Goal: Task Accomplishment & Management: Use online tool/utility

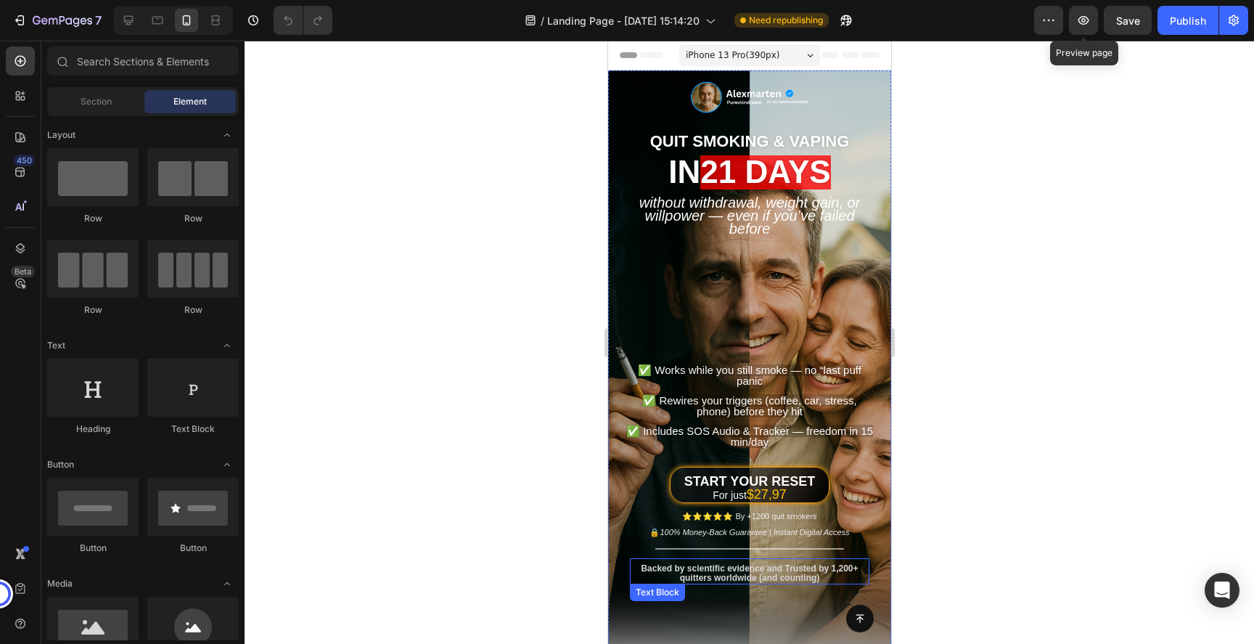
scroll to position [483, 0]
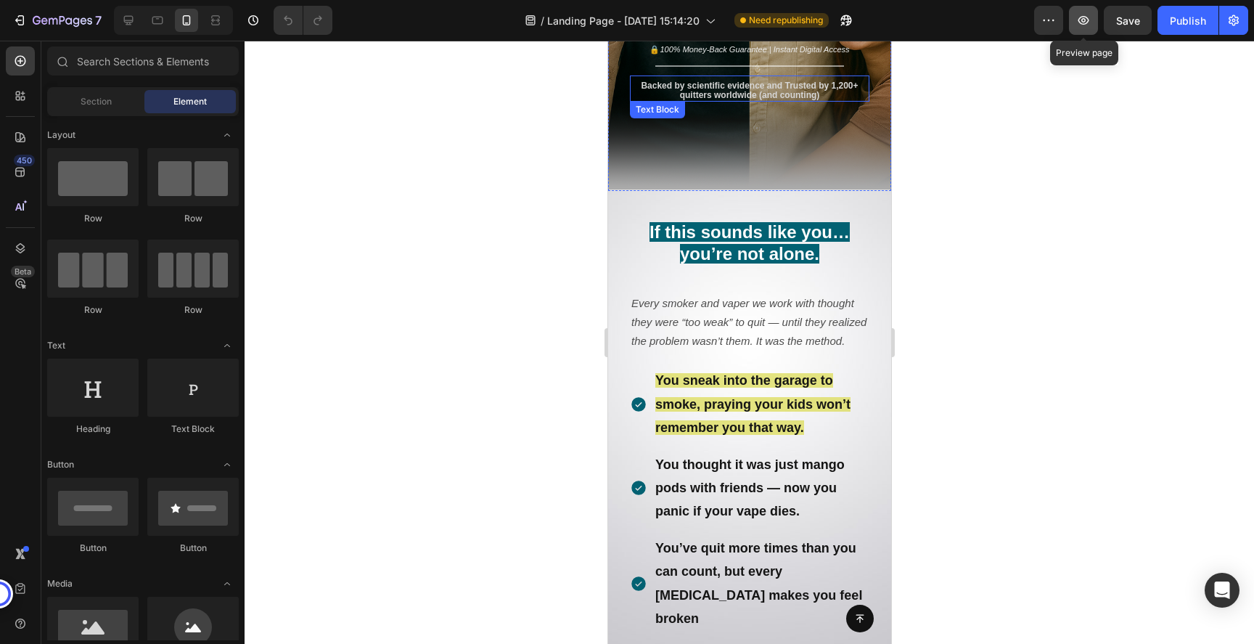
click at [1090, 26] on icon "button" at bounding box center [1084, 20] width 15 height 15
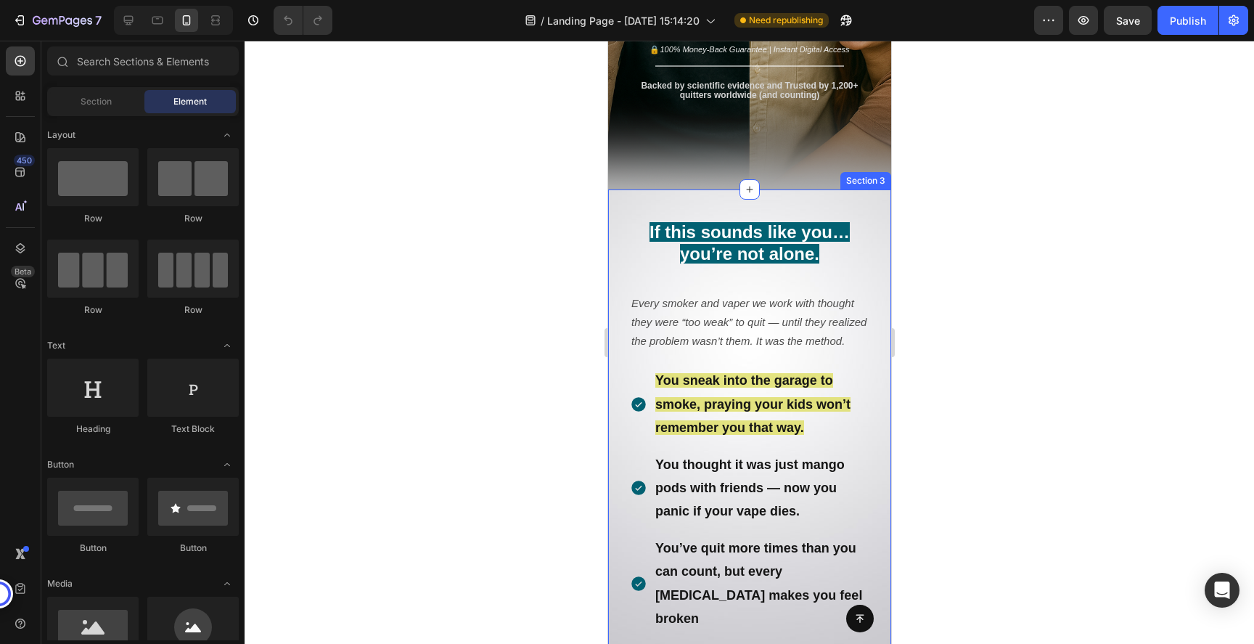
scroll to position [0, 0]
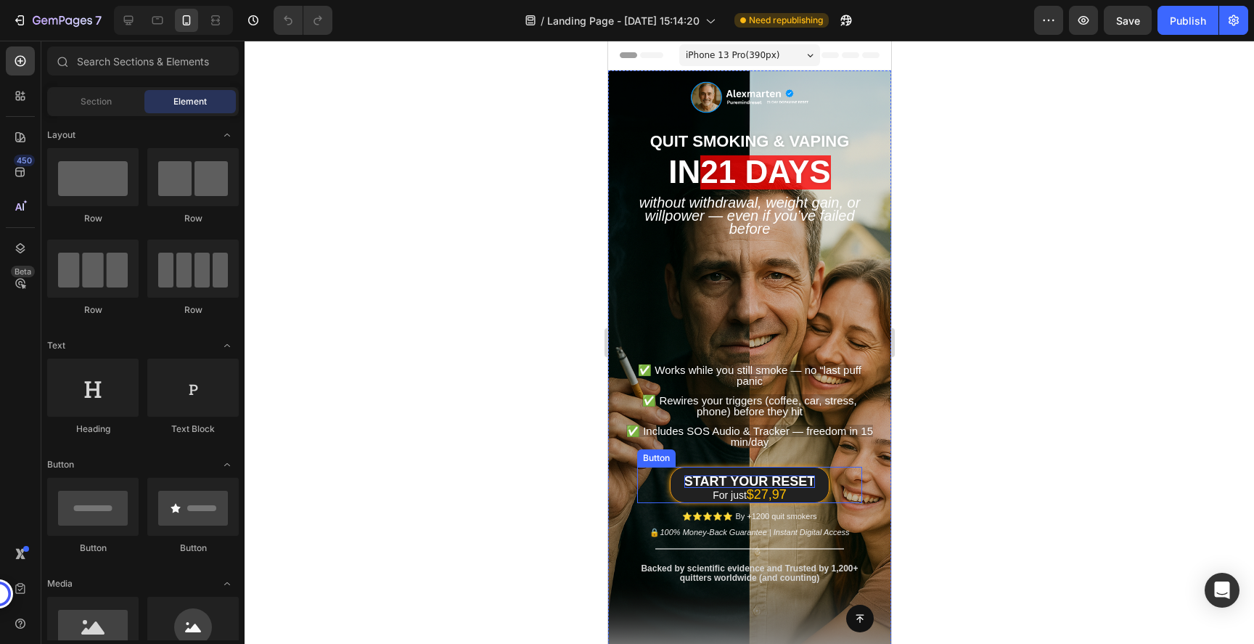
click at [756, 475] on strong "Start Your Reset" at bounding box center [749, 481] width 131 height 15
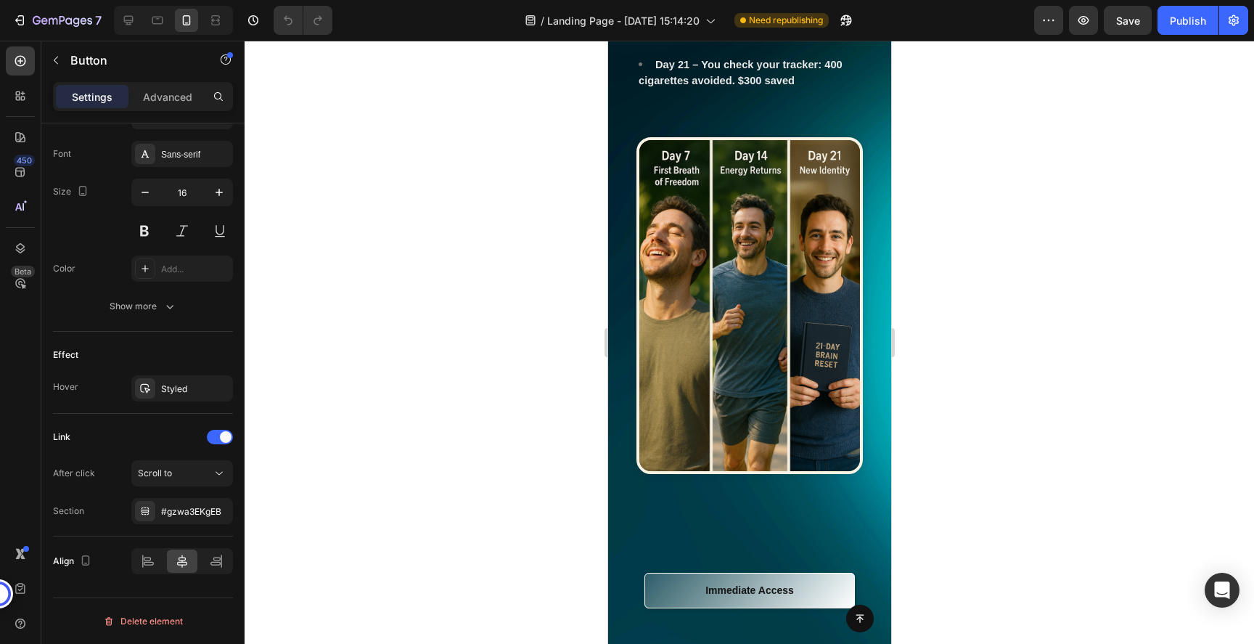
scroll to position [3697, 0]
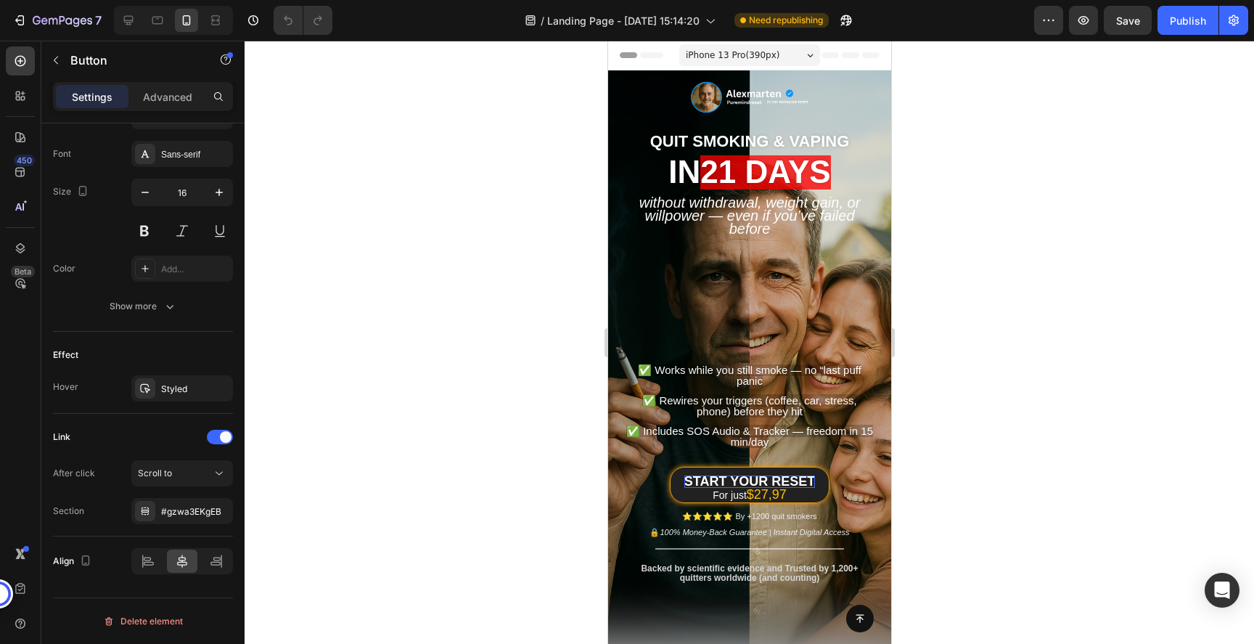
click at [761, 479] on strong "Start Your Reset" at bounding box center [749, 481] width 131 height 15
click at [704, 493] on p "For just $27,97" at bounding box center [749, 495] width 258 height 19
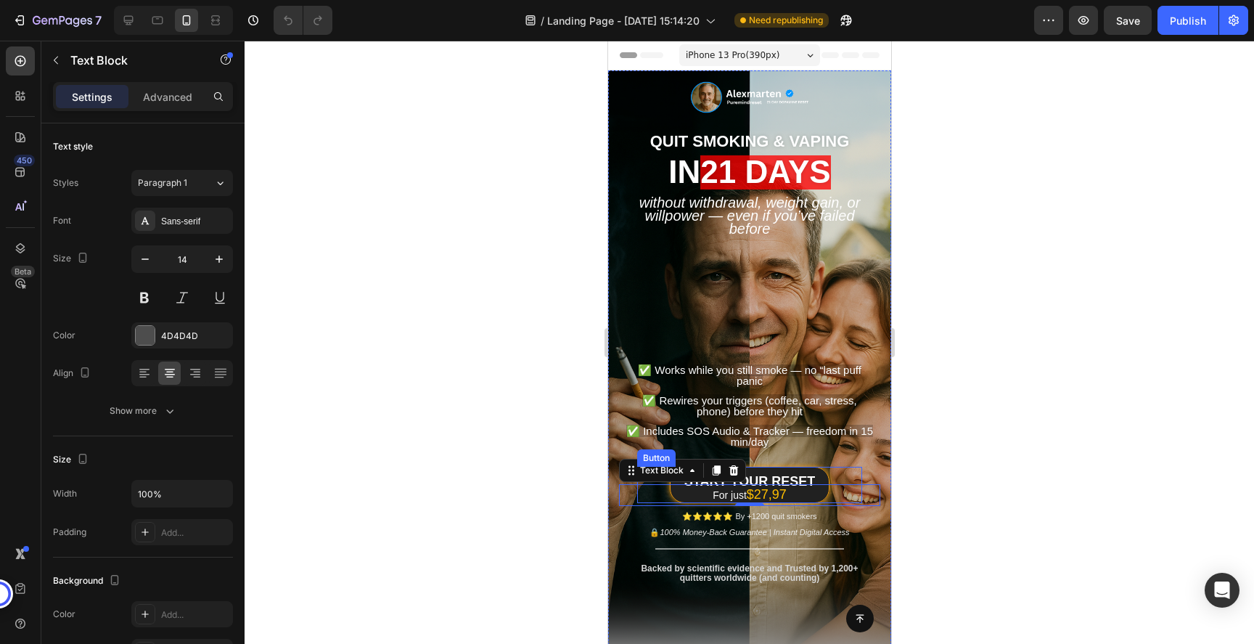
click at [812, 467] on link "Start Your Reset" at bounding box center [749, 485] width 160 height 36
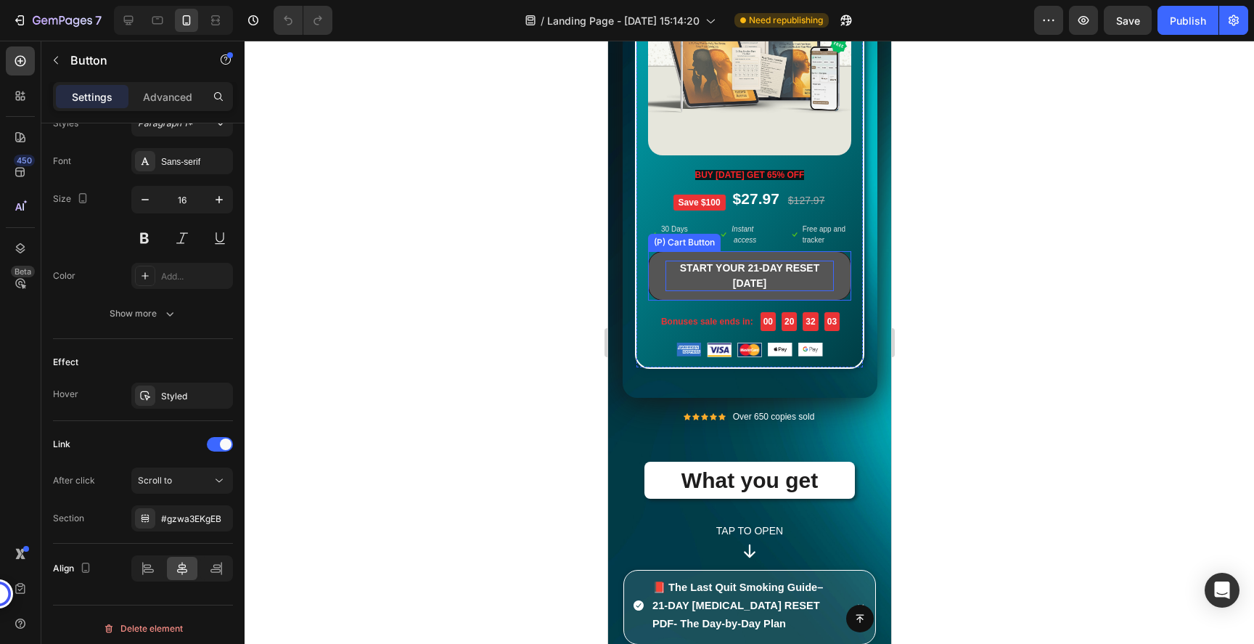
scroll to position [4650, 0]
click at [814, 273] on div "START YOUR 21-DAY RESET [DATE]" at bounding box center [749, 276] width 168 height 30
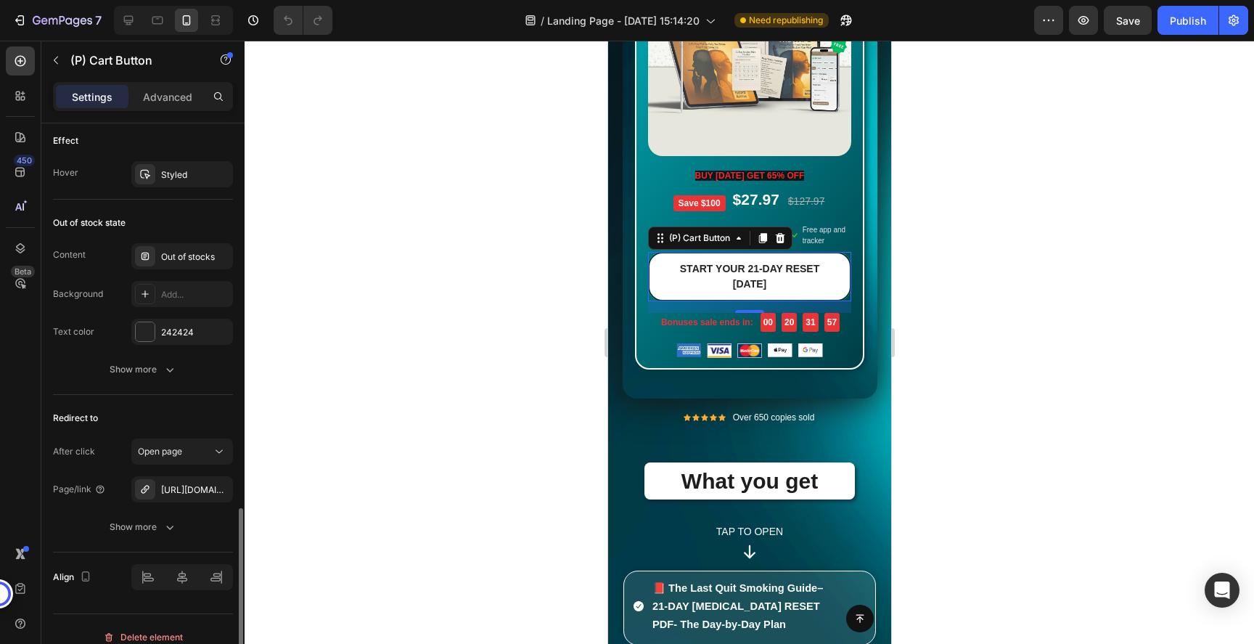
scroll to position [1069, 0]
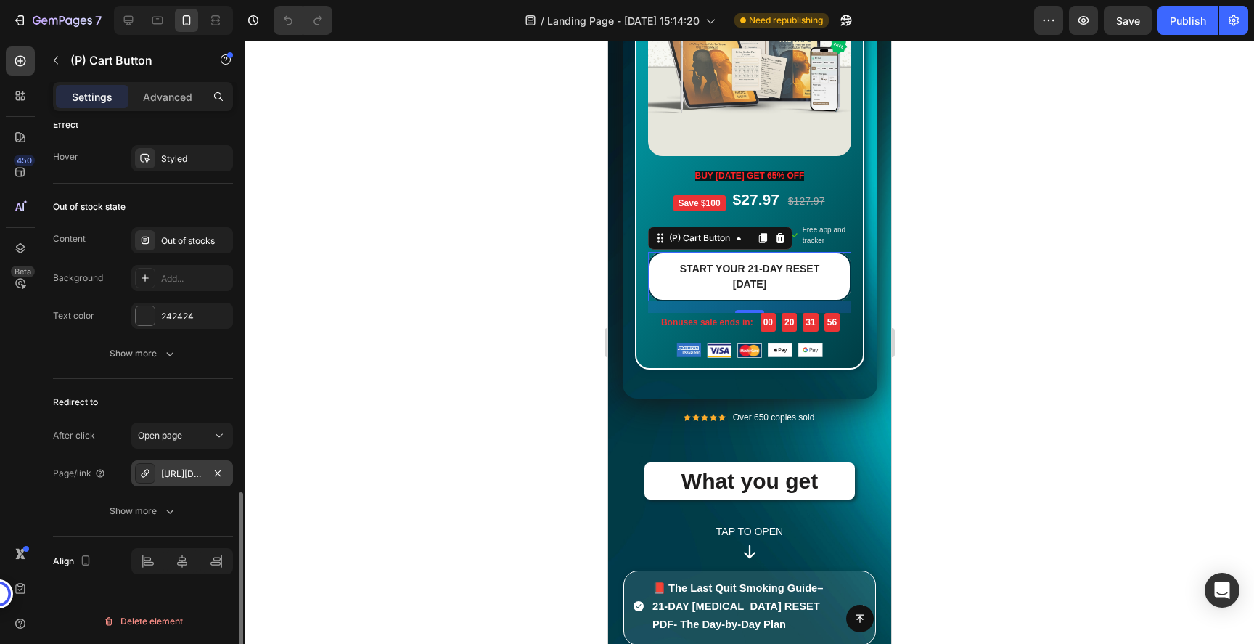
click at [179, 467] on div "[URL][DOMAIN_NAME]" at bounding box center [182, 473] width 42 height 13
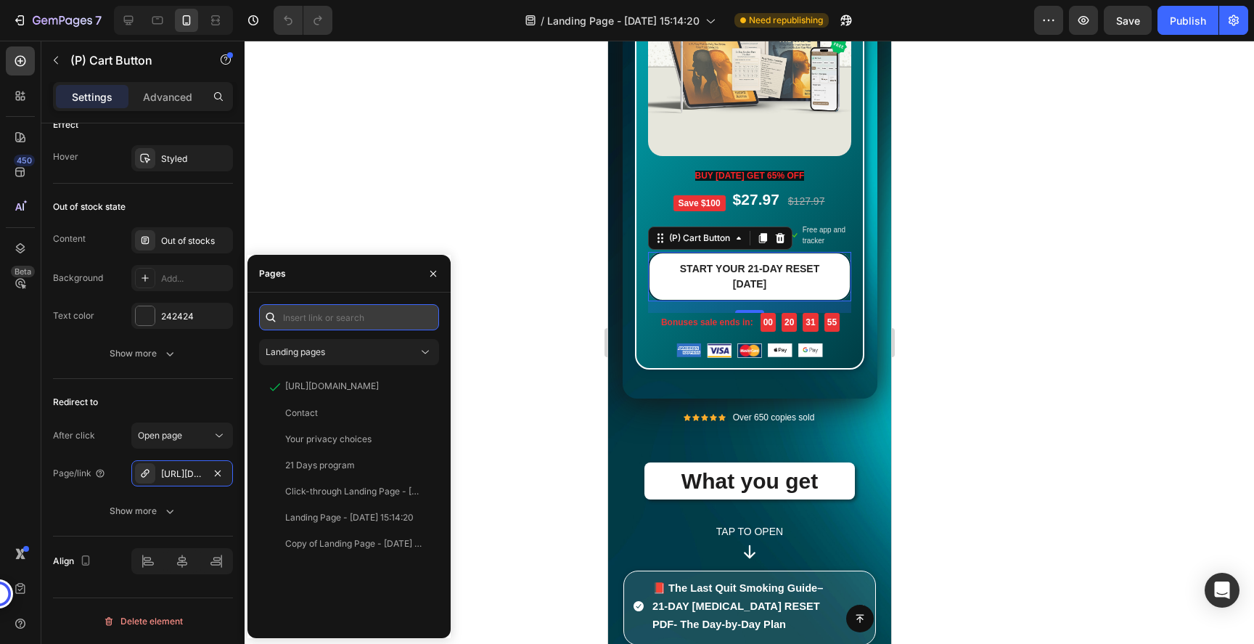
click at [348, 324] on input "text" at bounding box center [349, 317] width 180 height 26
paste input "[DOMAIN_NAME]"
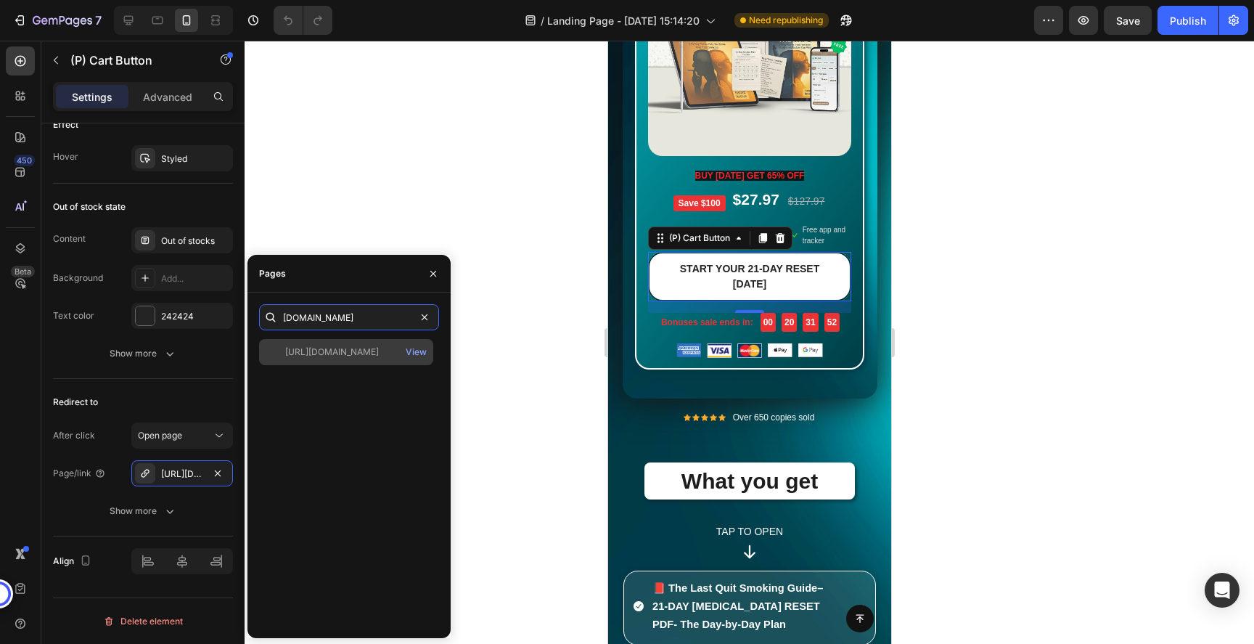
type input "[DOMAIN_NAME]"
click at [379, 357] on div "[URL][DOMAIN_NAME]" at bounding box center [332, 352] width 94 height 13
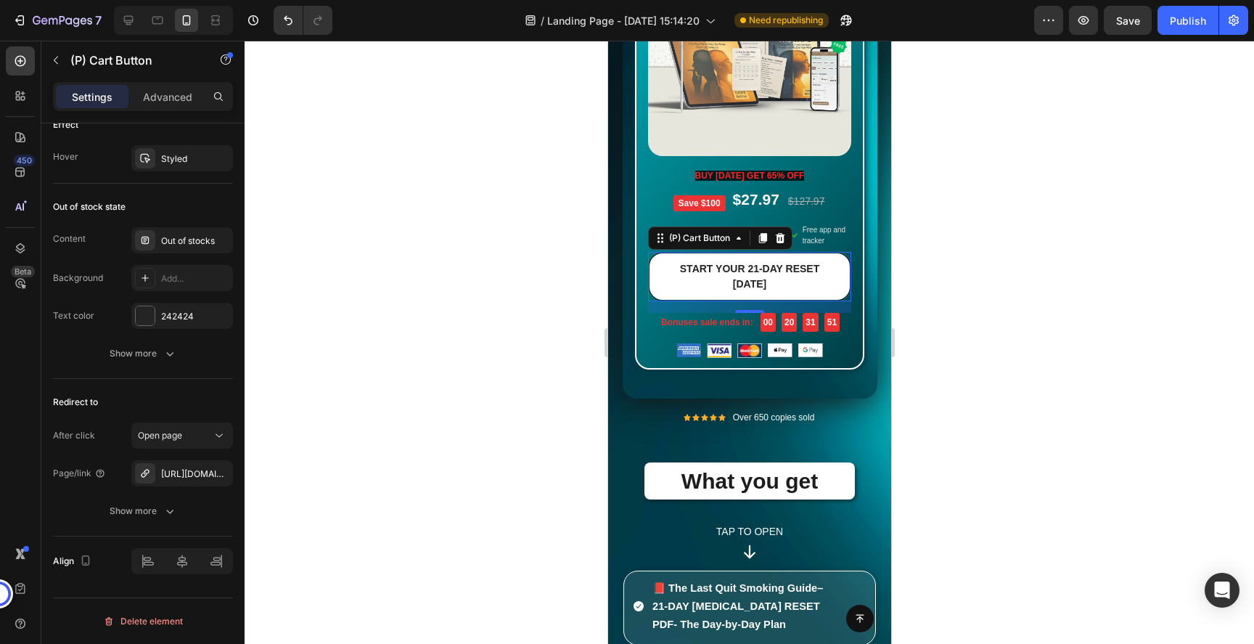
click at [518, 283] on div at bounding box center [750, 342] width 1010 height 603
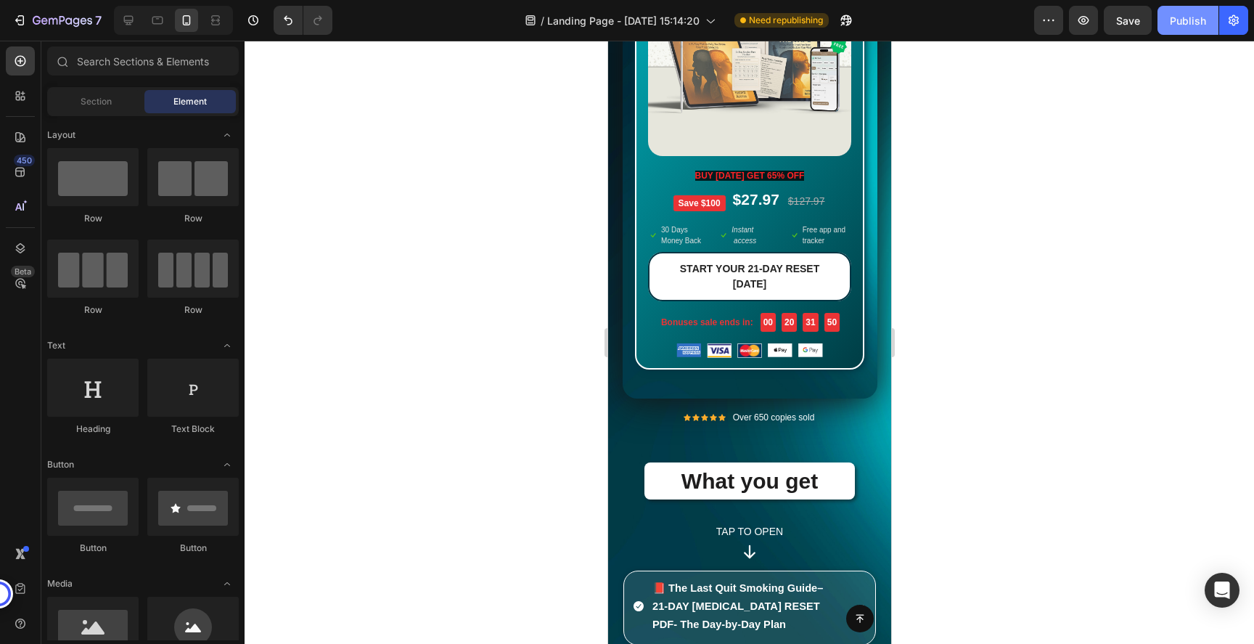
click at [1186, 24] on div "Publish" at bounding box center [1188, 20] width 36 height 15
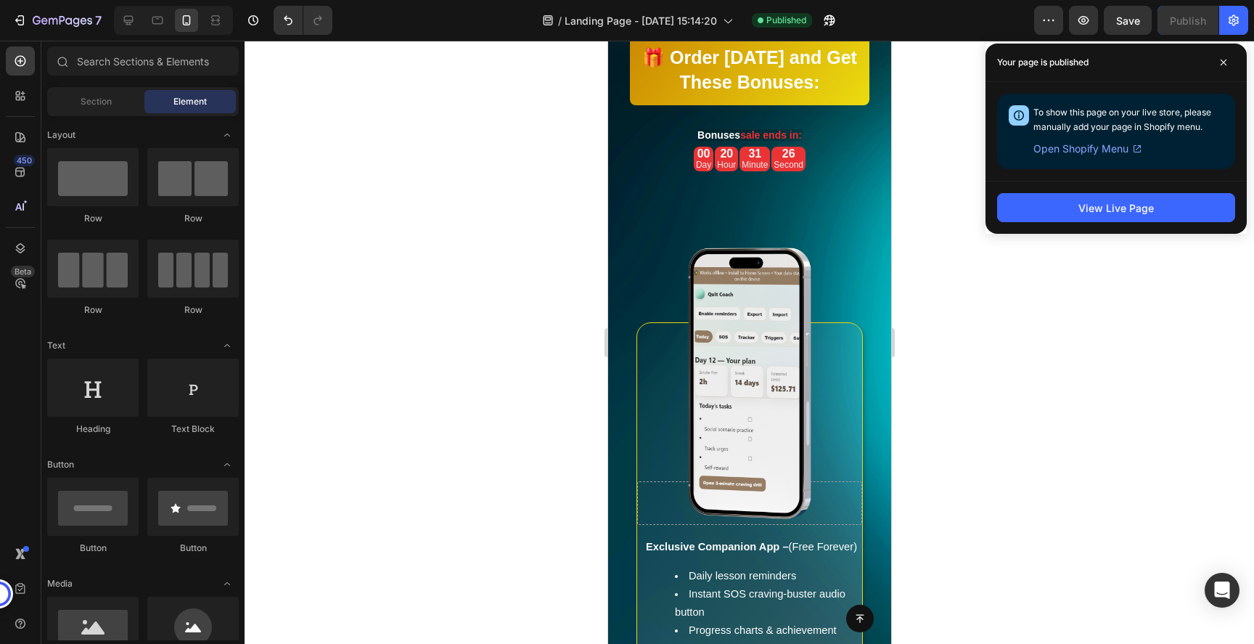
scroll to position [5534, 0]
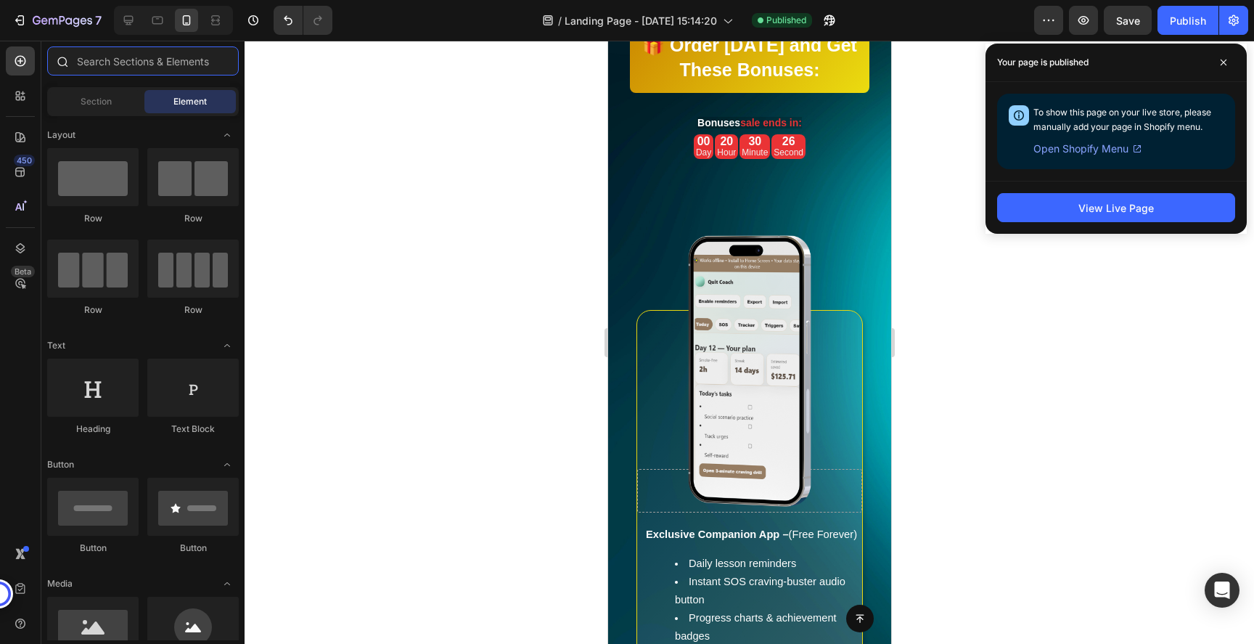
click at [166, 70] on input "text" at bounding box center [143, 60] width 192 height 29
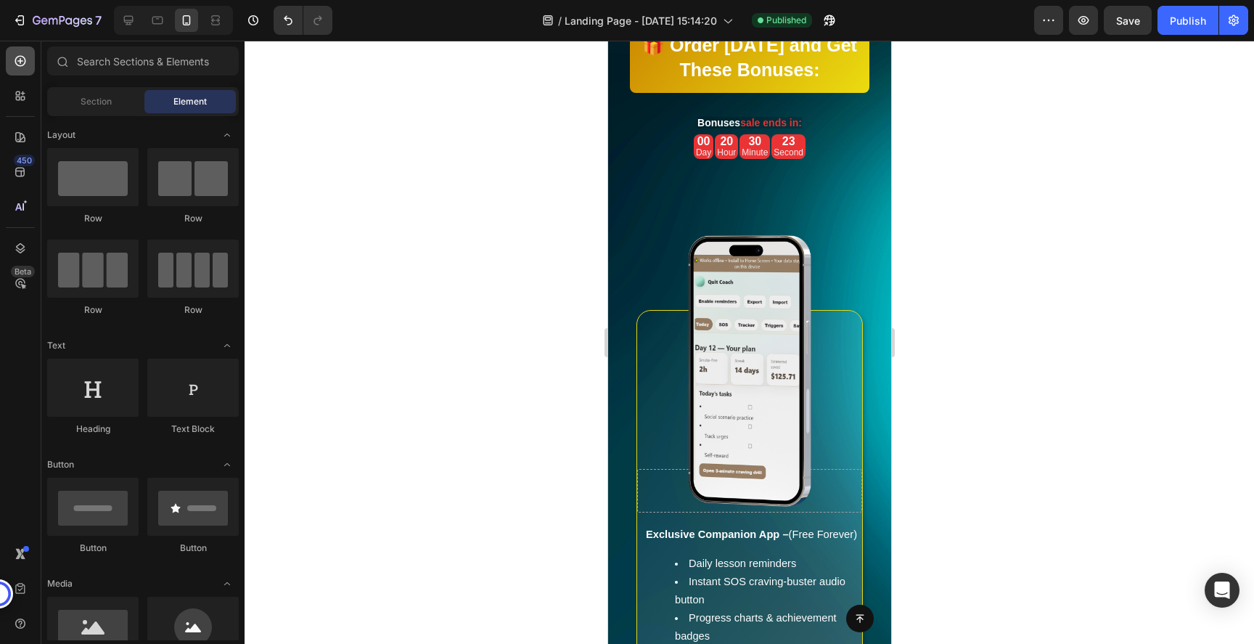
click at [18, 58] on icon at bounding box center [20, 61] width 15 height 15
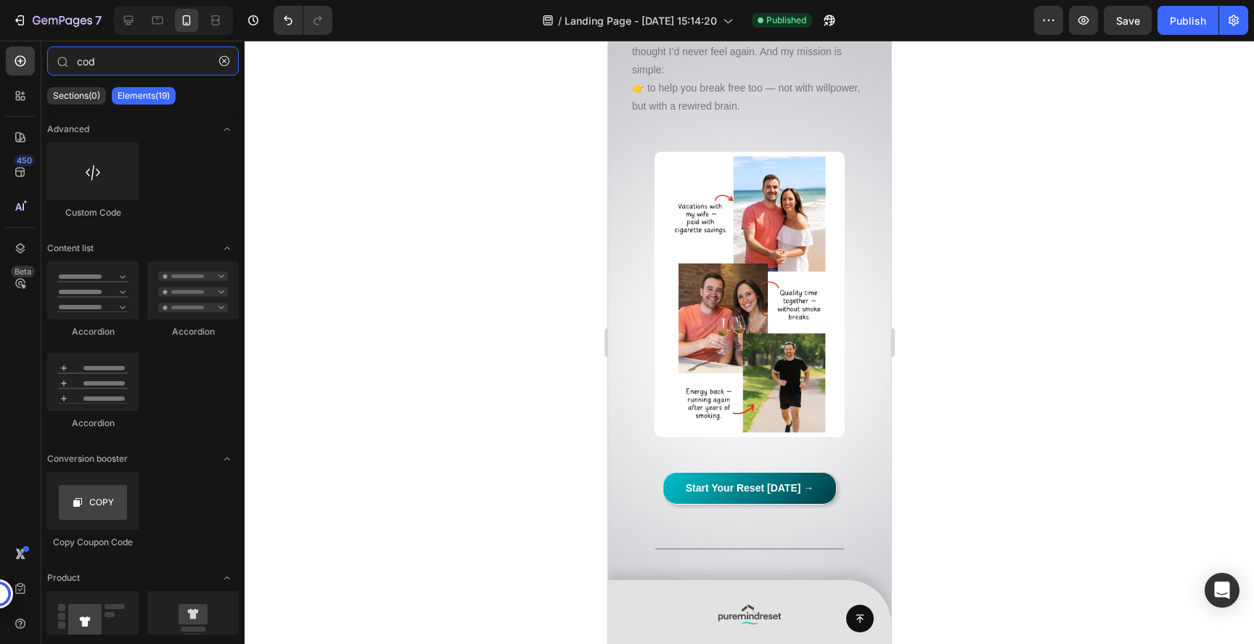
scroll to position [12964, 0]
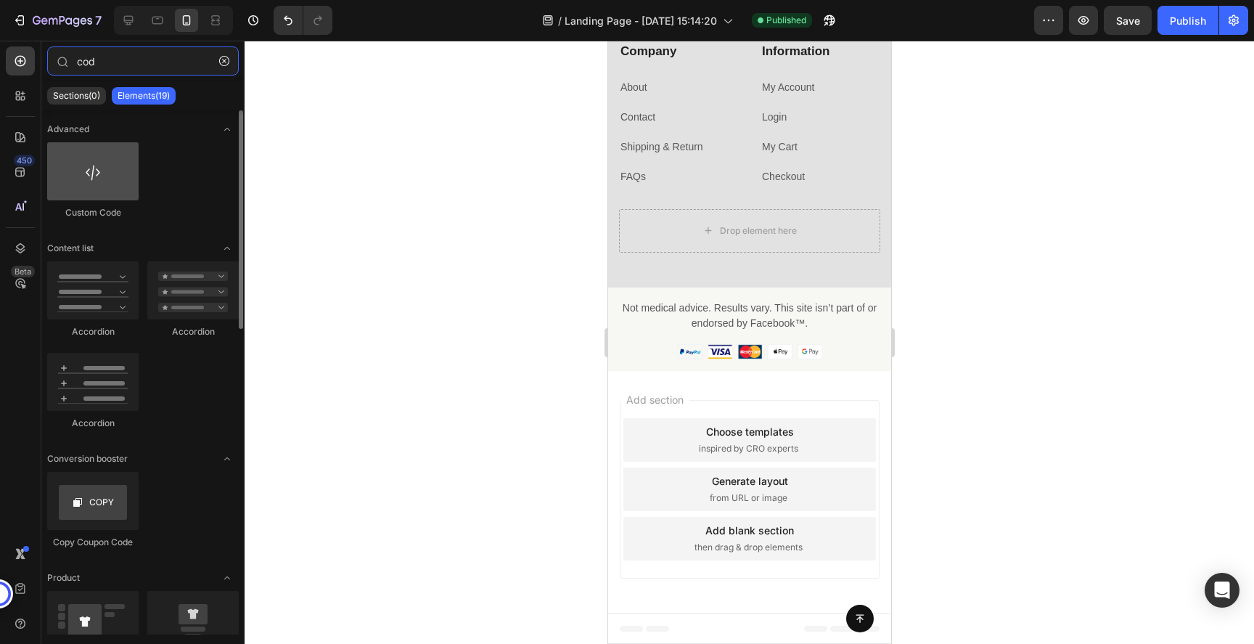
type input "cod"
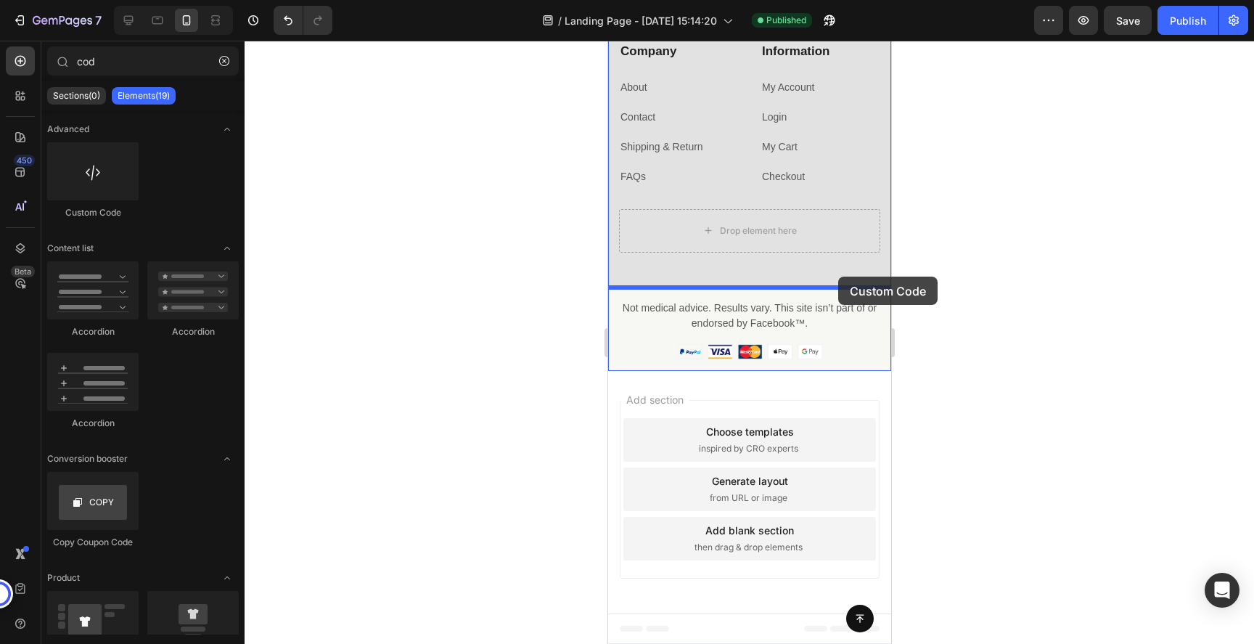
drag, startPoint x: 698, startPoint y: 211, endPoint x: 835, endPoint y: 276, distance: 151.3
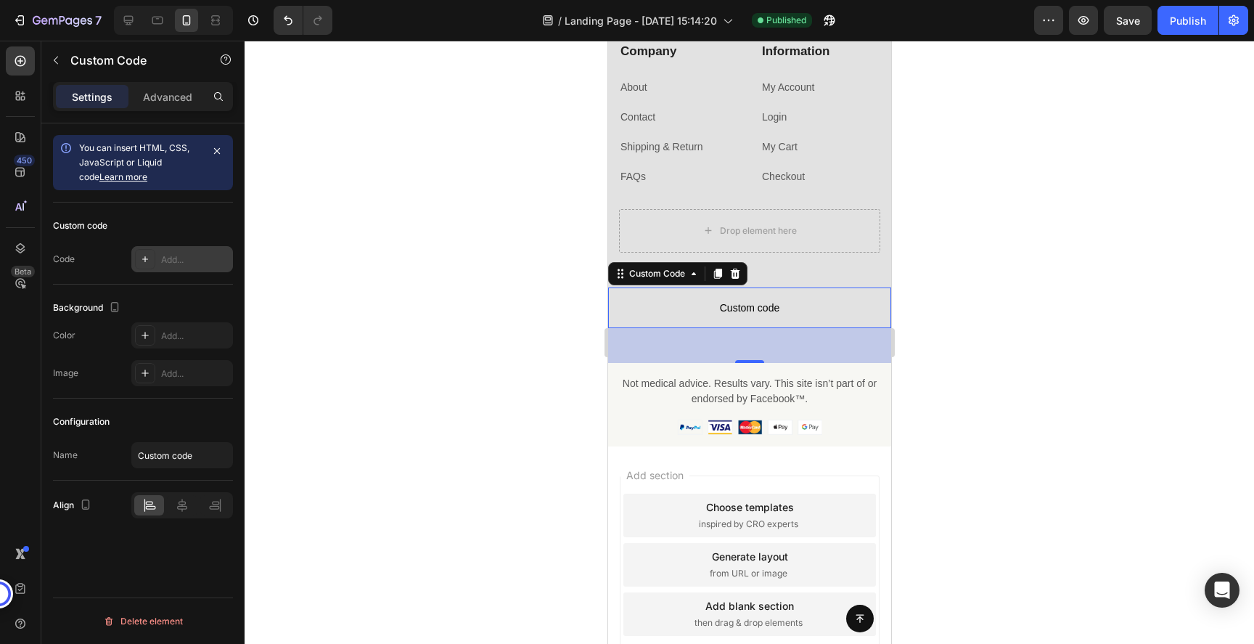
click at [176, 261] on div "Add..." at bounding box center [195, 259] width 68 height 13
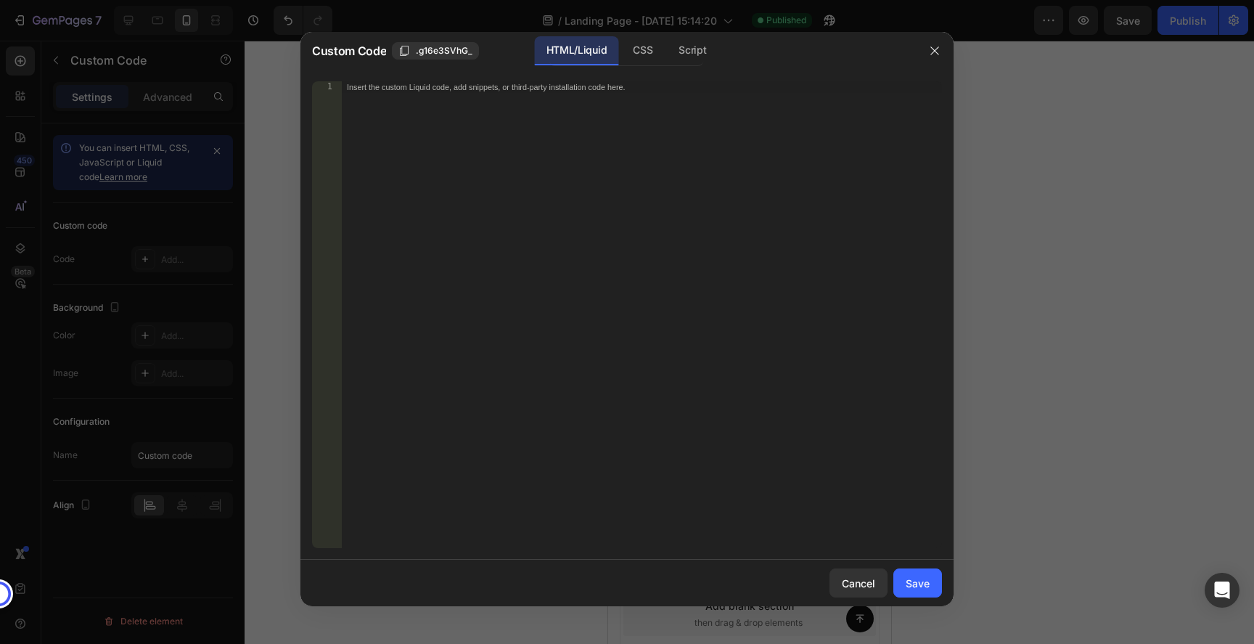
click at [495, 126] on div "Insert the custom Liquid code, add snippets, or third-party installation code h…" at bounding box center [641, 326] width 601 height 490
paste textarea "<!-- end -->"
type textarea "<!-- end -->"
click at [913, 578] on div "Save" at bounding box center [918, 583] width 24 height 15
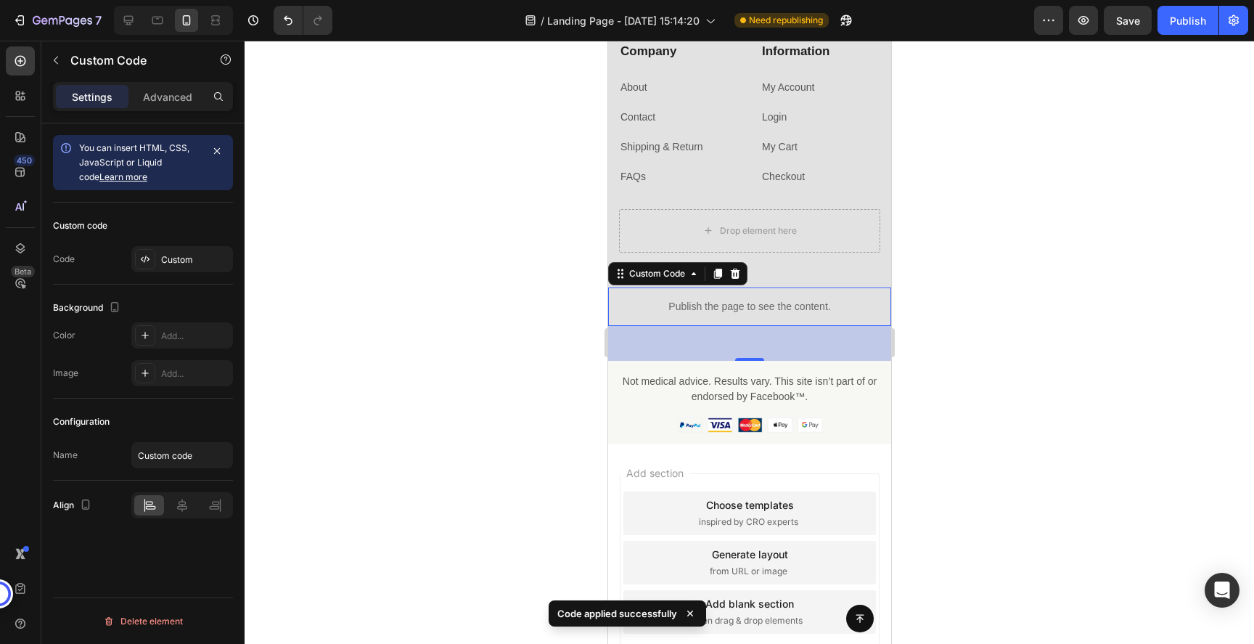
click at [1185, 34] on div "7 Version history / Landing Page - [DATE] 15:14:20 Need republishing Preview Sa…" at bounding box center [627, 20] width 1254 height 41
click at [1189, 21] on div "Publish" at bounding box center [1188, 20] width 36 height 15
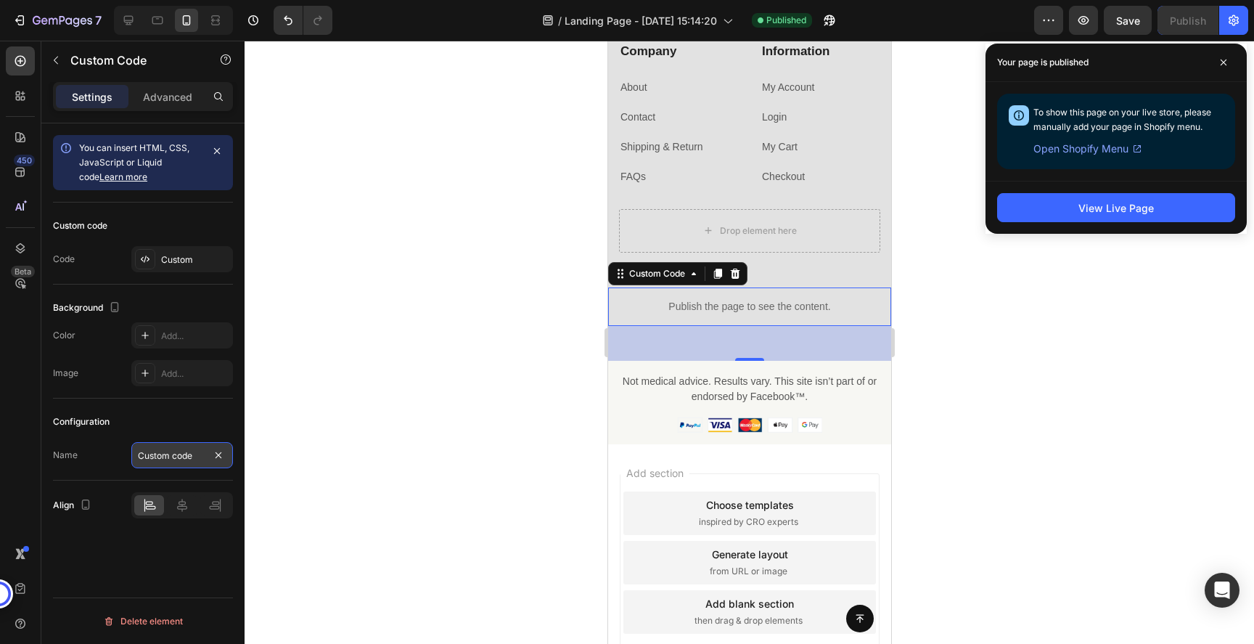
click at [196, 451] on input "Custom code" at bounding box center [182, 455] width 102 height 26
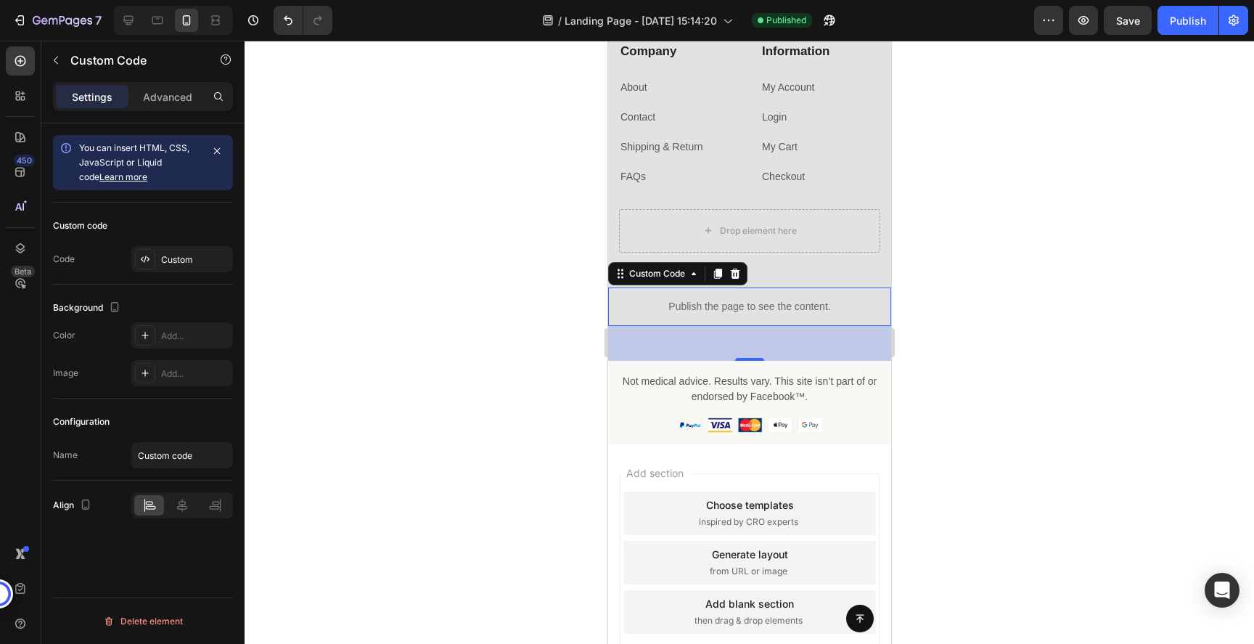
click at [178, 430] on div "Configuration" at bounding box center [143, 421] width 180 height 23
click at [178, 108] on div "Settings Advanced" at bounding box center [143, 96] width 180 height 29
click at [175, 99] on p "Advanced" at bounding box center [167, 96] width 49 height 15
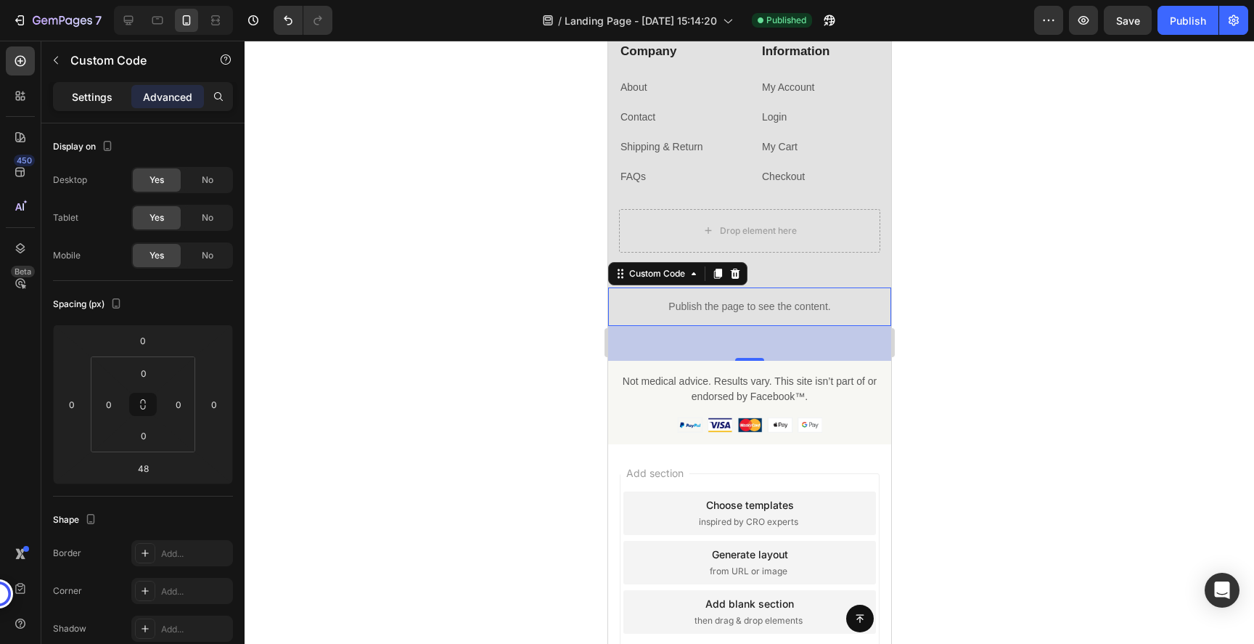
click at [97, 97] on p "Settings" at bounding box center [92, 96] width 41 height 15
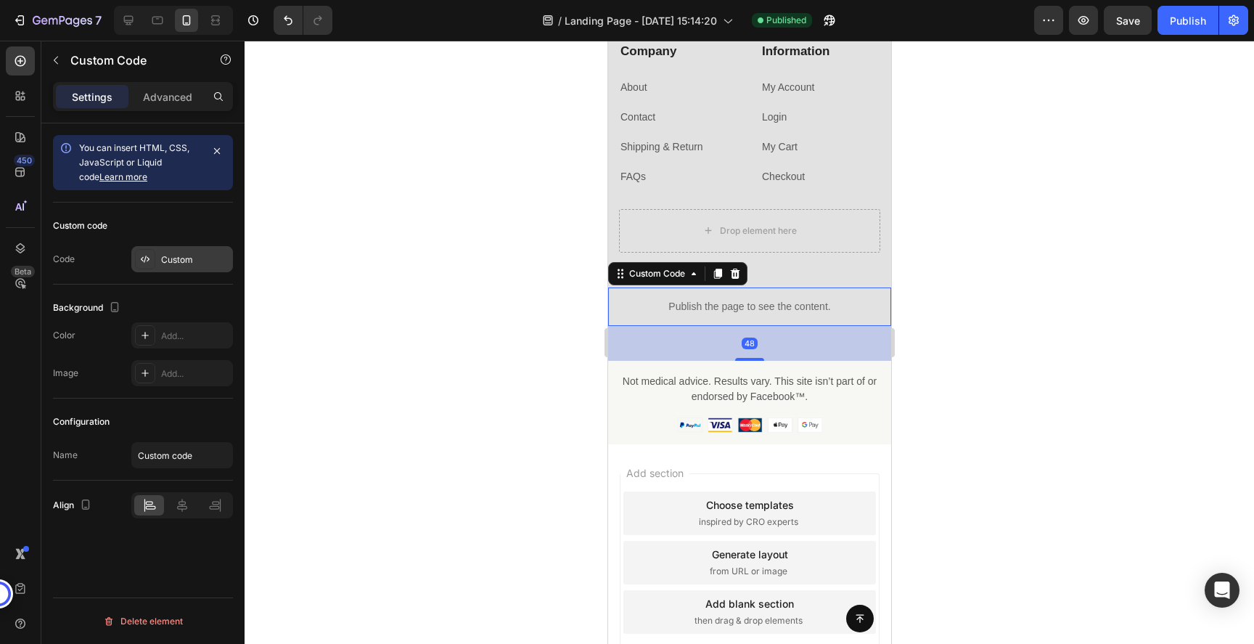
click at [173, 253] on div "Custom" at bounding box center [195, 259] width 68 height 13
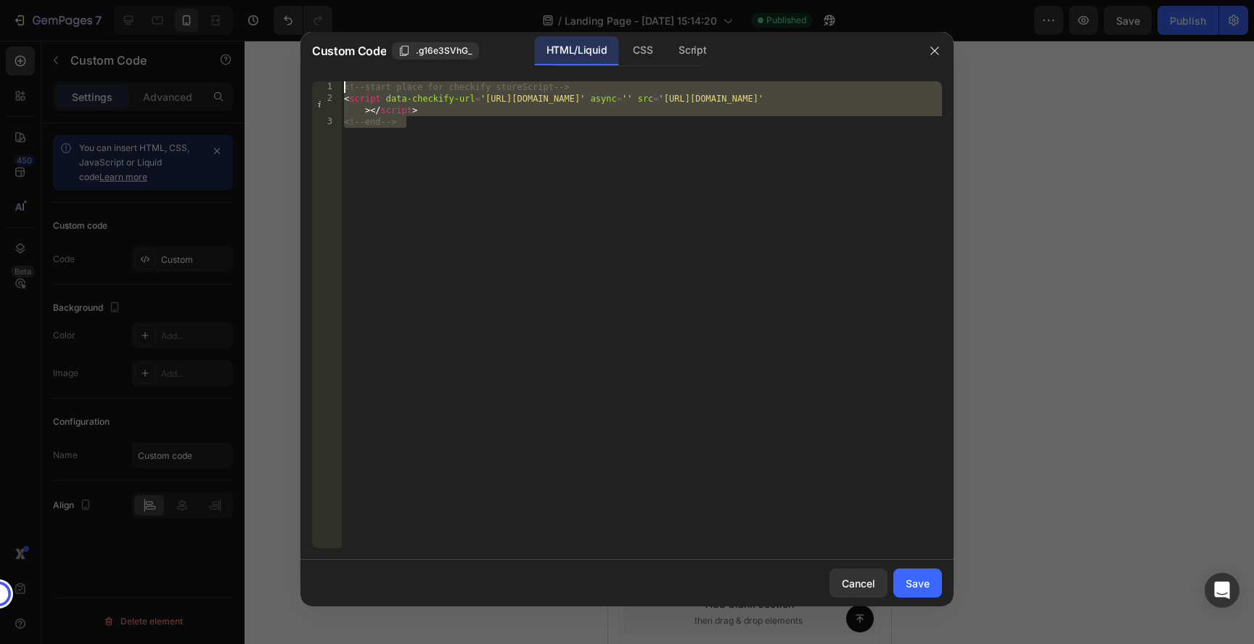
drag, startPoint x: 452, startPoint y: 126, endPoint x: 332, endPoint y: 76, distance: 129.8
click at [332, 76] on div "<!-- end --> 1 2 3 <!-- start place for checkify storeScript --> < script data-…" at bounding box center [627, 315] width 653 height 490
type textarea "<!-- start place for checkify storeScript --> <script data-checkify-url='[URL][…"
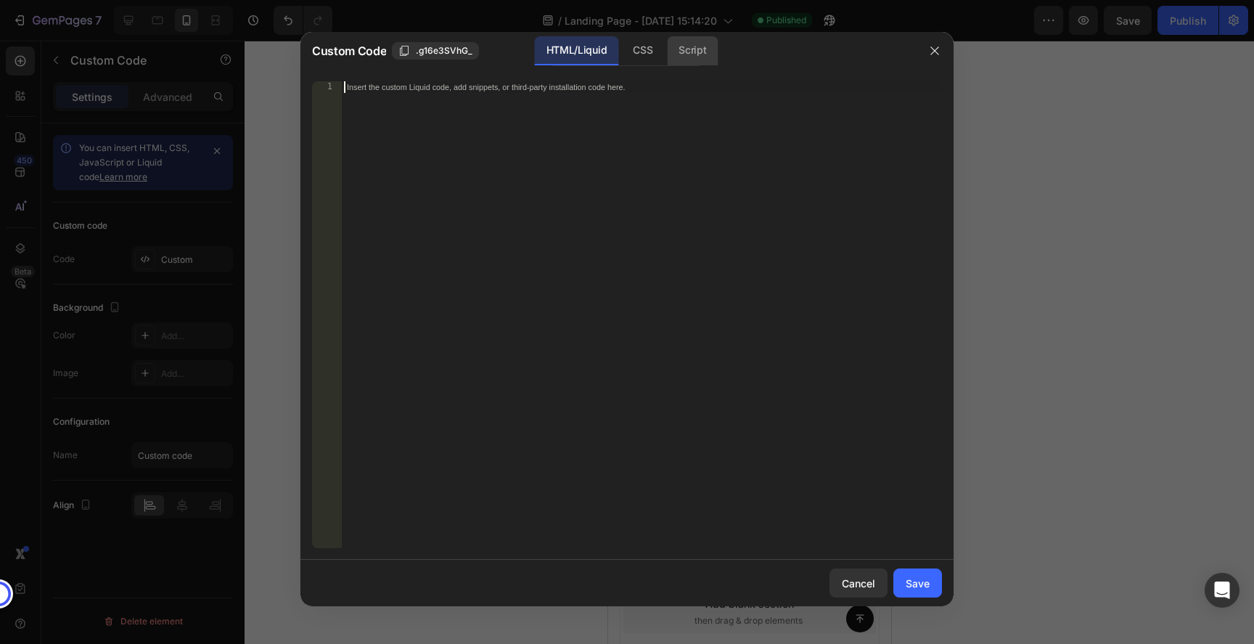
click at [708, 56] on div "Script" at bounding box center [692, 50] width 51 height 29
click at [595, 93] on div "Insert the Javascript code to add interaction and animation to your content her…" at bounding box center [641, 326] width 601 height 490
type textarea "x"
paste textarea "<!-- end -->"
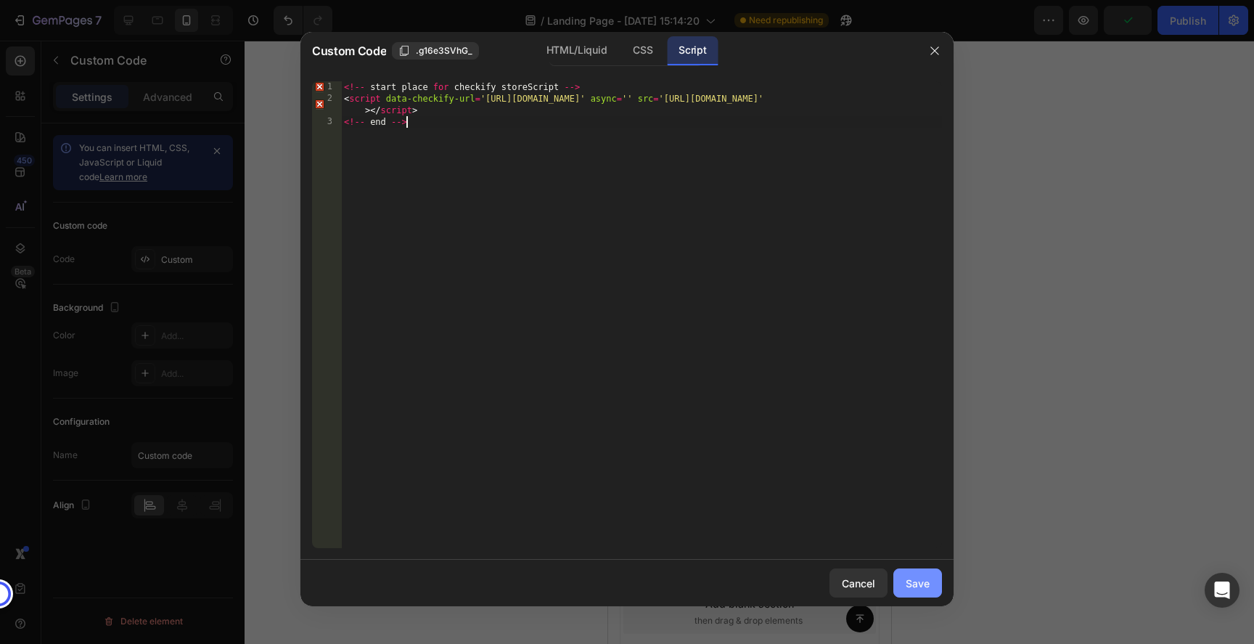
type textarea "<!-- end -->"
click at [927, 584] on div "Save" at bounding box center [918, 583] width 24 height 15
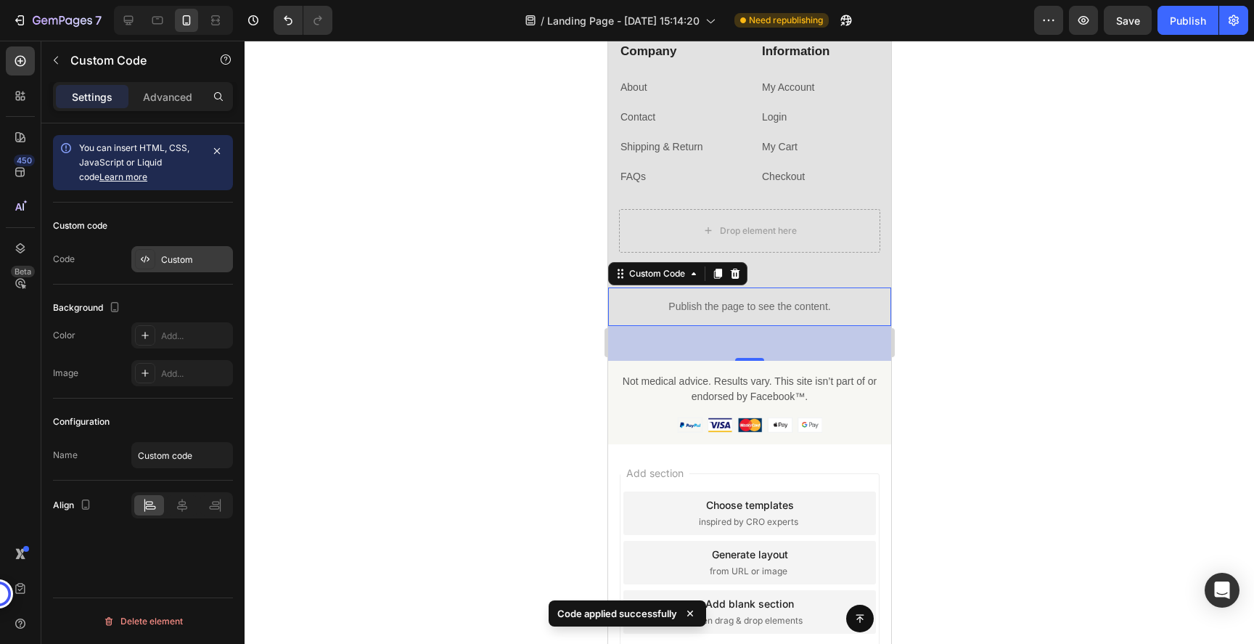
click at [176, 257] on div "Custom" at bounding box center [195, 259] width 68 height 13
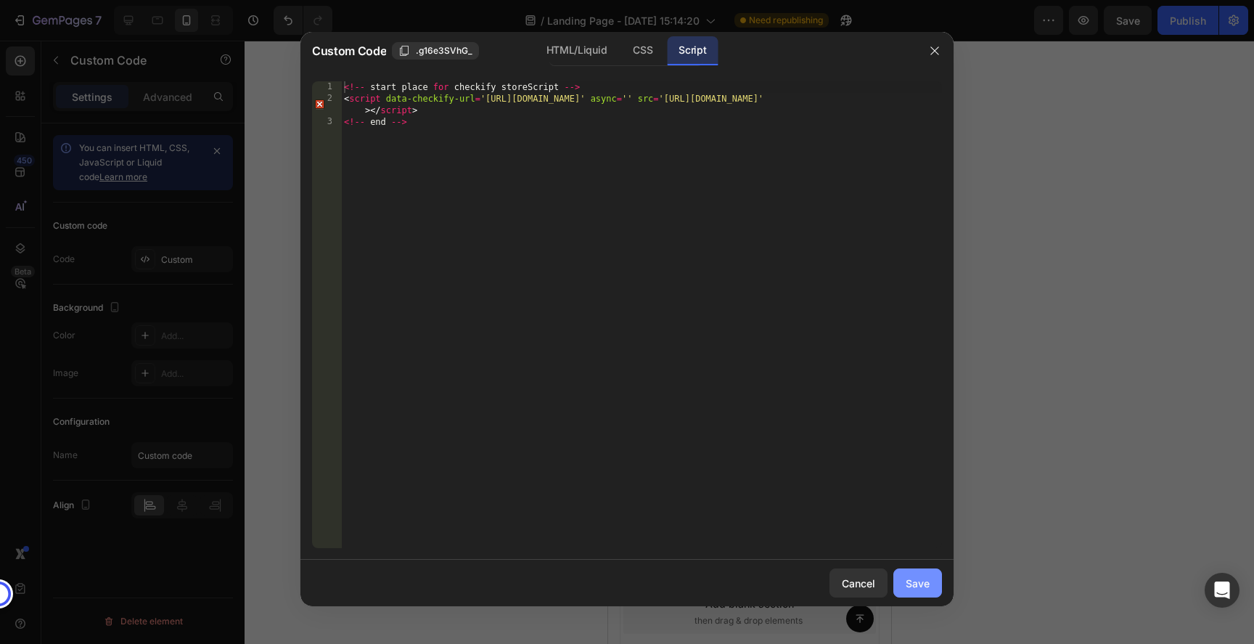
click at [920, 586] on div "Save" at bounding box center [918, 583] width 24 height 15
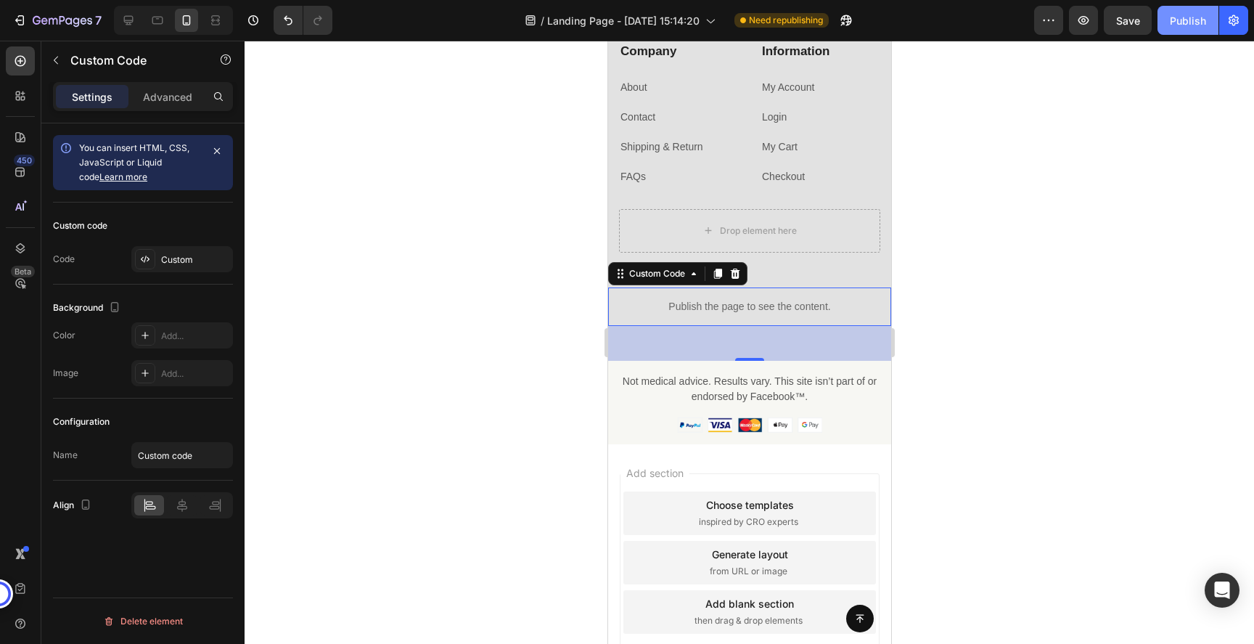
click at [1193, 18] on div "Publish" at bounding box center [1188, 20] width 36 height 15
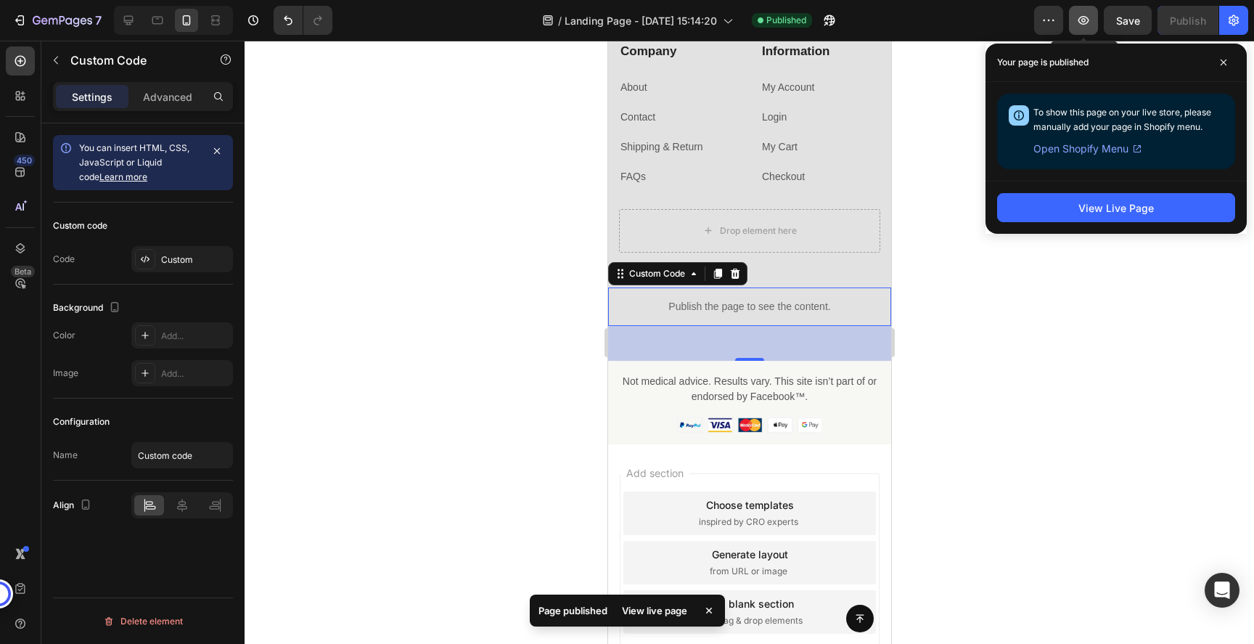
click at [1086, 25] on icon "button" at bounding box center [1084, 20] width 15 height 15
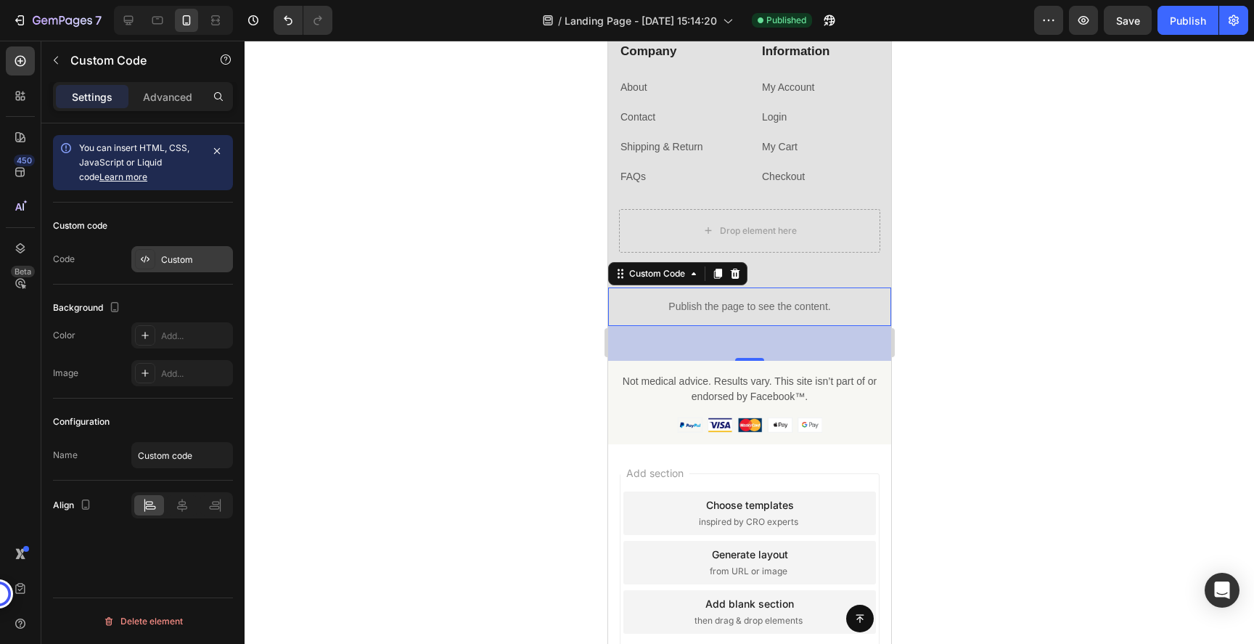
click at [173, 259] on div "Custom" at bounding box center [195, 259] width 68 height 13
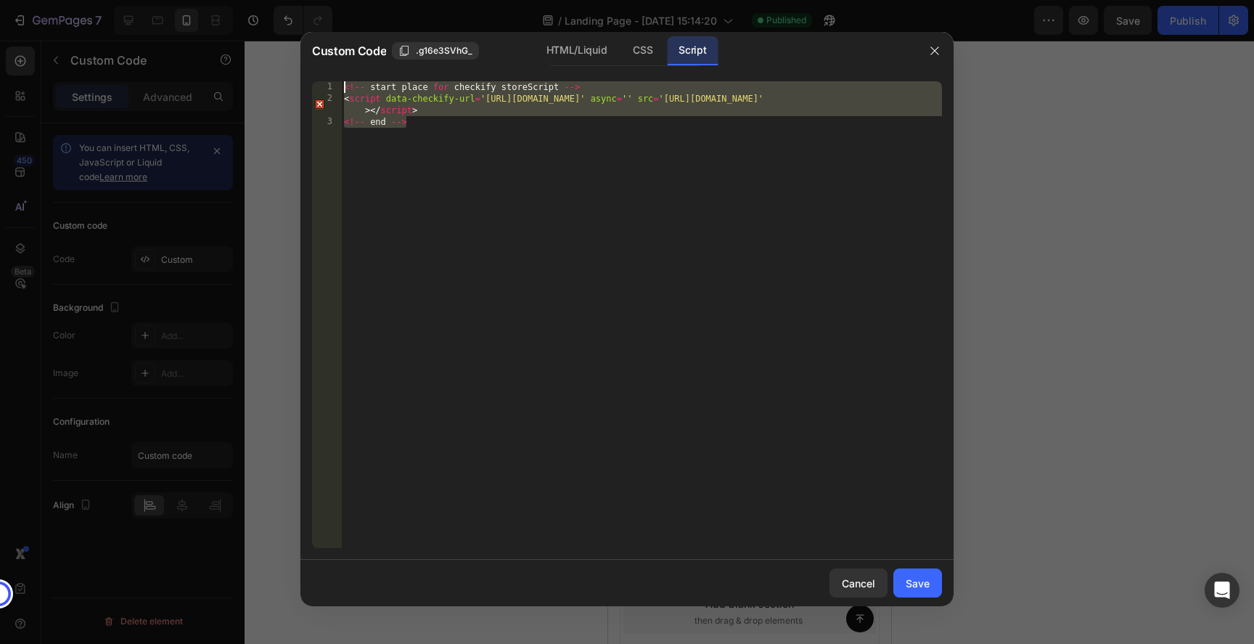
drag, startPoint x: 468, startPoint y: 123, endPoint x: 251, endPoint y: 86, distance: 220.1
click at [251, 86] on div "Custom Code .g16e3SVhG_ HTML/Liquid CSS Script <!-- end --> 1 2 3 <!-- start pl…" at bounding box center [627, 322] width 1254 height 644
type textarea "<!-- start place for checkify storeScript --> <script data-checkify-url='[URL][…"
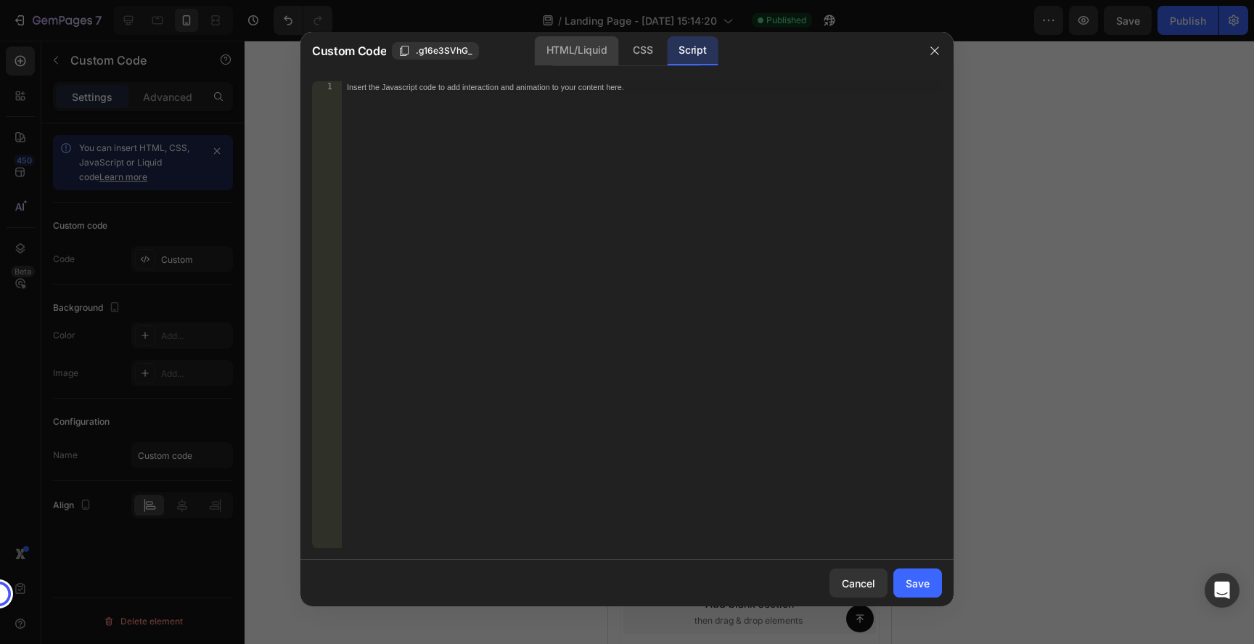
click at [621, 37] on div "HTML/Liquid" at bounding box center [642, 50] width 43 height 29
click at [537, 100] on div "Insert the custom Liquid code, add snippets, or third-party installation code h…" at bounding box center [641, 326] width 601 height 490
paste textarea "<!-- end -->"
type textarea "<!-- end -->"
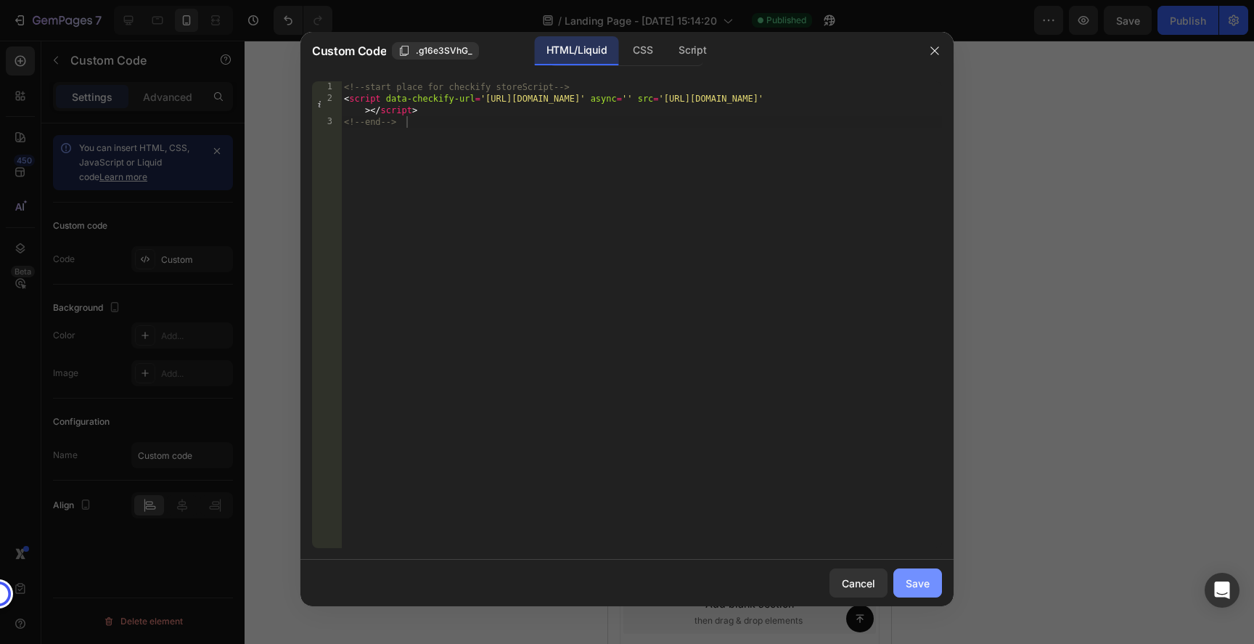
click at [920, 581] on div "Save" at bounding box center [918, 583] width 24 height 15
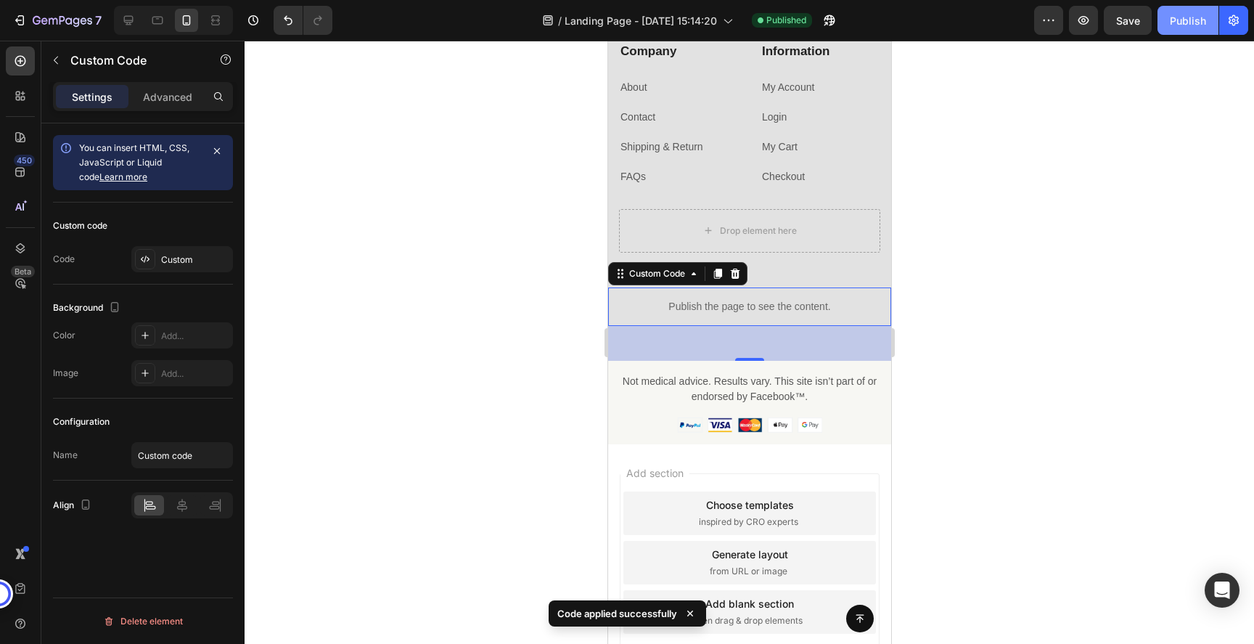
click at [1190, 29] on button "Publish" at bounding box center [1188, 20] width 61 height 29
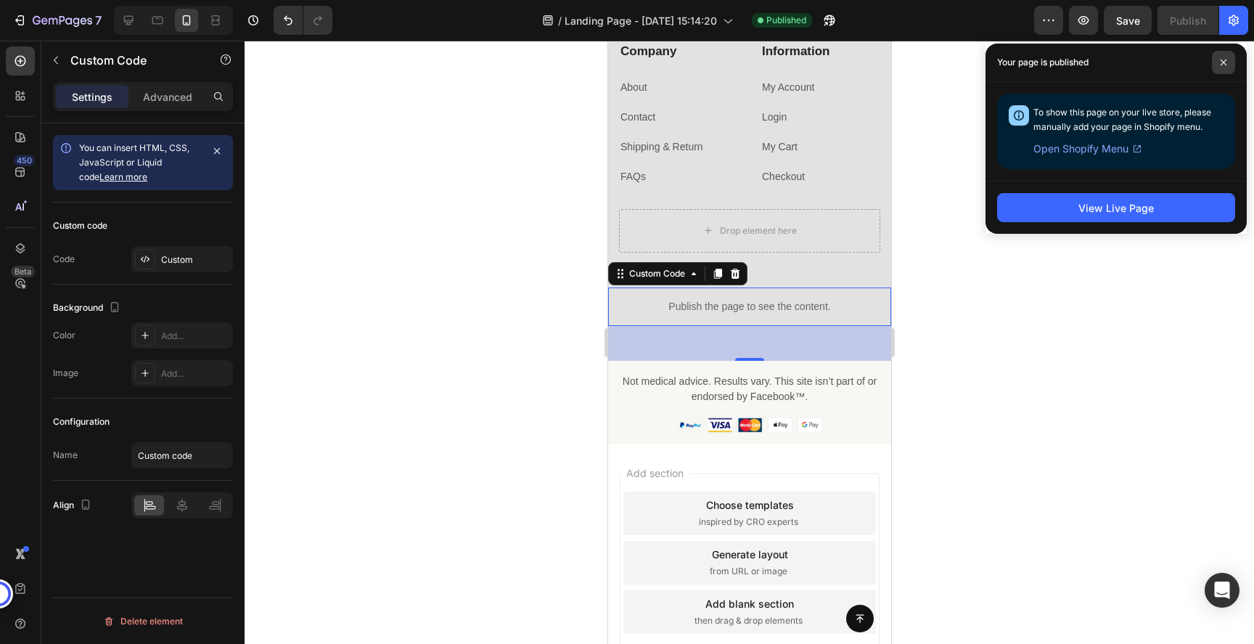
click at [1229, 65] on span at bounding box center [1223, 62] width 23 height 23
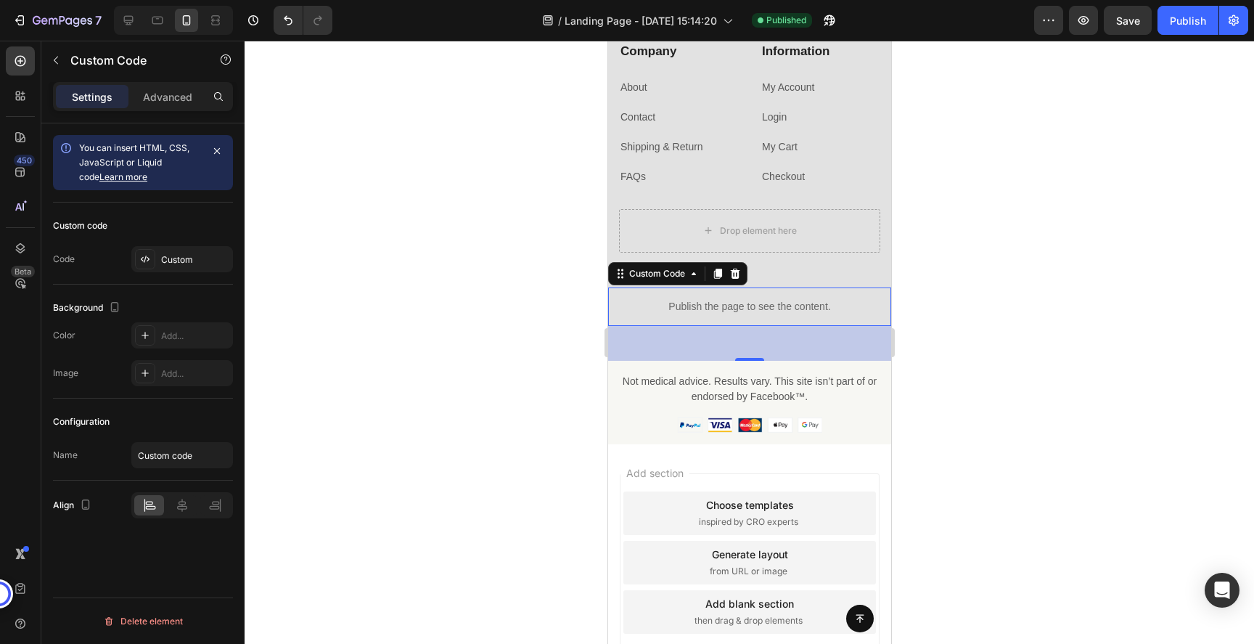
click at [834, 300] on p "Publish the page to see the content." at bounding box center [749, 306] width 283 height 15
click at [1183, 30] on button "Publish" at bounding box center [1188, 20] width 61 height 29
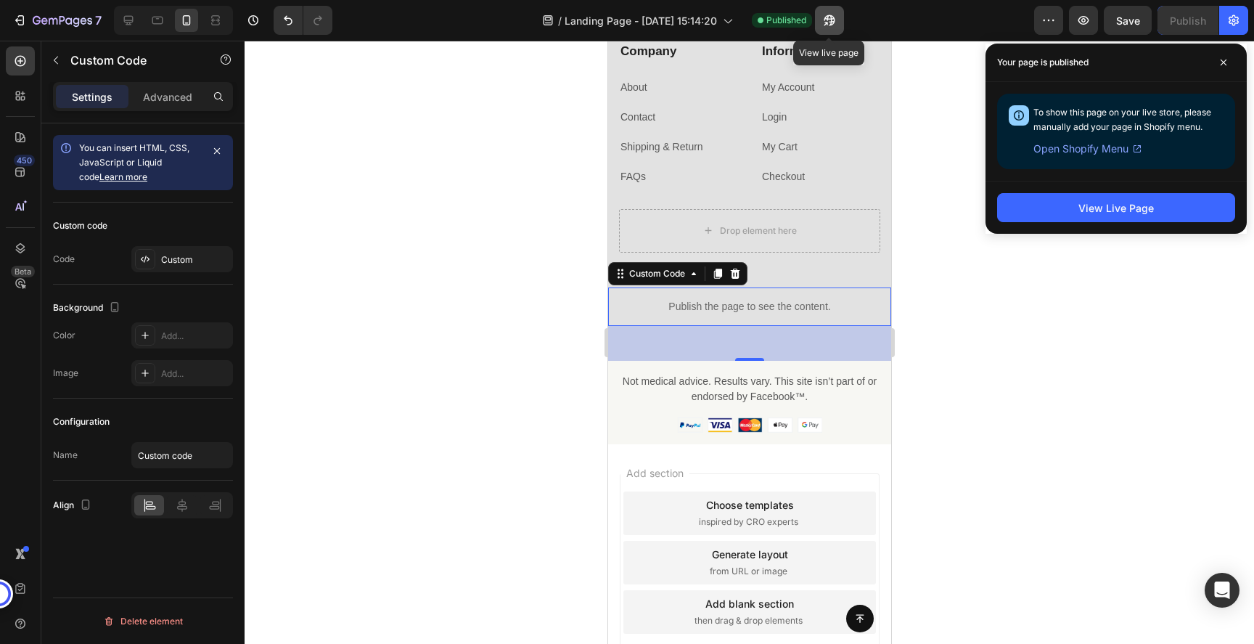
click at [833, 20] on icon "button" at bounding box center [829, 20] width 15 height 15
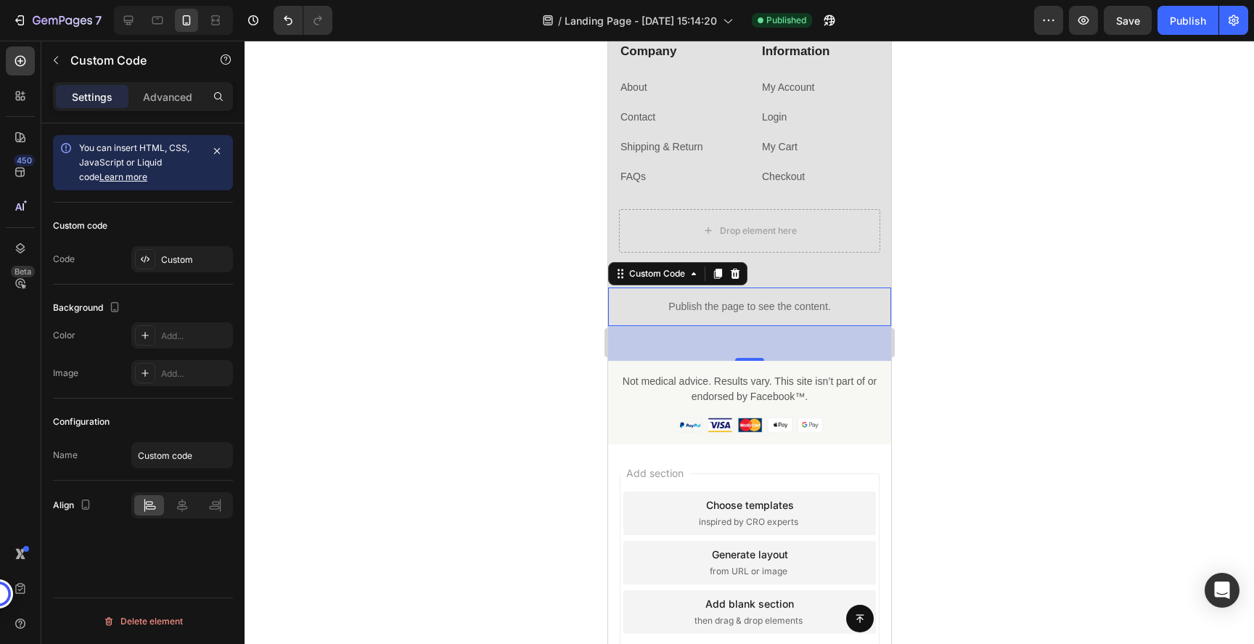
click at [725, 295] on div "Publish the page to see the content." at bounding box center [749, 306] width 283 height 38
click at [724, 300] on p "Publish the page to see the content." at bounding box center [749, 306] width 283 height 15
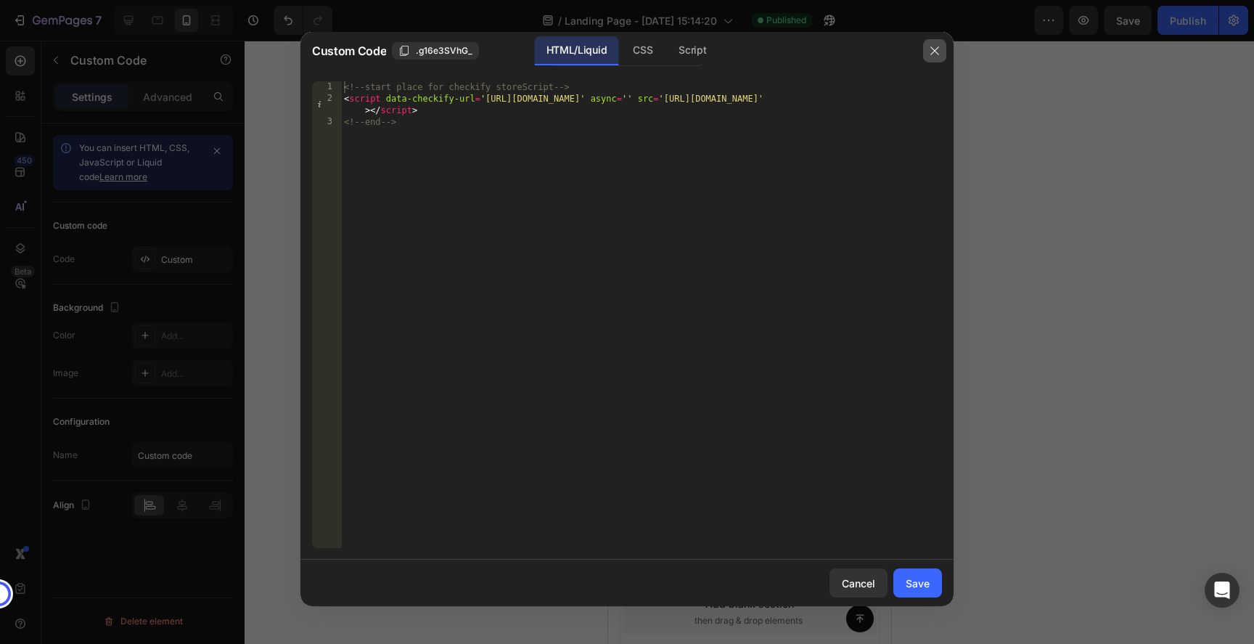
click at [931, 49] on icon "button" at bounding box center [935, 51] width 12 height 12
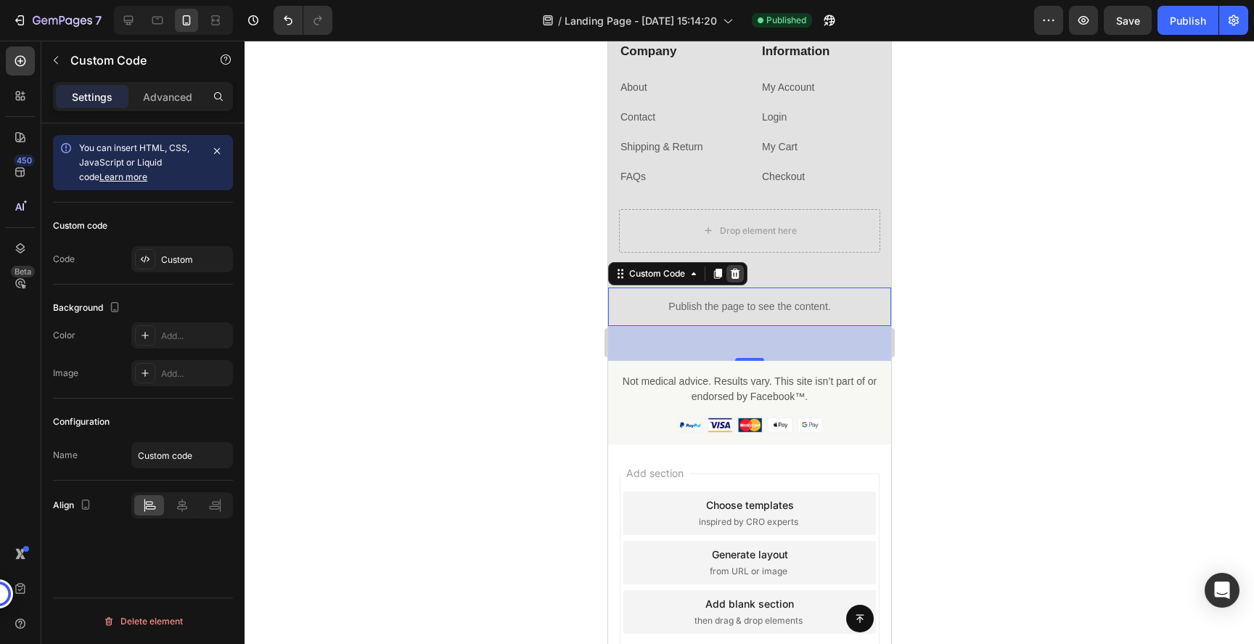
click at [732, 277] on icon at bounding box center [734, 274] width 9 height 10
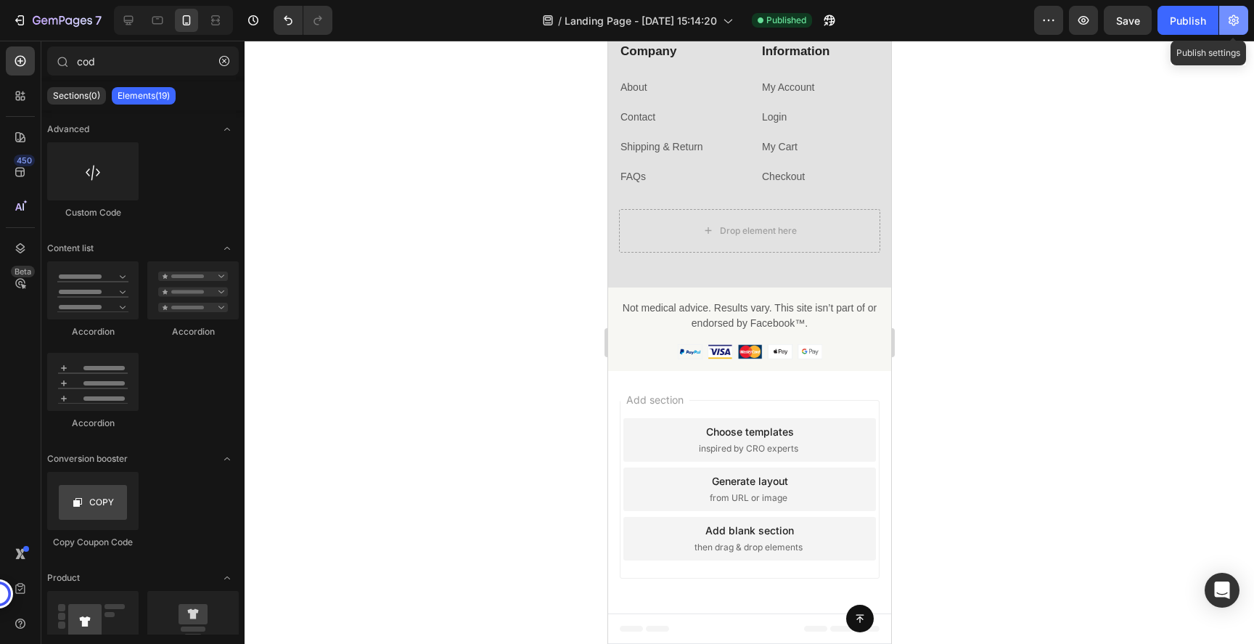
click at [1235, 25] on icon "button" at bounding box center [1234, 20] width 15 height 15
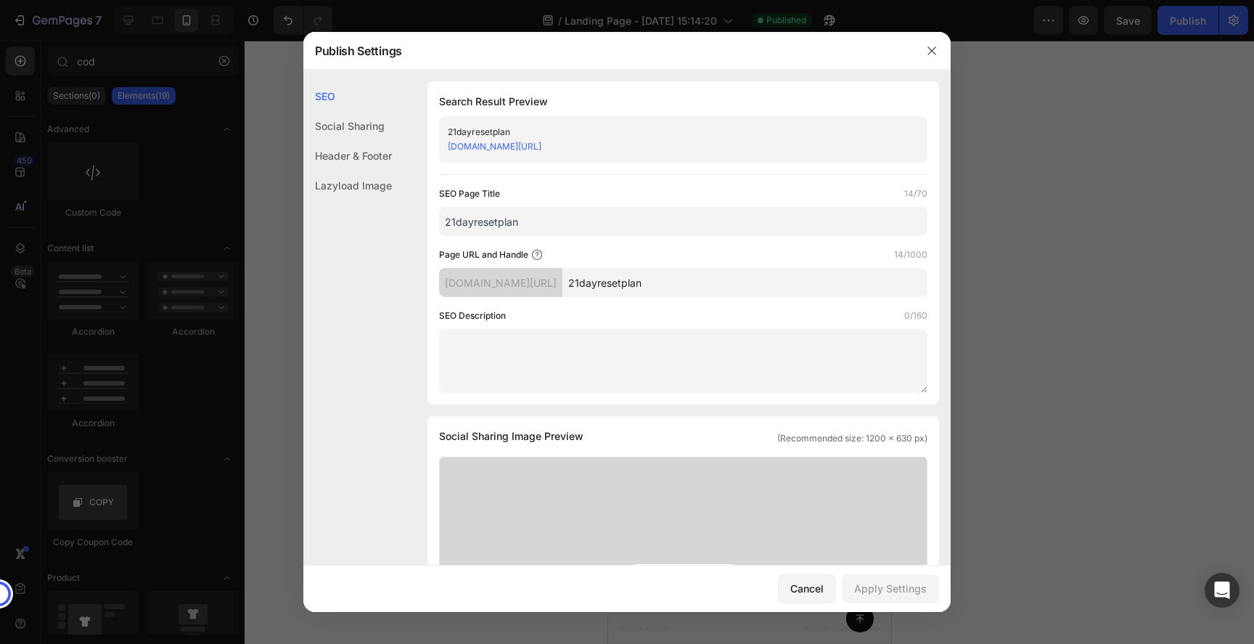
click at [351, 171] on div "Header & Footer" at bounding box center [347, 186] width 89 height 30
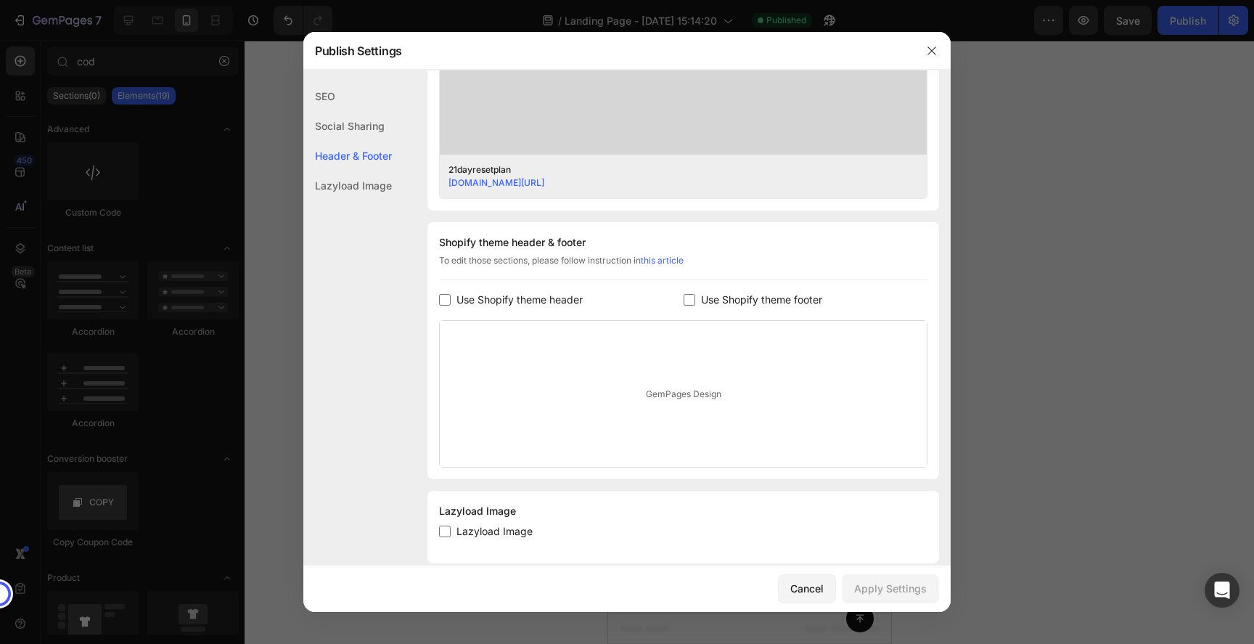
scroll to position [563, 0]
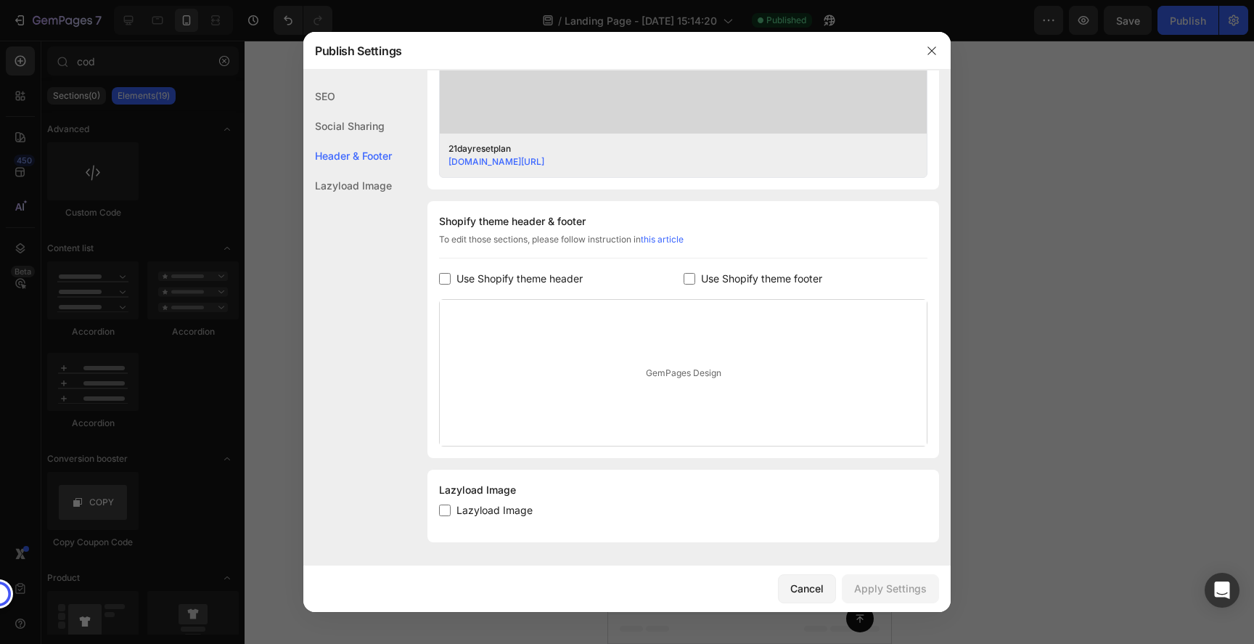
click at [642, 372] on div "GemPages Design" at bounding box center [683, 373] width 487 height 146
click at [537, 282] on span "Use Shopify theme header" at bounding box center [520, 278] width 126 height 17
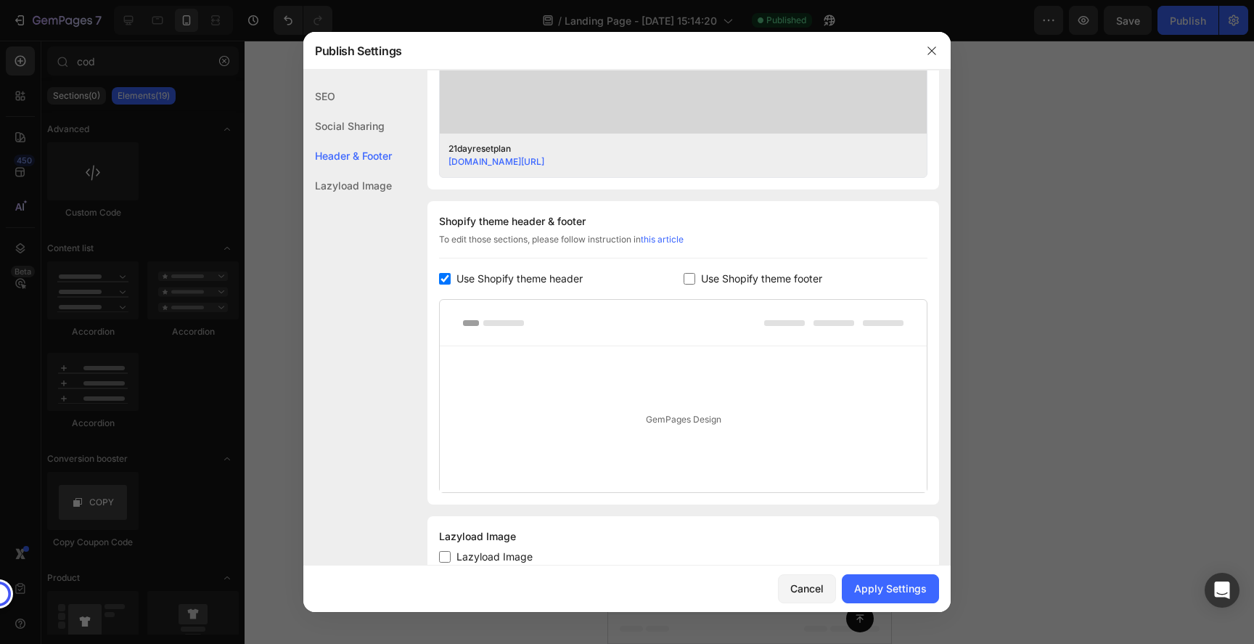
click at [664, 443] on div "GemPages Design" at bounding box center [683, 419] width 487 height 146
click at [502, 280] on span "Use Shopify theme header" at bounding box center [520, 278] width 126 height 17
checkbox input "false"
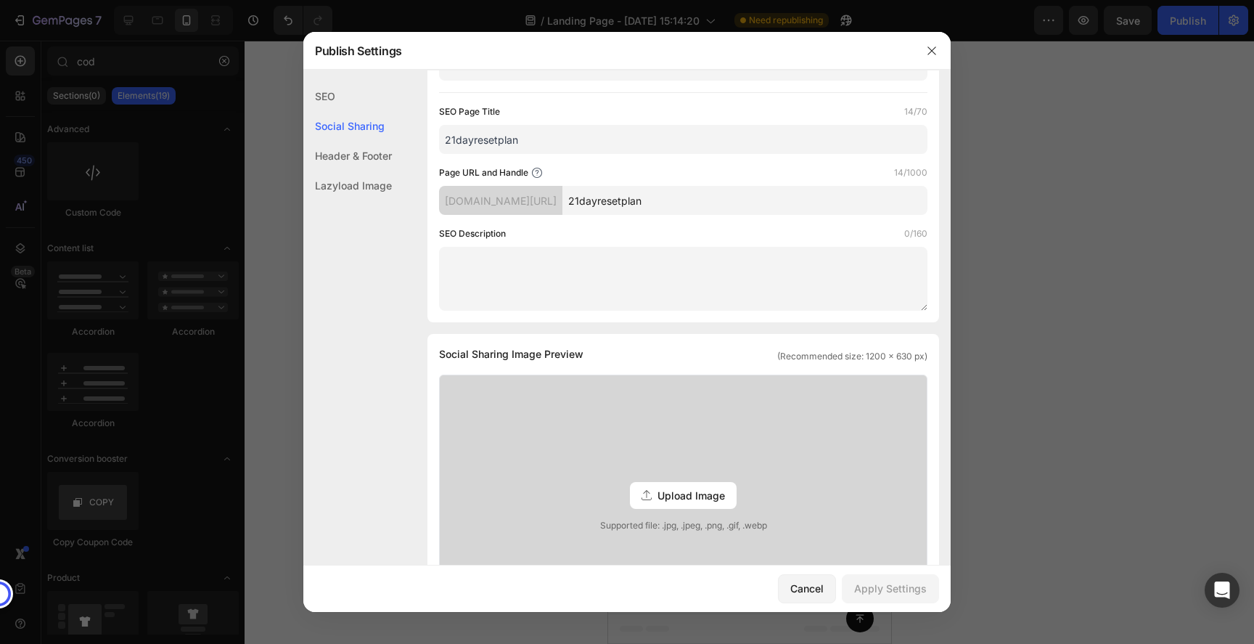
scroll to position [0, 0]
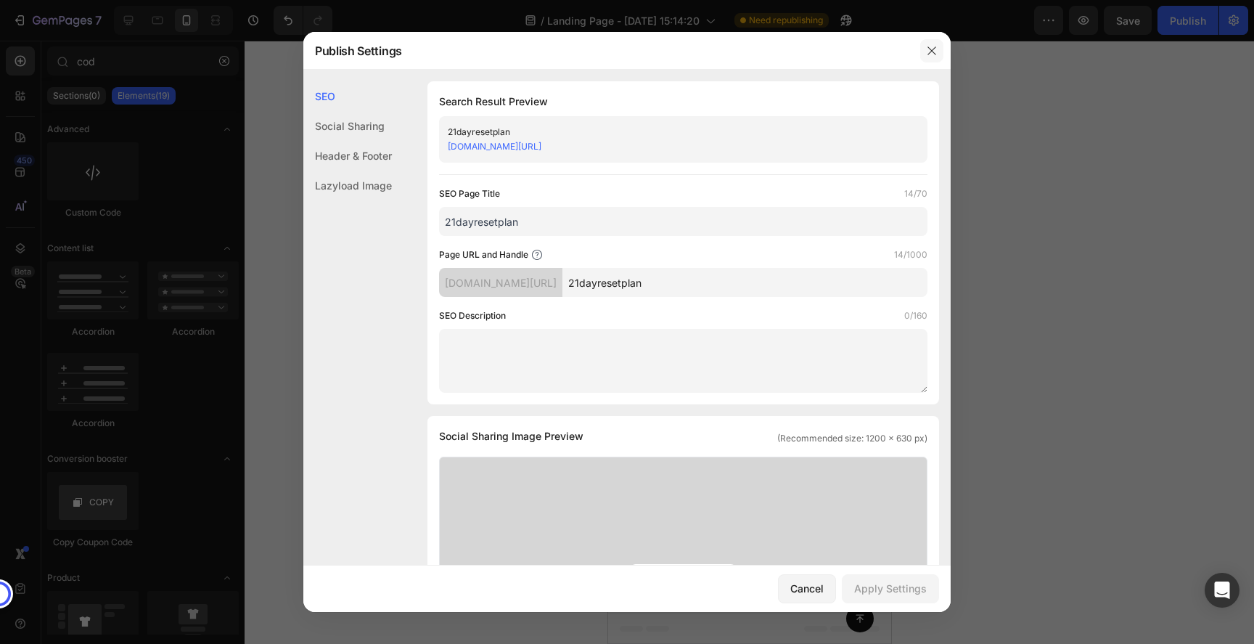
click at [928, 58] on button "button" at bounding box center [931, 50] width 23 height 23
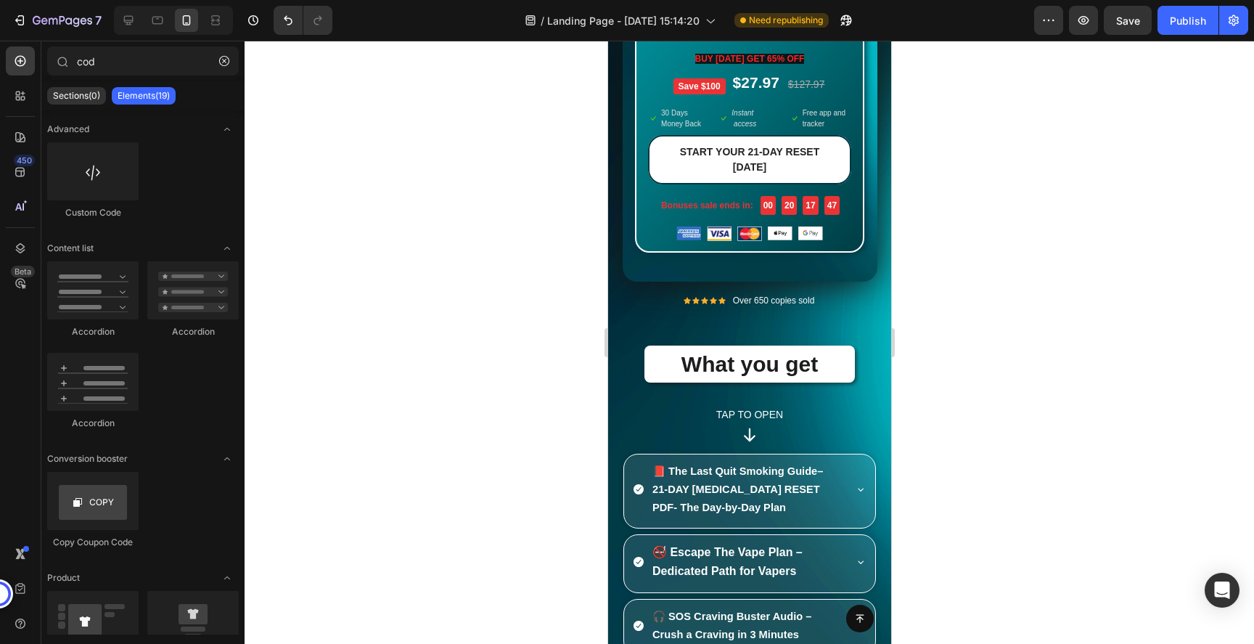
scroll to position [4763, 0]
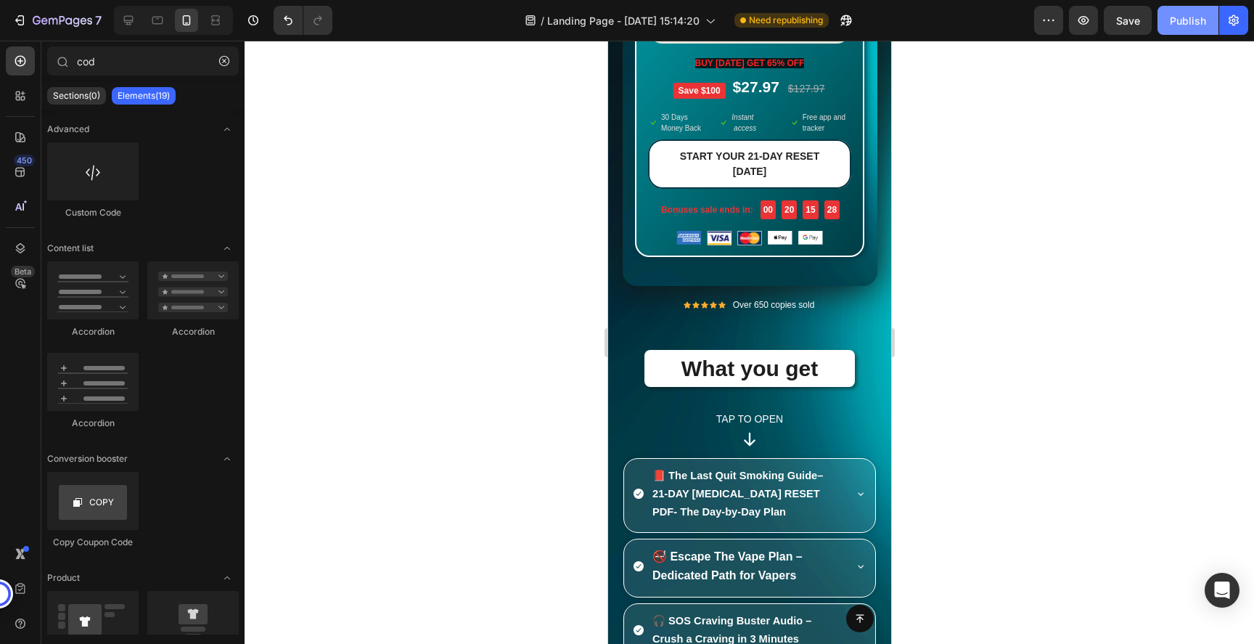
click at [1186, 25] on div "Publish" at bounding box center [1188, 20] width 36 height 15
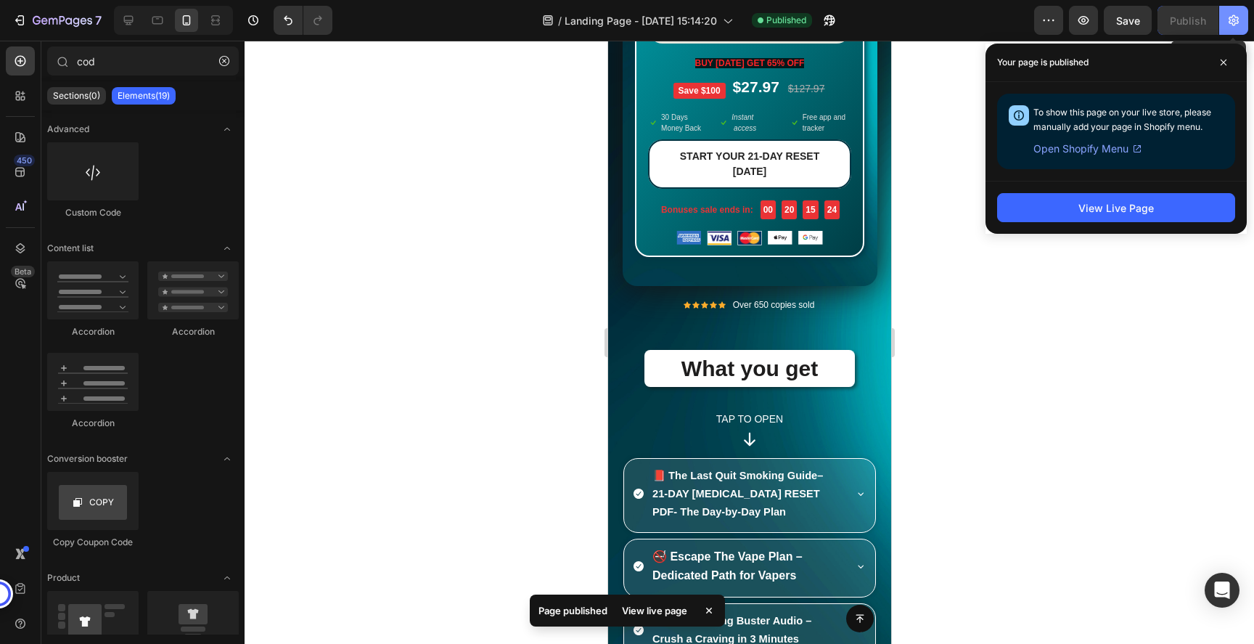
click at [1226, 21] on button "button" at bounding box center [1234, 20] width 29 height 29
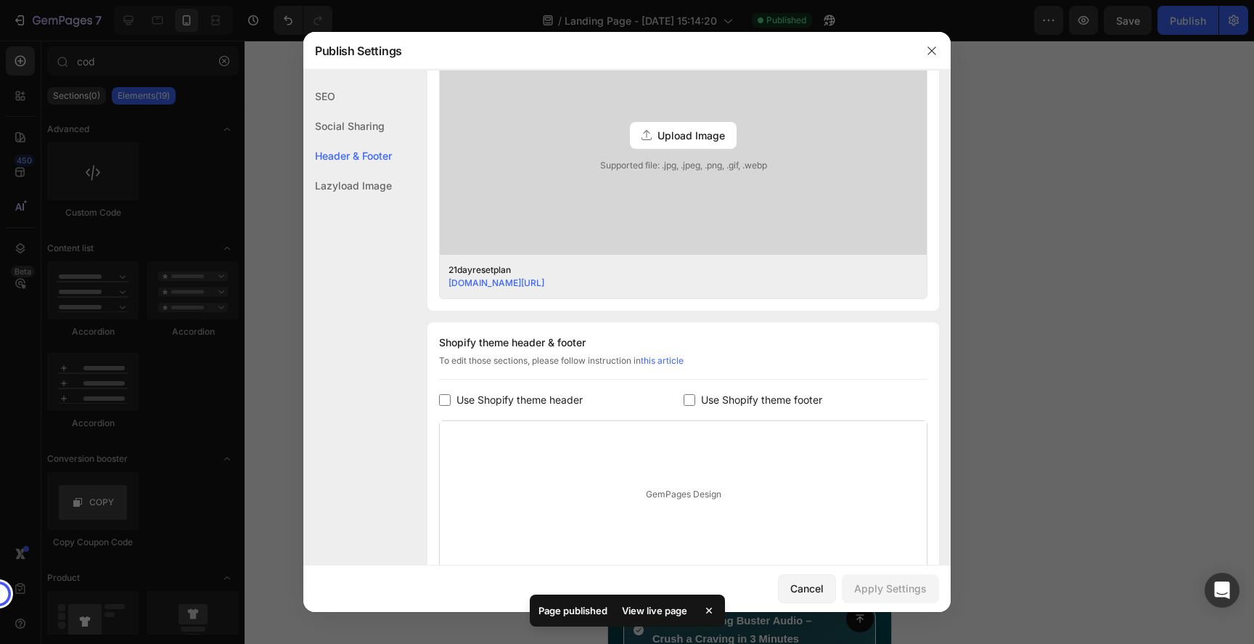
scroll to position [563, 0]
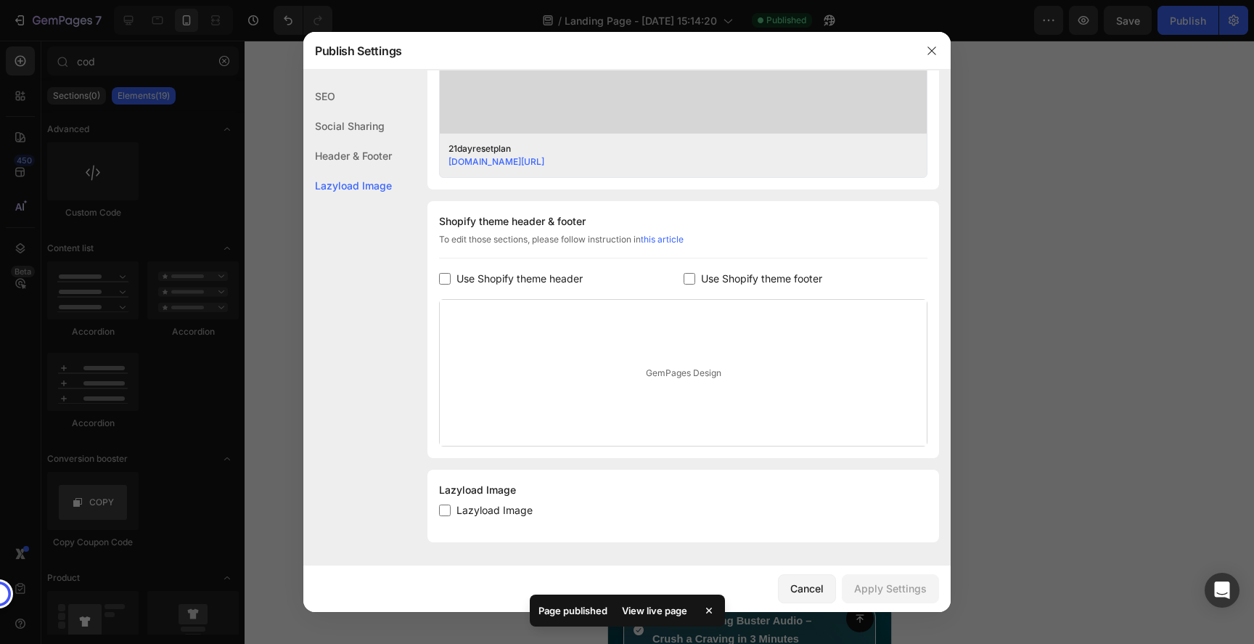
click at [376, 171] on div "Header & Footer" at bounding box center [347, 186] width 89 height 30
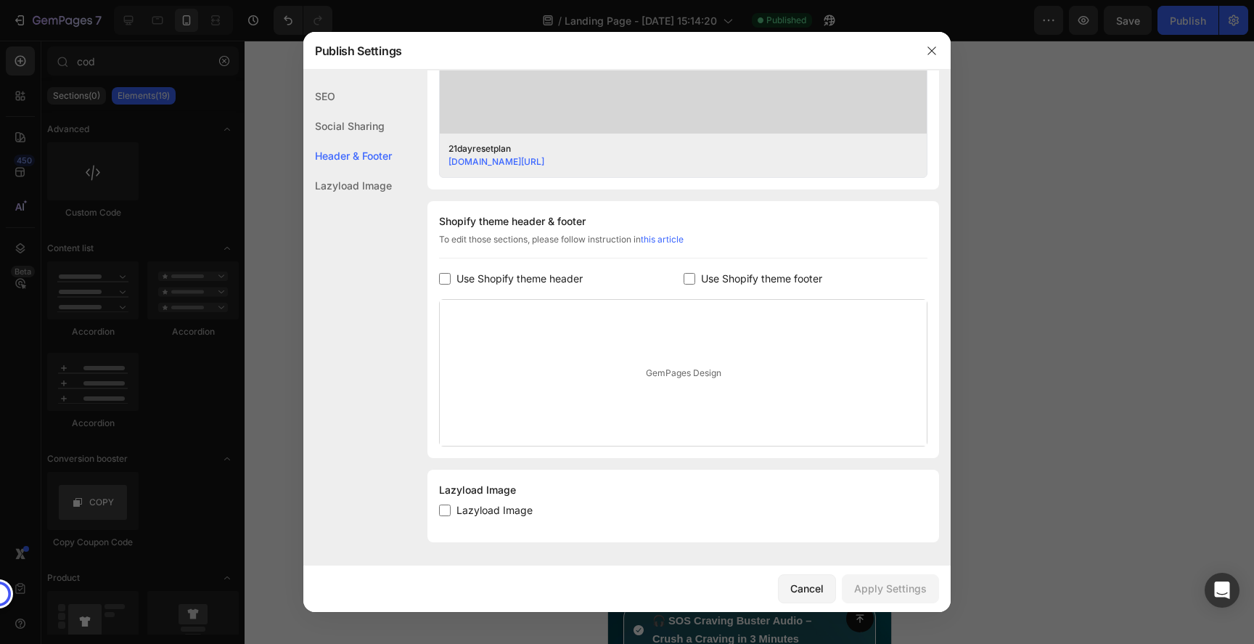
click at [695, 277] on label "Use Shopify theme footer" at bounding box center [758, 278] width 127 height 17
checkbox input "true"
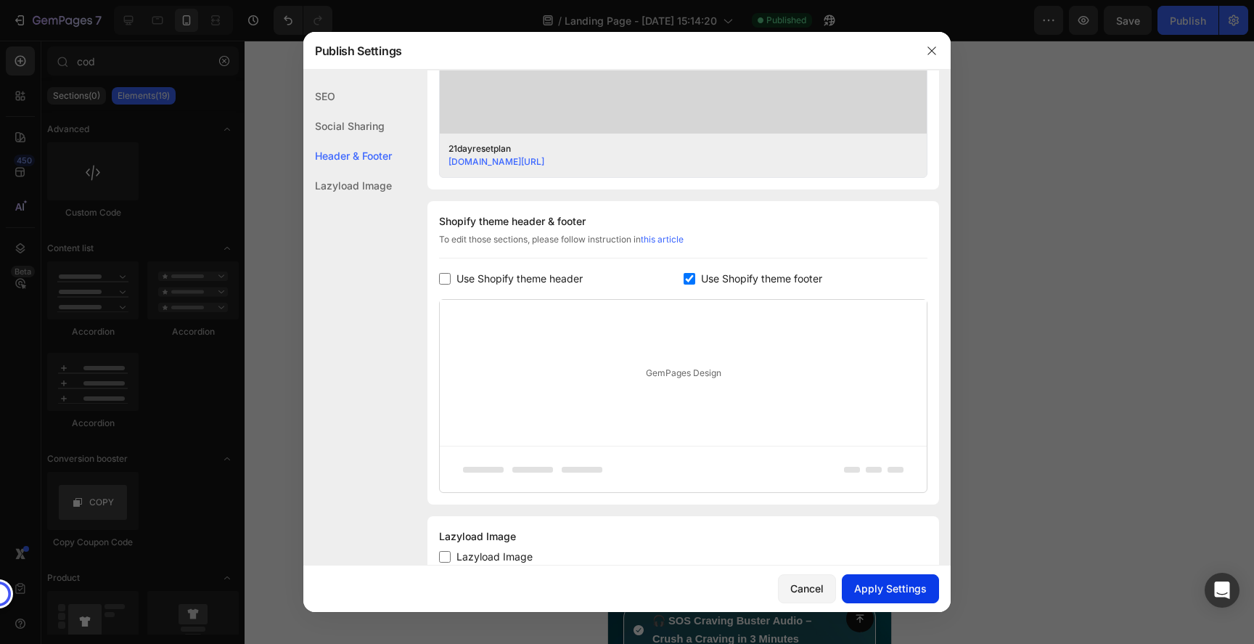
click at [894, 581] on div "Apply Settings" at bounding box center [890, 588] width 73 height 15
click at [474, 283] on span "Use Shopify theme header" at bounding box center [520, 278] width 126 height 17
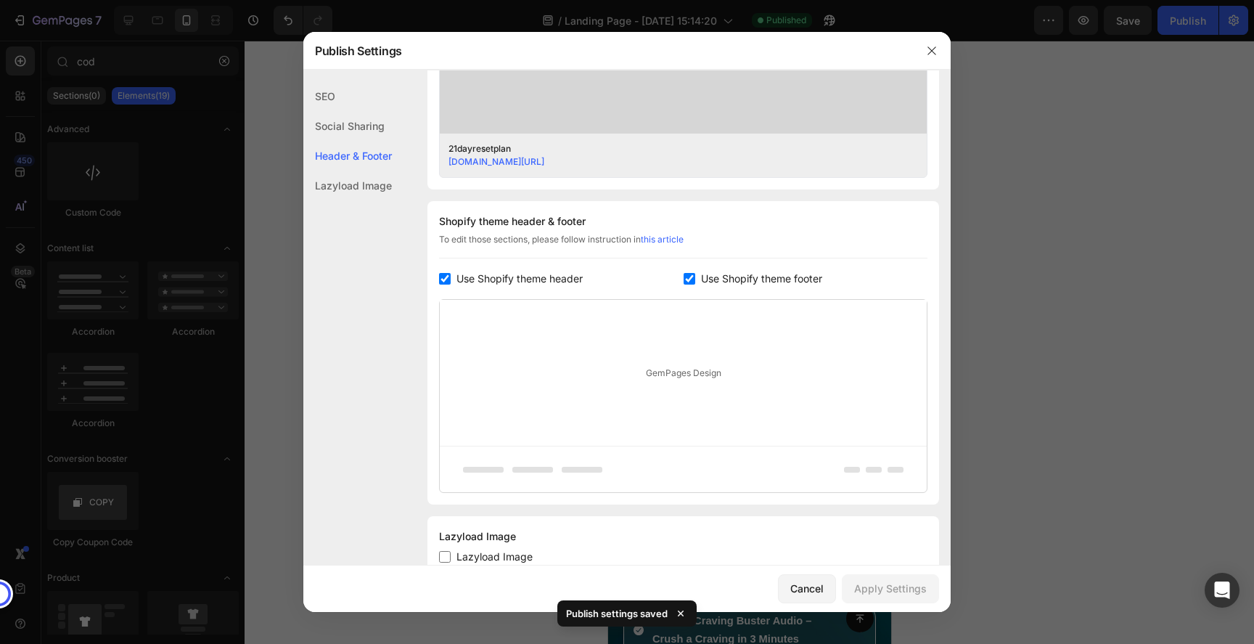
checkbox input "true"
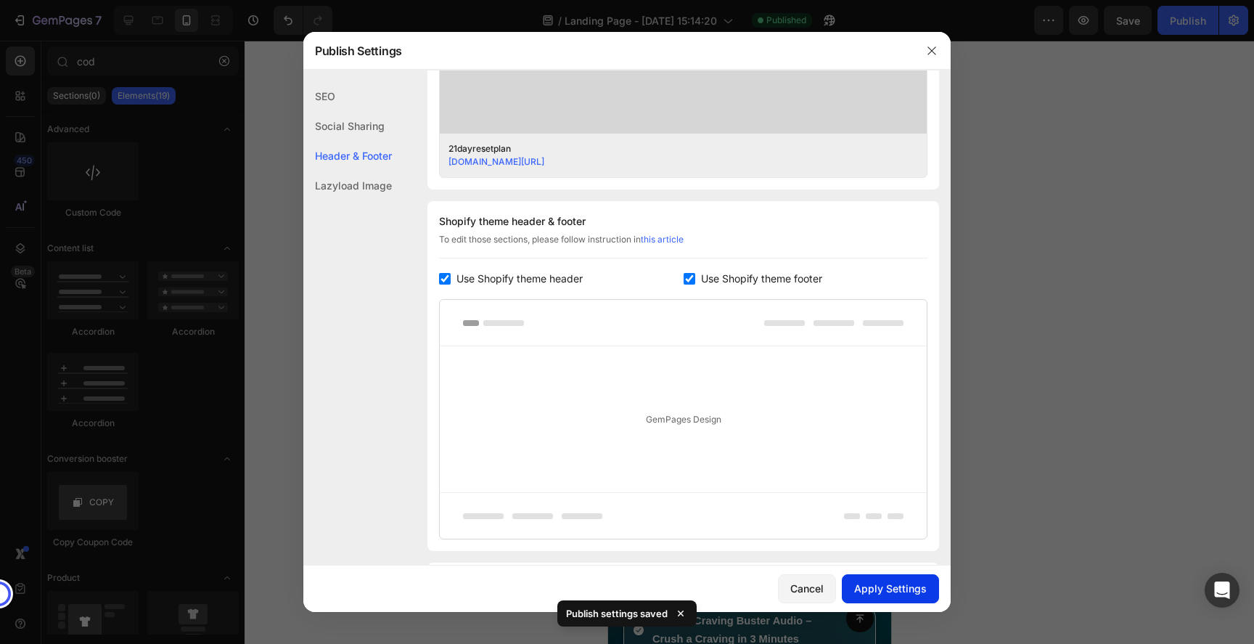
click at [900, 594] on div "Apply Settings" at bounding box center [890, 588] width 73 height 15
click at [926, 48] on icon "button" at bounding box center [932, 51] width 12 height 12
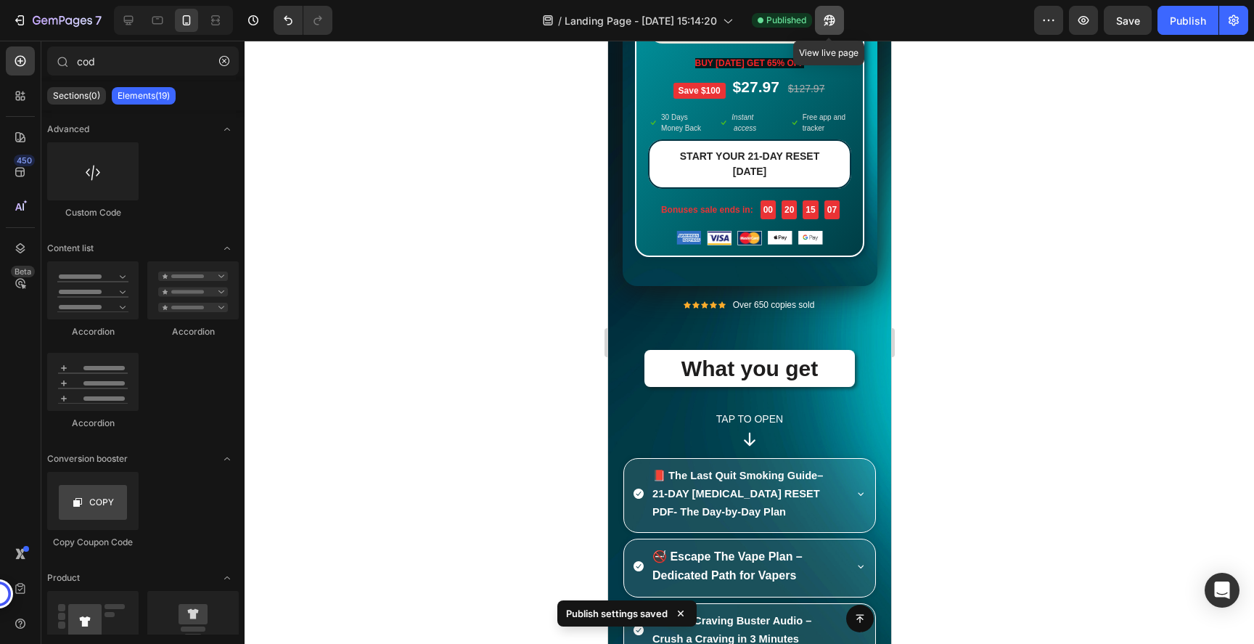
click at [828, 23] on icon "button" at bounding box center [826, 24] width 4 height 4
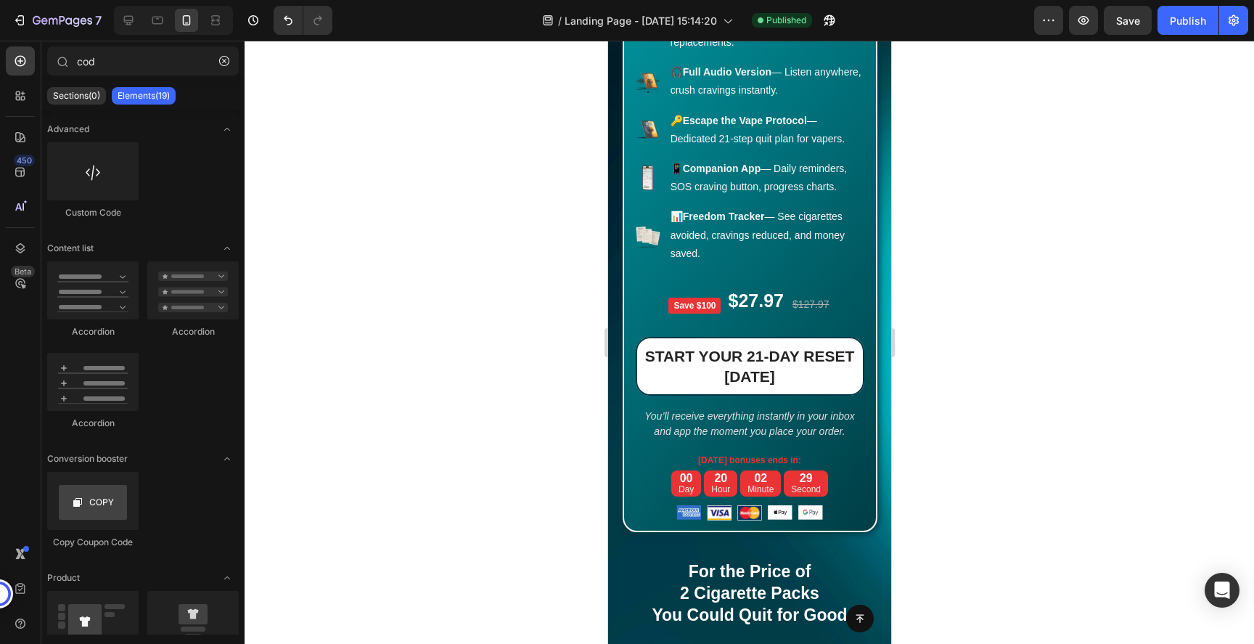
scroll to position [9107, 0]
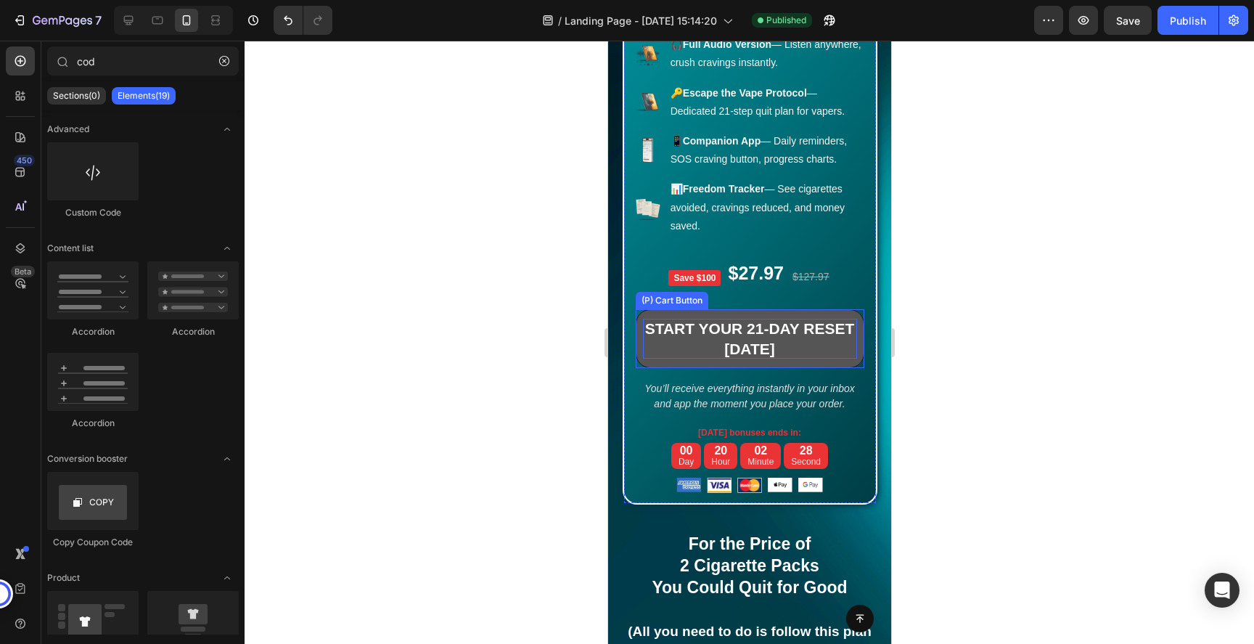
click at [735, 334] on div "START YOUR 21-DAY RESET [DATE]" at bounding box center [749, 339] width 214 height 40
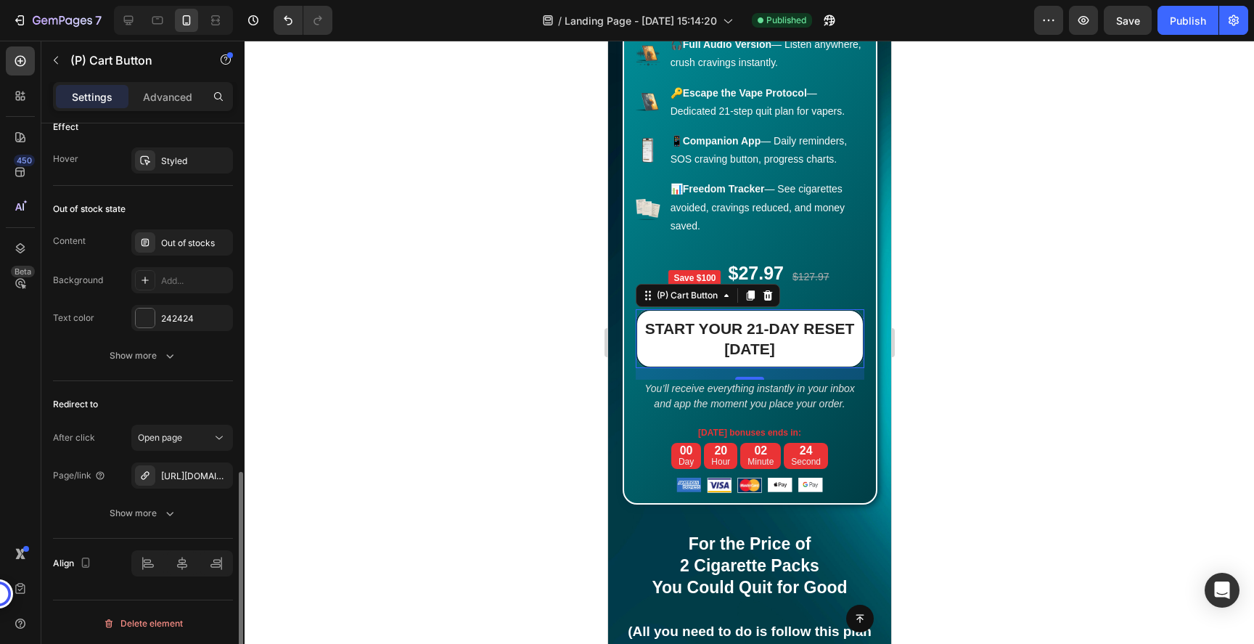
scroll to position [1069, 0]
click at [173, 467] on div "[URL][DOMAIN_NAME]" at bounding box center [182, 473] width 42 height 13
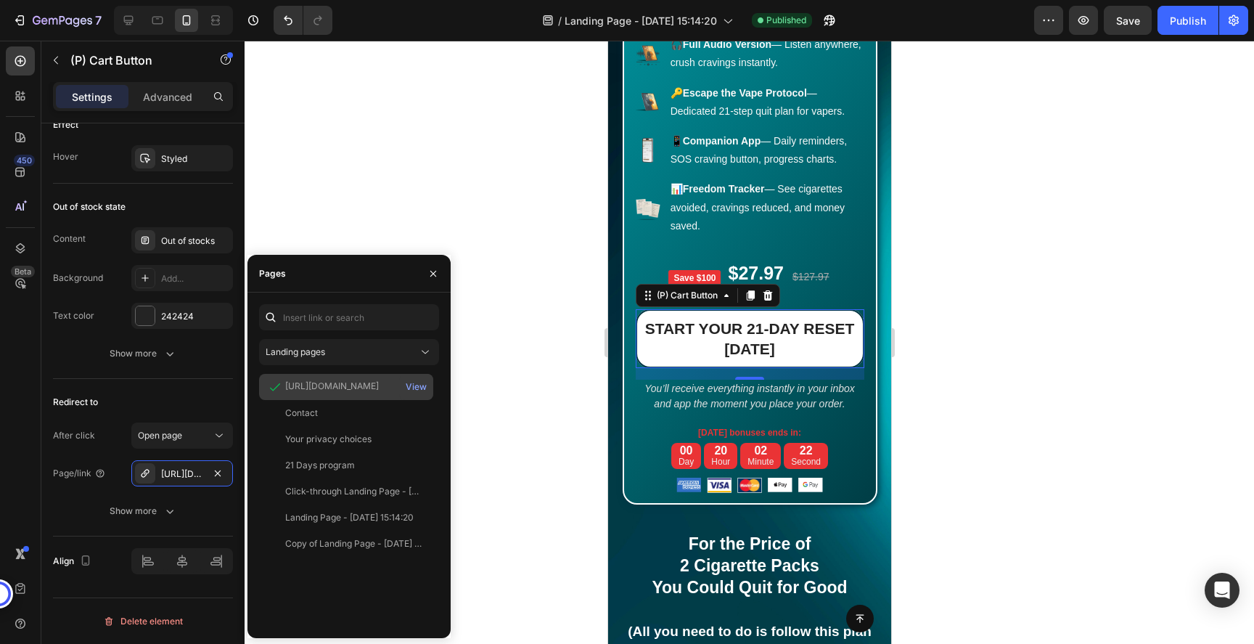
click at [332, 385] on div "[URL][DOMAIN_NAME]" at bounding box center [332, 386] width 94 height 13
copy div "[URL][DOMAIN_NAME]"
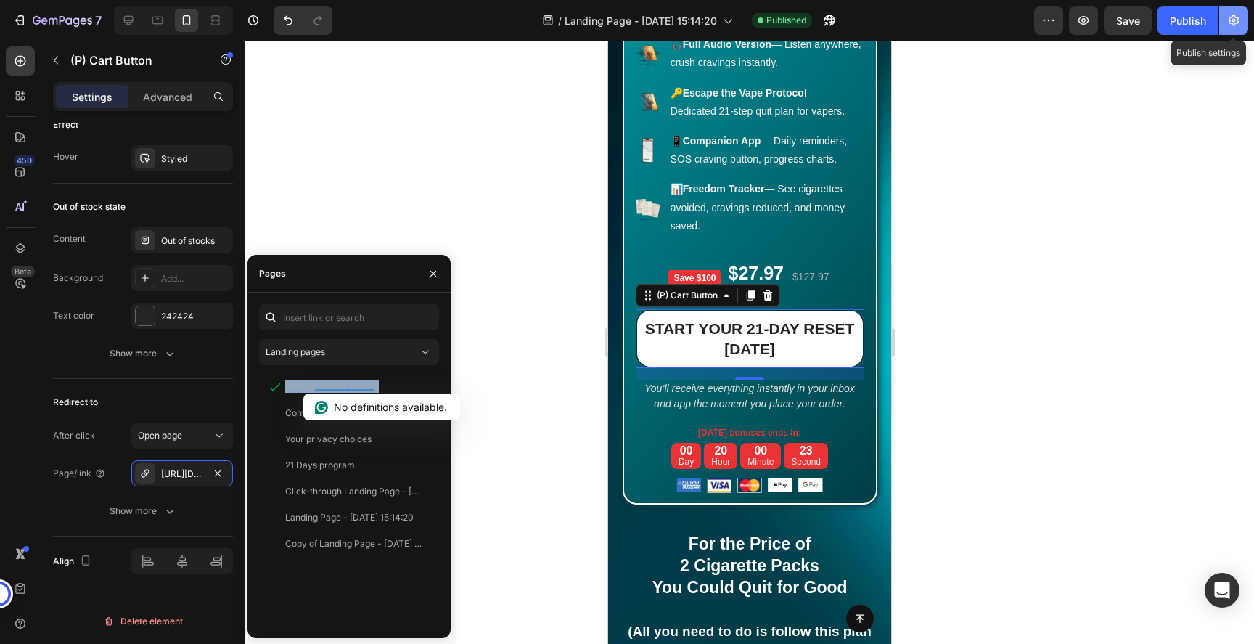
click at [1238, 21] on icon "button" at bounding box center [1234, 20] width 10 height 11
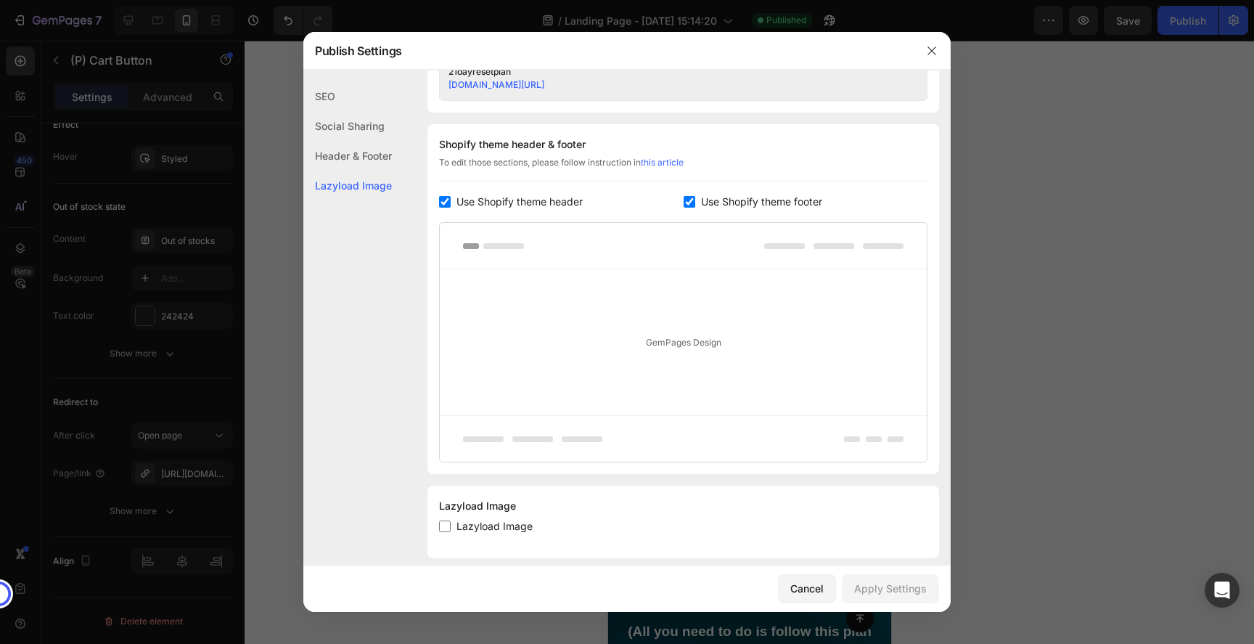
scroll to position [656, 0]
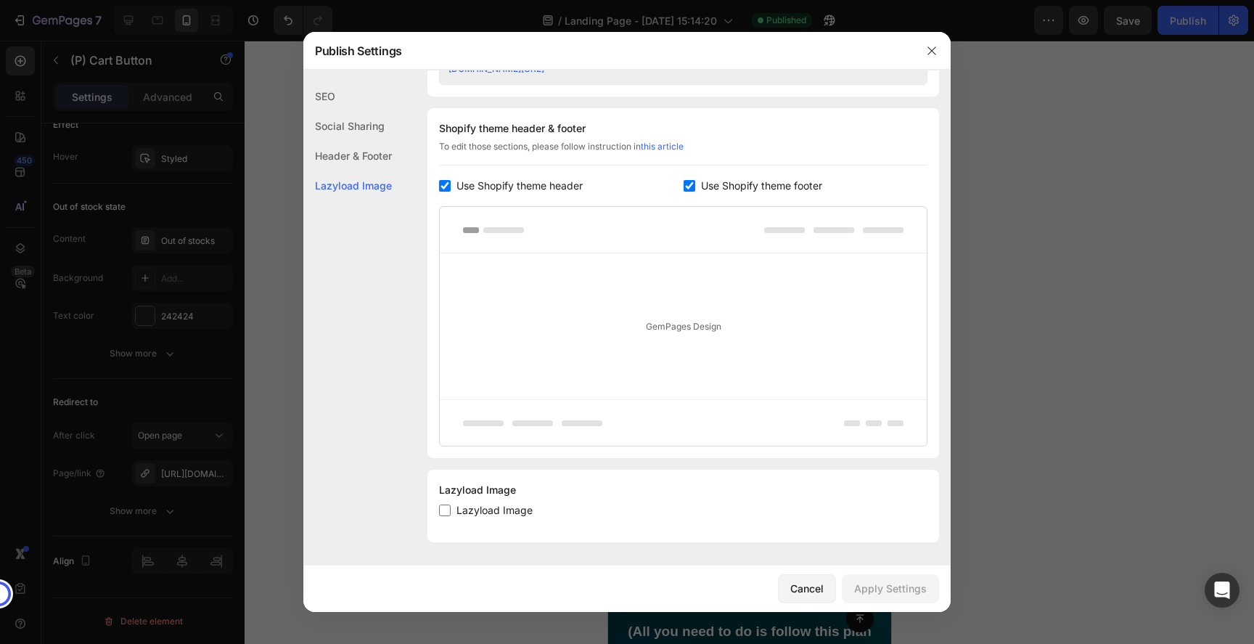
click at [345, 171] on div "Header & Footer" at bounding box center [347, 186] width 89 height 30
click at [981, 241] on div at bounding box center [627, 322] width 1254 height 644
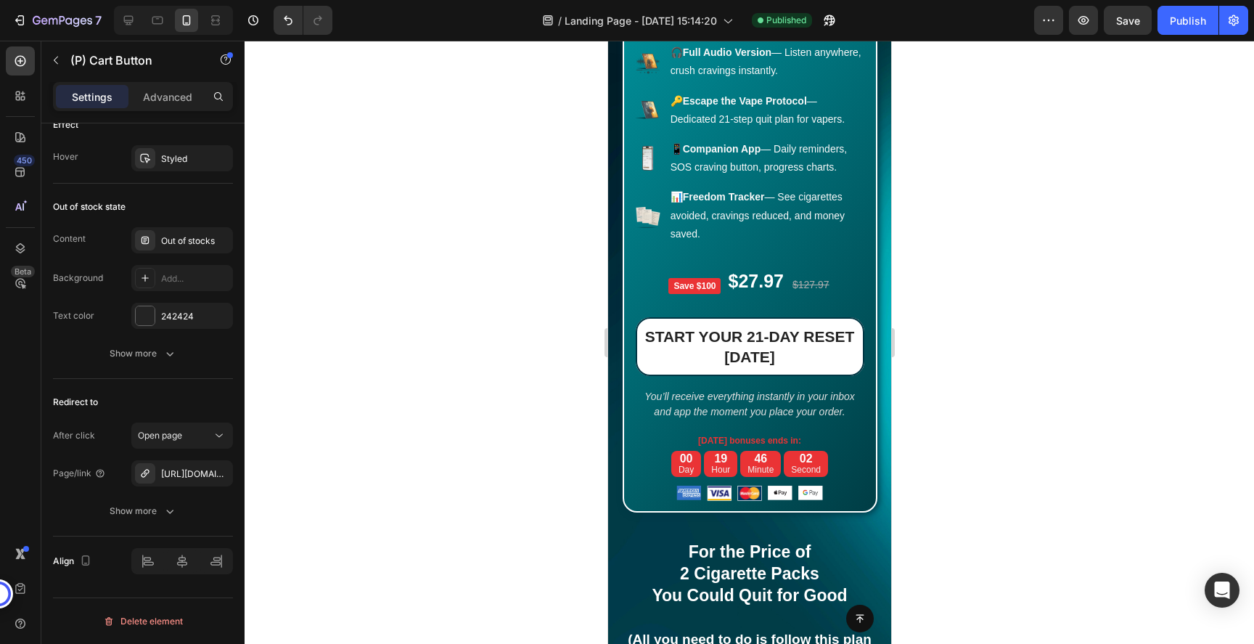
scroll to position [9095, 0]
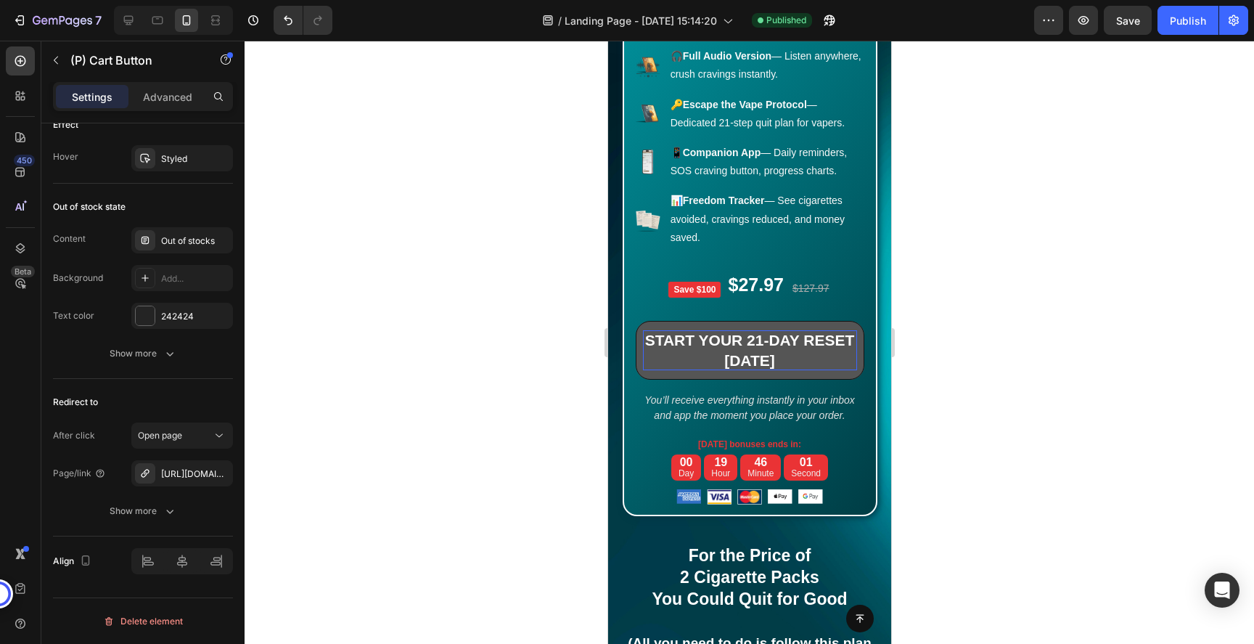
click at [720, 341] on div "START YOUR 21-DAY RESET [DATE]" at bounding box center [749, 350] width 214 height 40
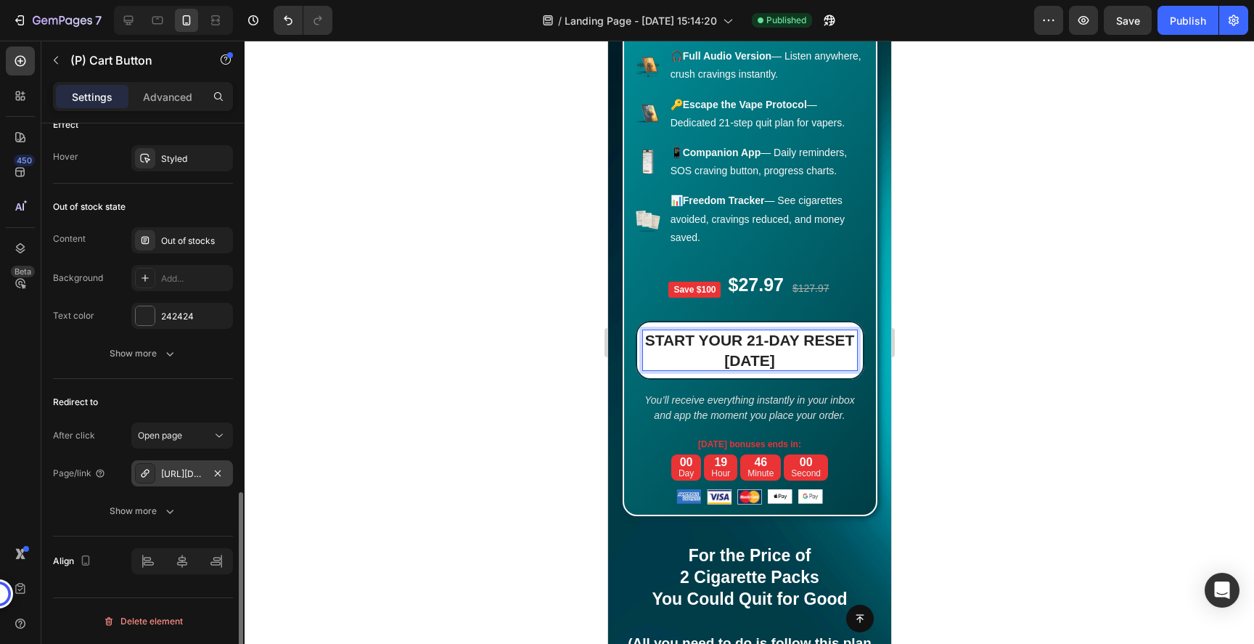
click at [192, 466] on div "[URL][DOMAIN_NAME]" at bounding box center [182, 473] width 102 height 26
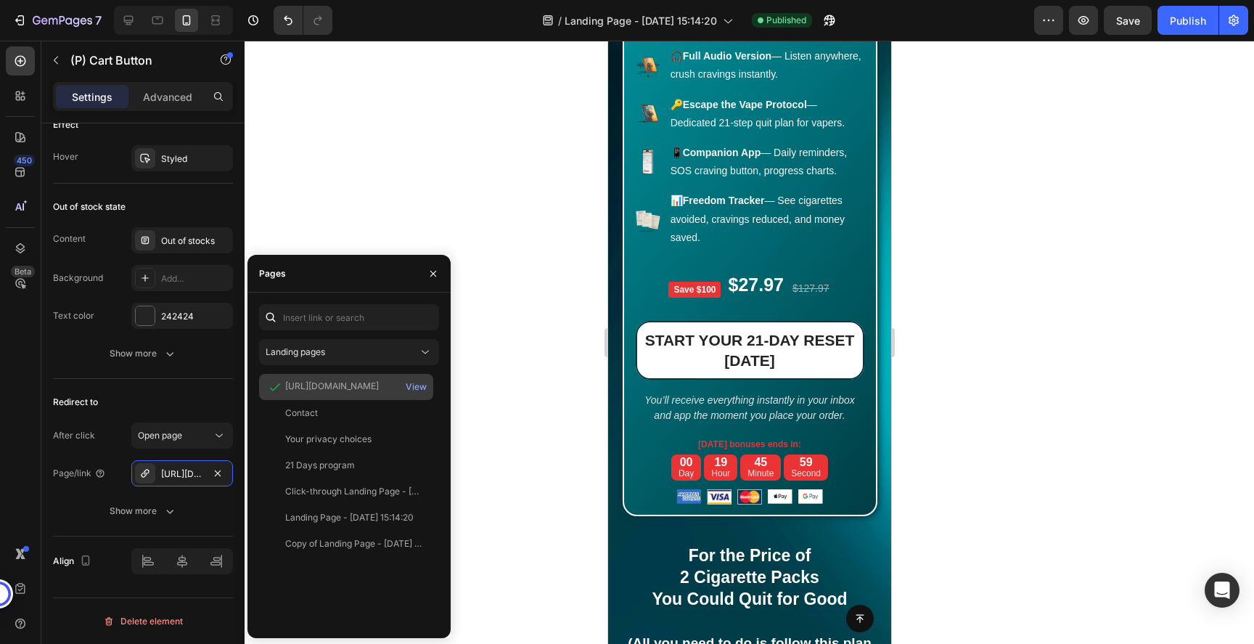
click at [349, 387] on div "[URL][DOMAIN_NAME]" at bounding box center [332, 386] width 94 height 13
copy div "[URL][DOMAIN_NAME]"
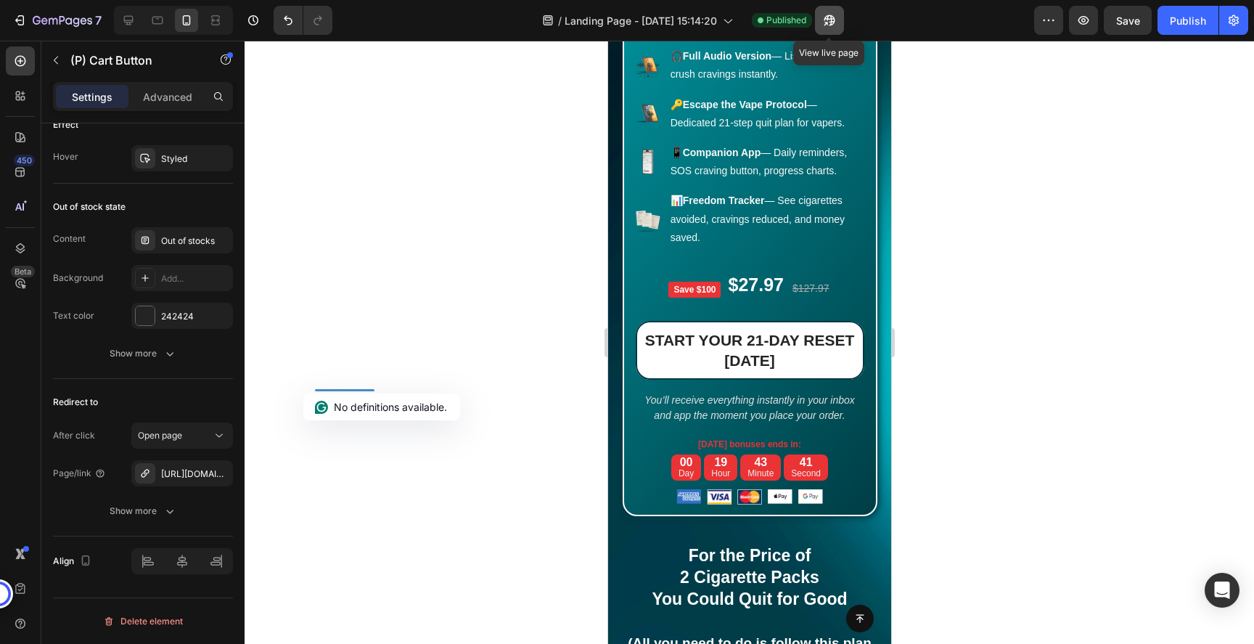
click at [828, 22] on icon "button" at bounding box center [826, 24] width 4 height 4
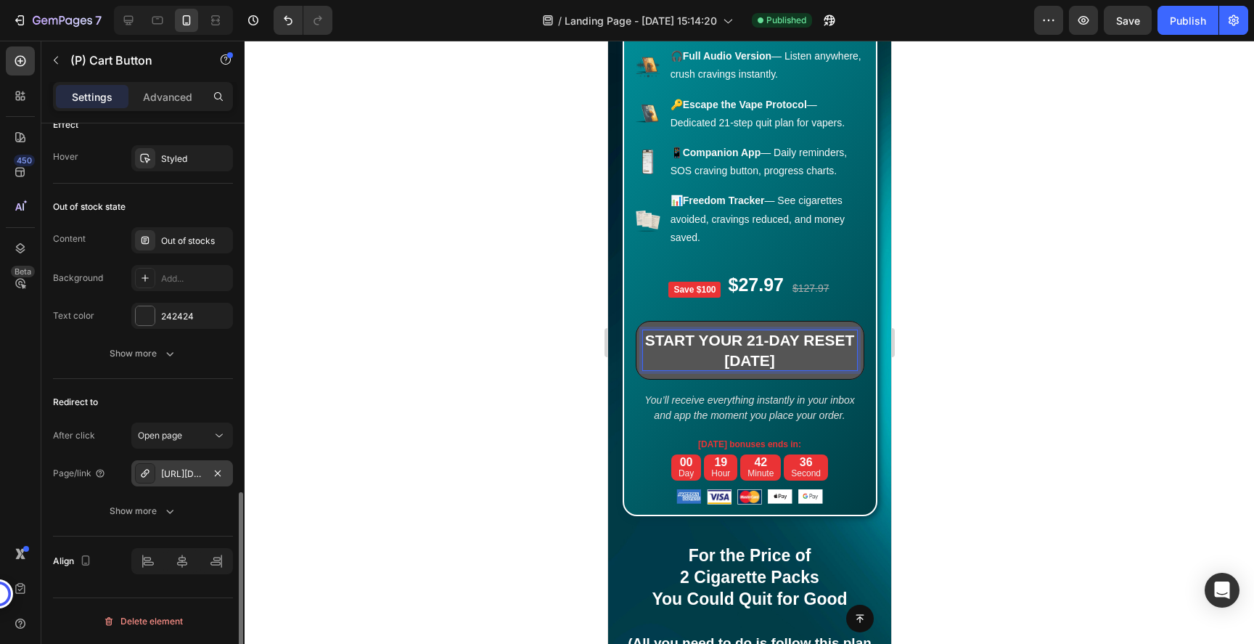
click at [195, 471] on div "[URL][DOMAIN_NAME]" at bounding box center [182, 473] width 42 height 13
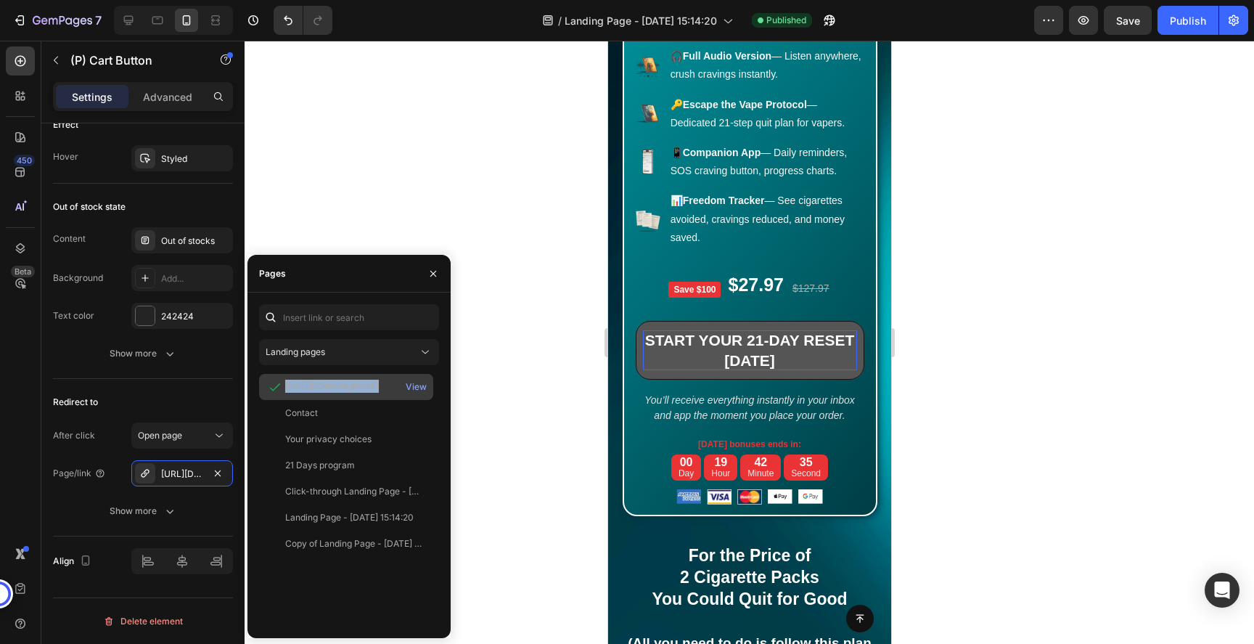
click at [323, 385] on div "[URL][DOMAIN_NAME]" at bounding box center [332, 386] width 94 height 13
click at [413, 386] on div "View" at bounding box center [416, 386] width 21 height 13
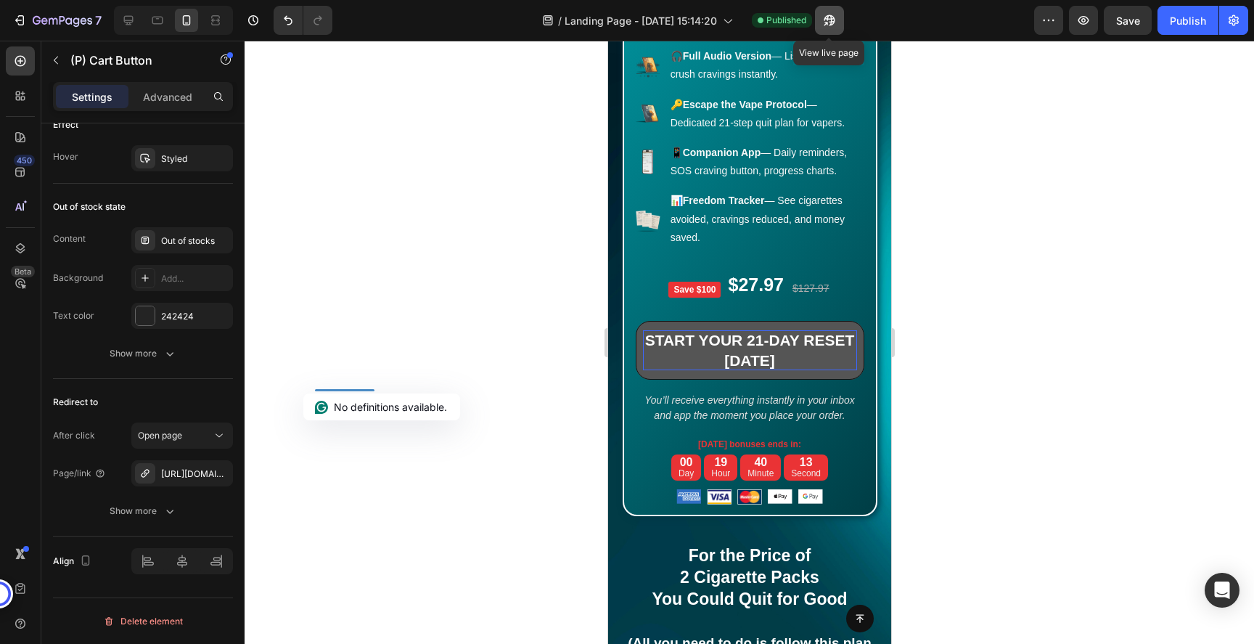
click at [828, 22] on icon "button" at bounding box center [826, 24] width 4 height 4
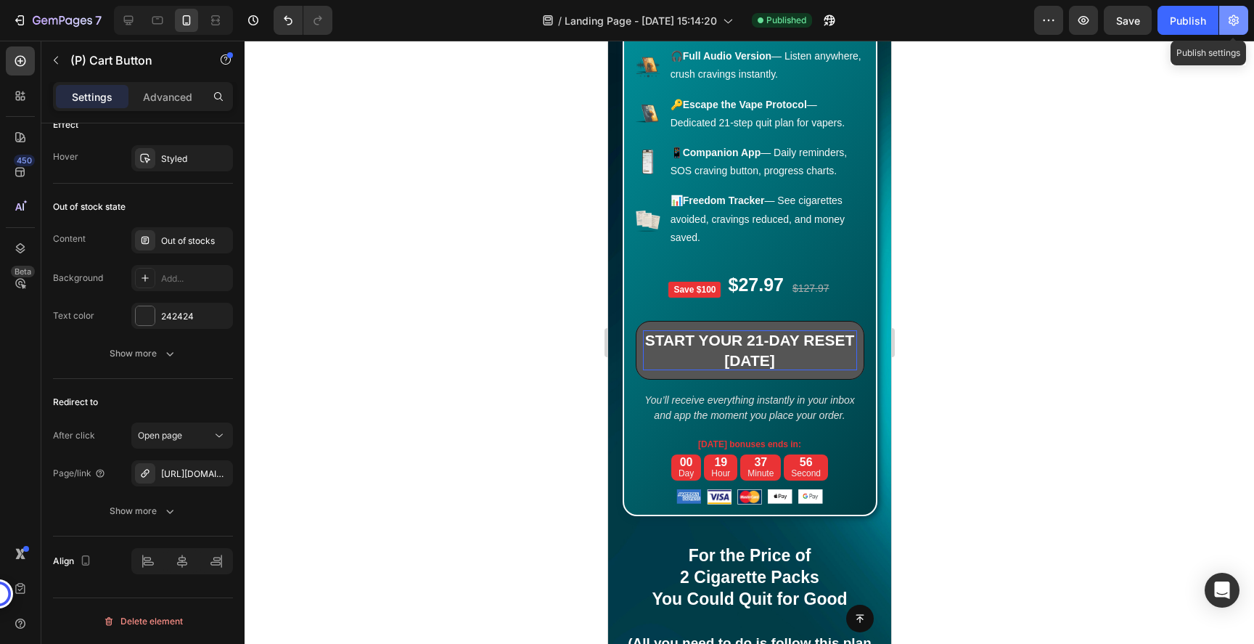
click at [1228, 21] on icon "button" at bounding box center [1234, 20] width 15 height 15
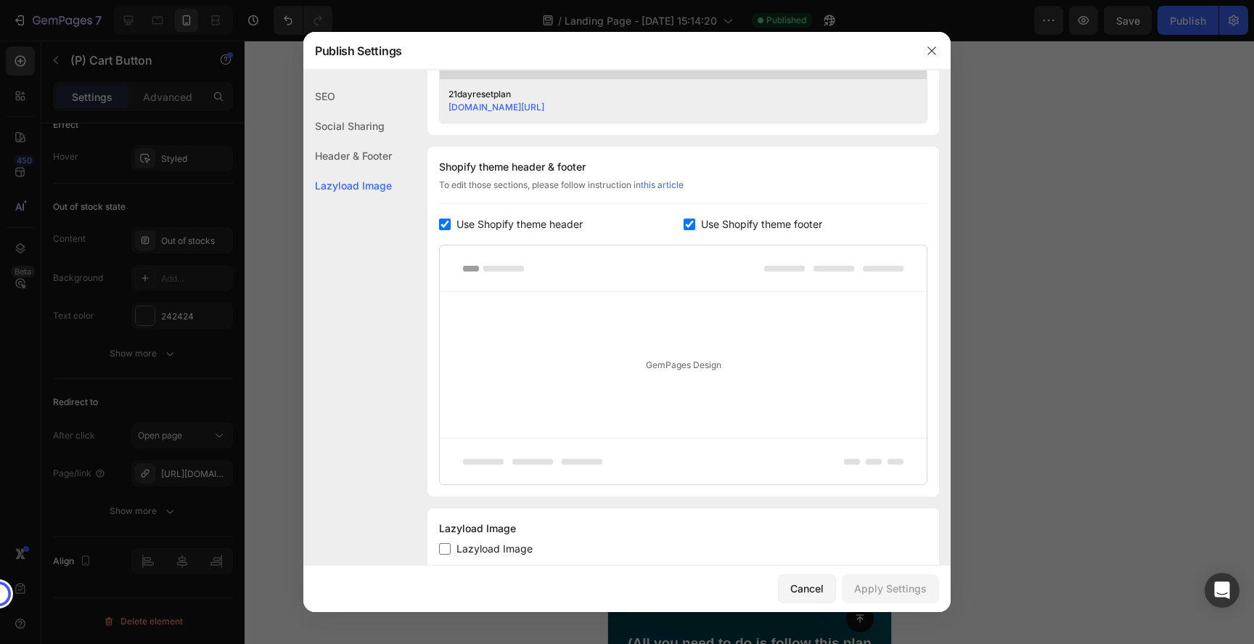
click at [453, 226] on label "Use Shopify theme header" at bounding box center [517, 224] width 132 height 17
checkbox input "false"
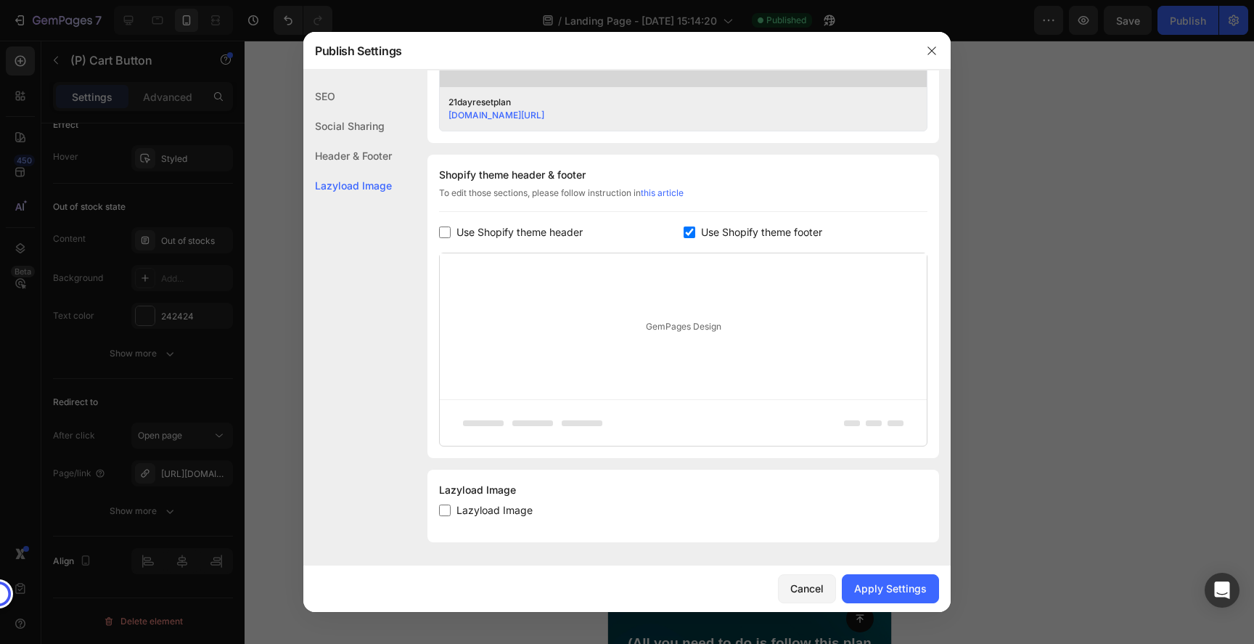
click at [708, 232] on span "Use Shopify theme footer" at bounding box center [761, 232] width 121 height 17
checkbox input "false"
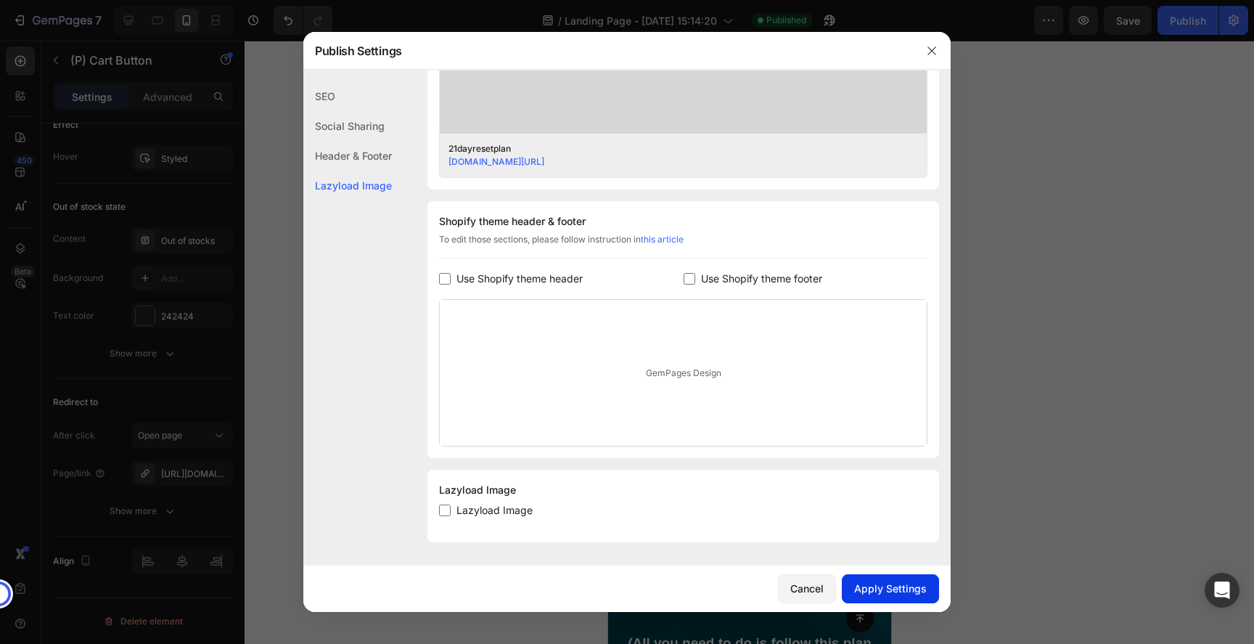
click at [875, 587] on div "Apply Settings" at bounding box center [890, 588] width 73 height 15
click at [1201, 114] on div at bounding box center [627, 322] width 1254 height 644
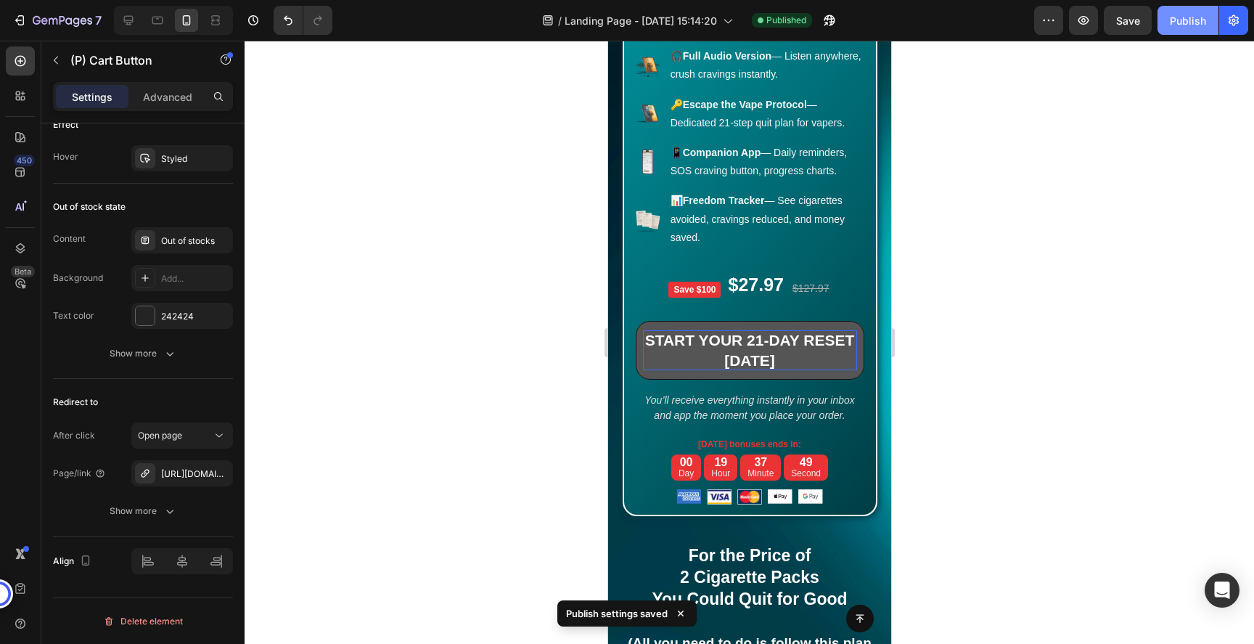
click at [1200, 33] on button "Publish" at bounding box center [1188, 20] width 61 height 29
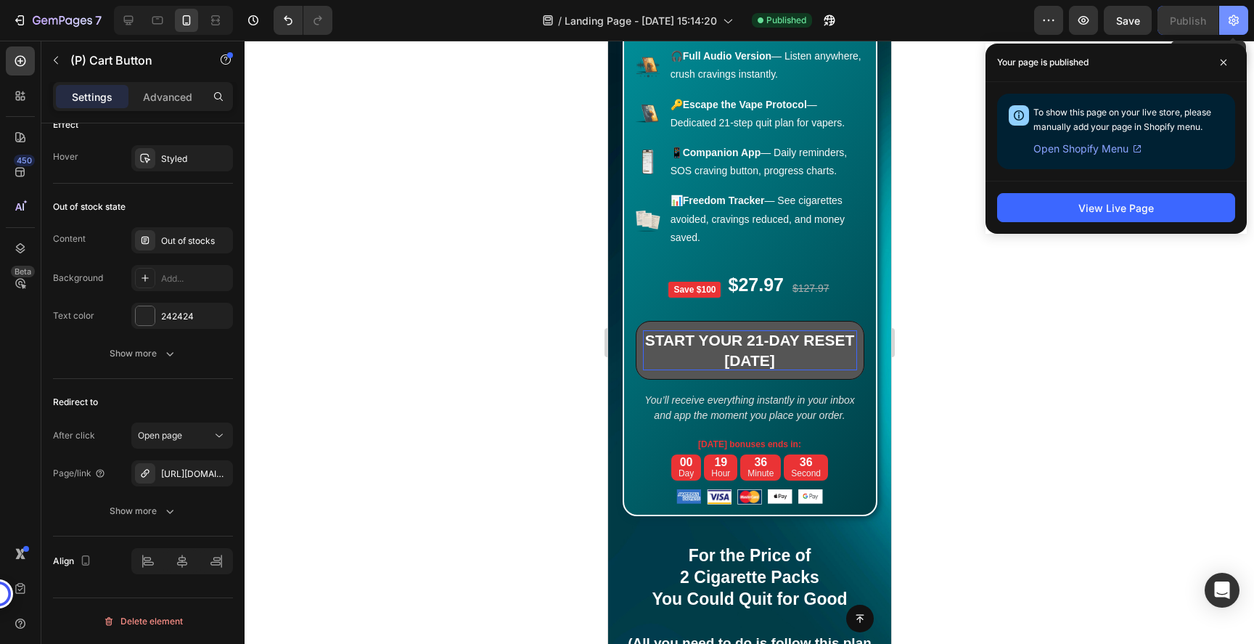
click at [1225, 16] on button "button" at bounding box center [1234, 20] width 29 height 29
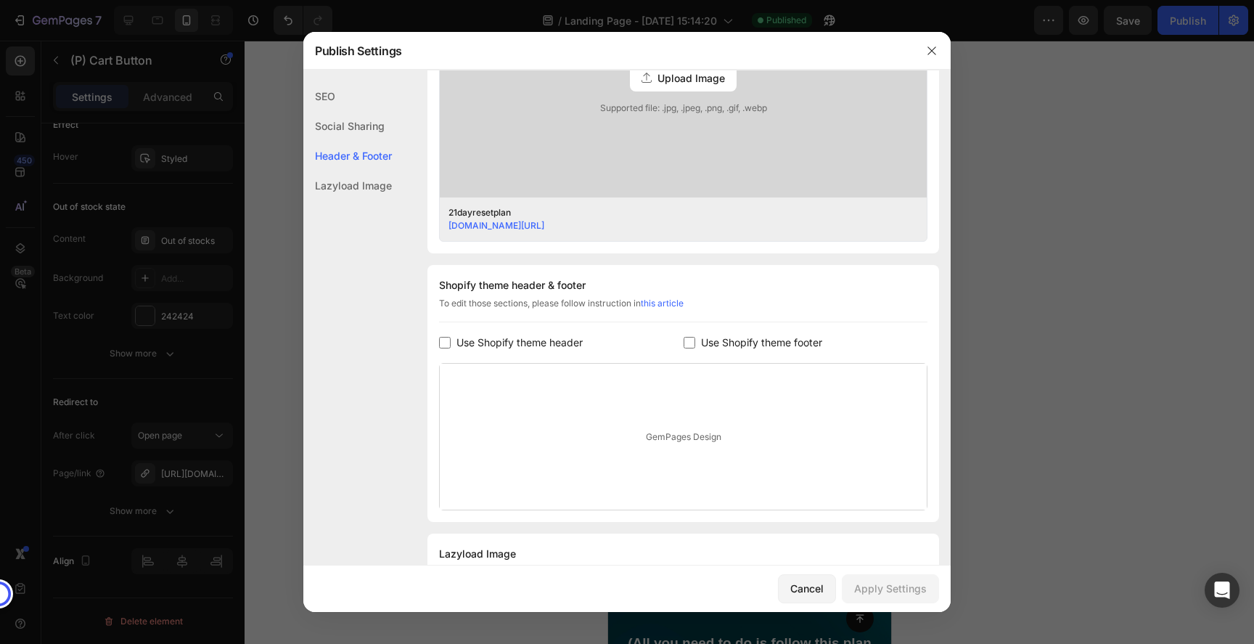
scroll to position [502, 0]
click at [542, 337] on span "Use Shopify theme header" at bounding box center [520, 340] width 126 height 17
checkbox input "true"
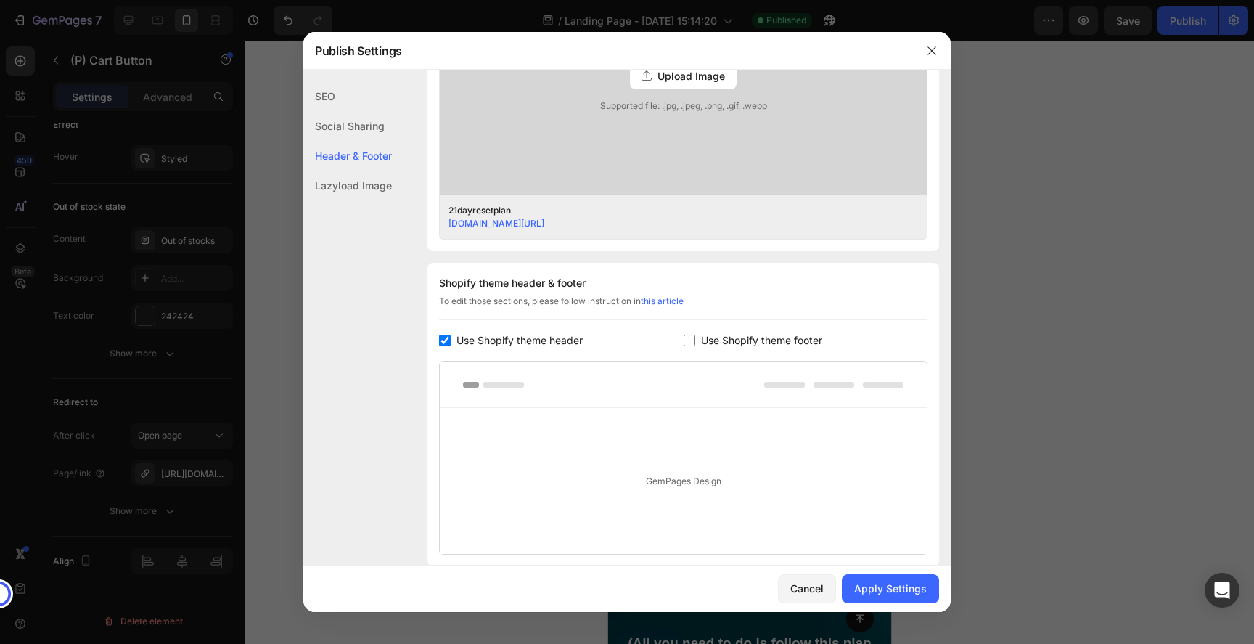
click at [745, 342] on span "Use Shopify theme footer" at bounding box center [761, 340] width 121 height 17
click at [748, 343] on span "Use Shopify theme footer" at bounding box center [761, 340] width 121 height 17
checkbox input "false"
click at [893, 581] on div "Apply Settings" at bounding box center [890, 588] width 73 height 15
click at [934, 53] on icon "button" at bounding box center [932, 50] width 8 height 8
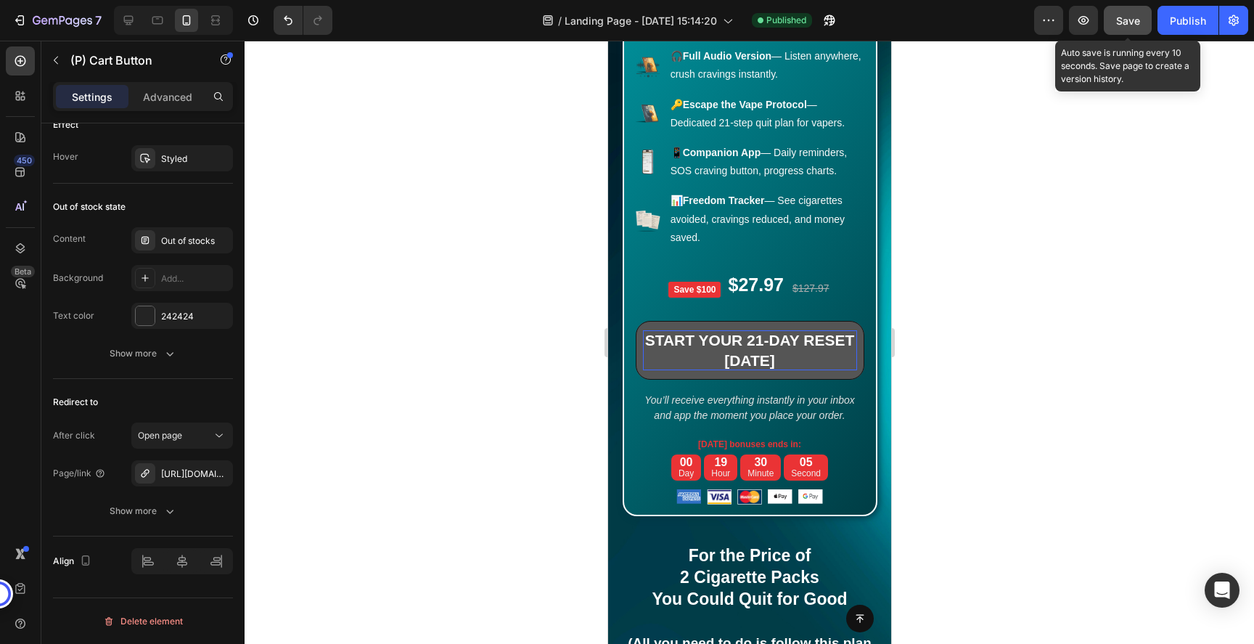
click at [1130, 20] on span "Save" at bounding box center [1128, 21] width 24 height 12
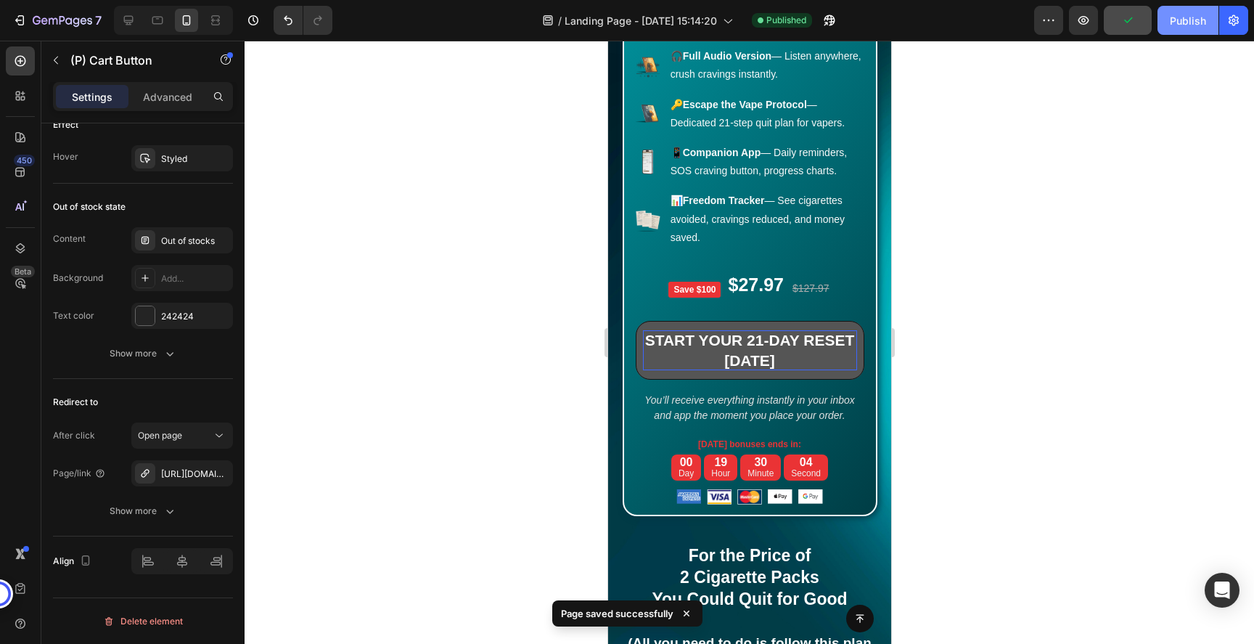
click at [1191, 21] on div "Publish" at bounding box center [1188, 20] width 36 height 15
click at [1089, 24] on icon "button" at bounding box center [1084, 20] width 15 height 15
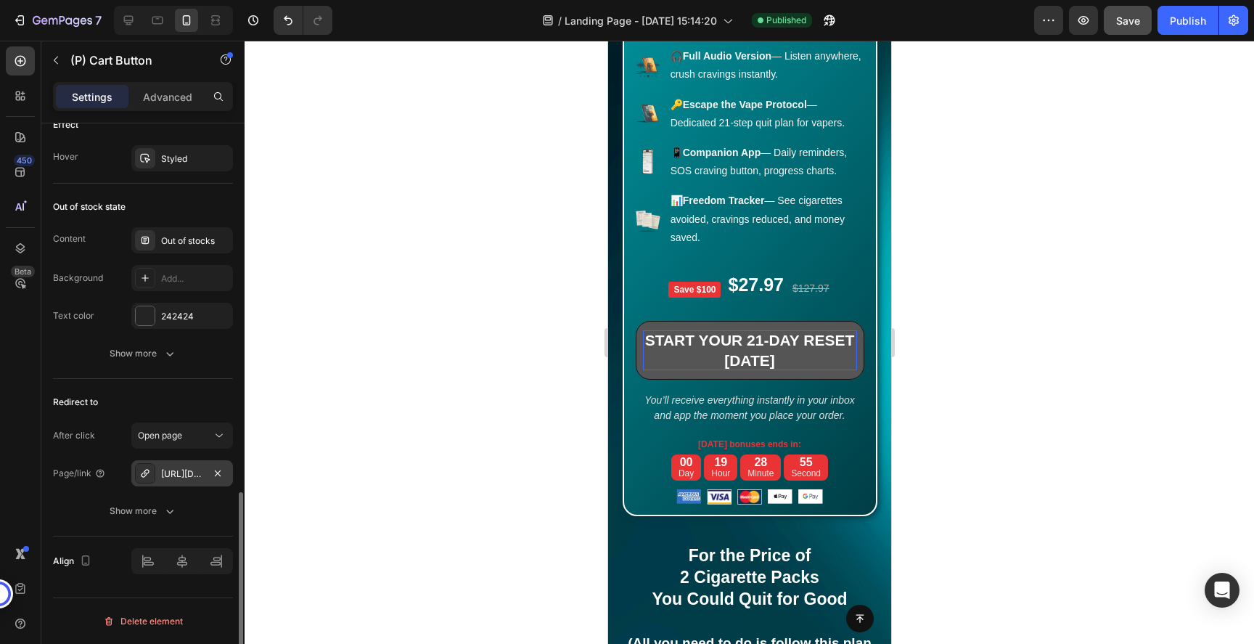
click at [179, 468] on div "[URL][DOMAIN_NAME]" at bounding box center [182, 473] width 42 height 13
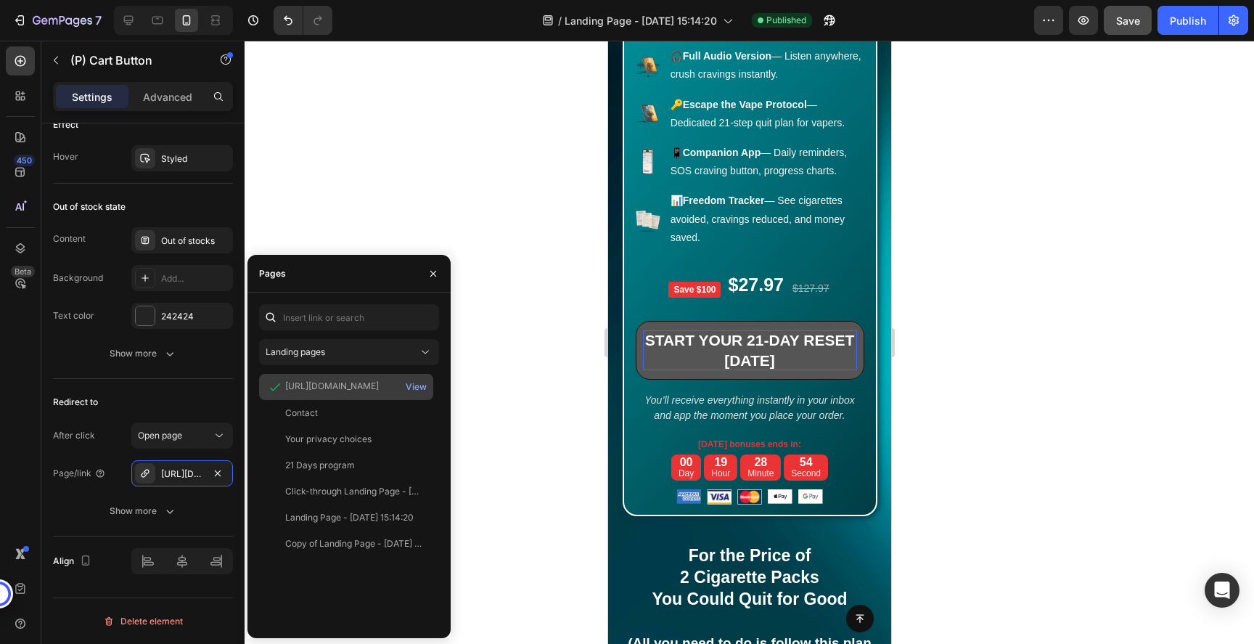
click at [334, 384] on div "[URL][DOMAIN_NAME]" at bounding box center [332, 386] width 94 height 13
copy div "[URL][DOMAIN_NAME]"
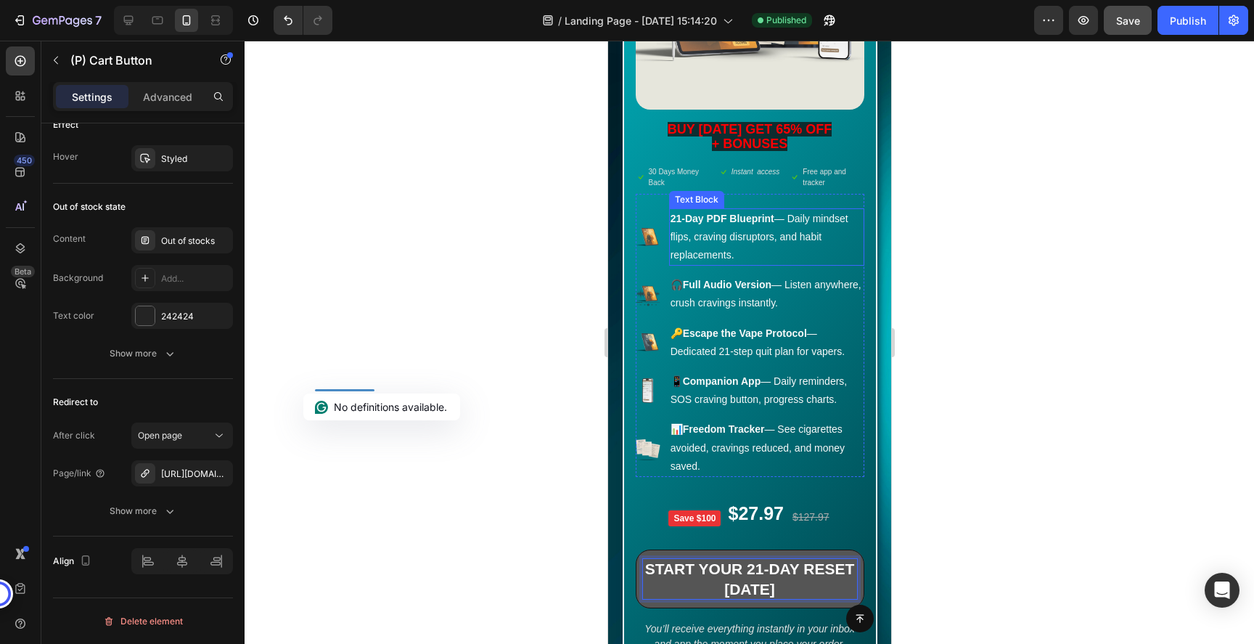
scroll to position [8871, 0]
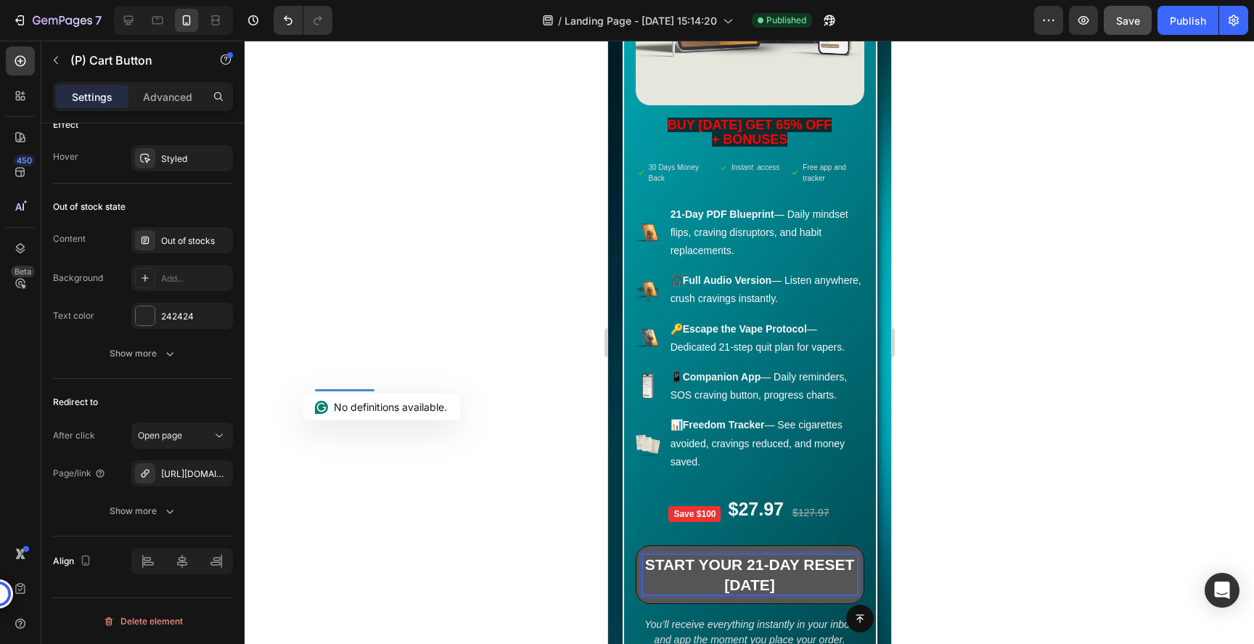
click at [724, 574] on p "START YOUR 21-DAY RESET [DATE]" at bounding box center [749, 575] width 214 height 40
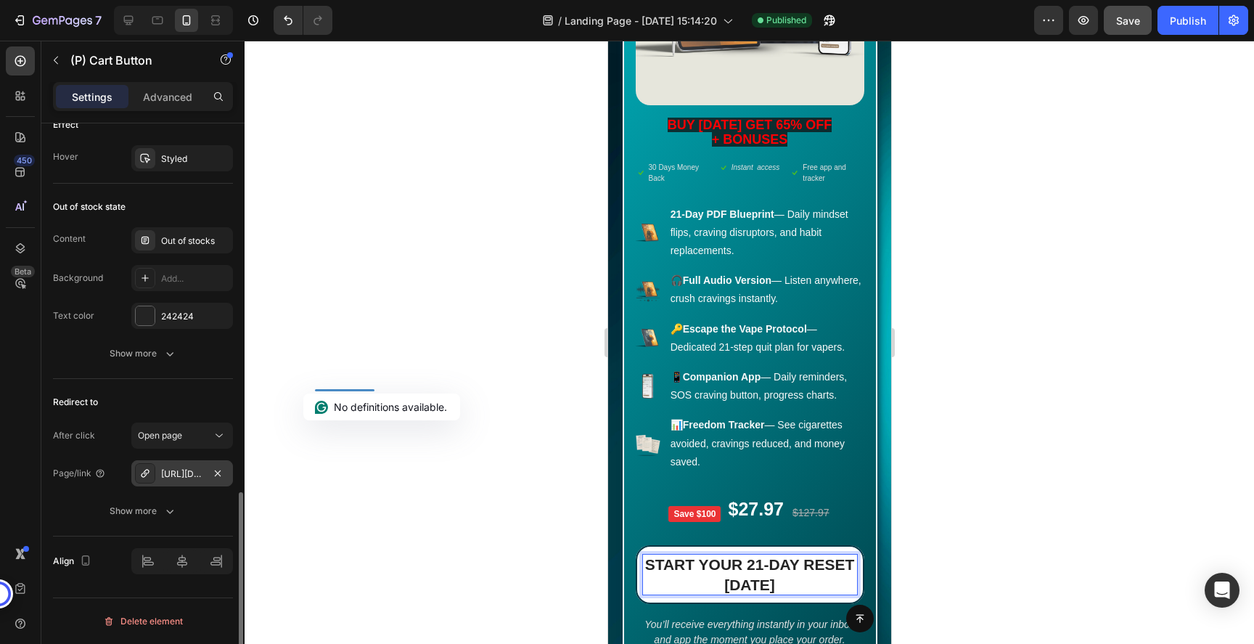
click at [179, 475] on div "[URL][DOMAIN_NAME]" at bounding box center [182, 473] width 42 height 13
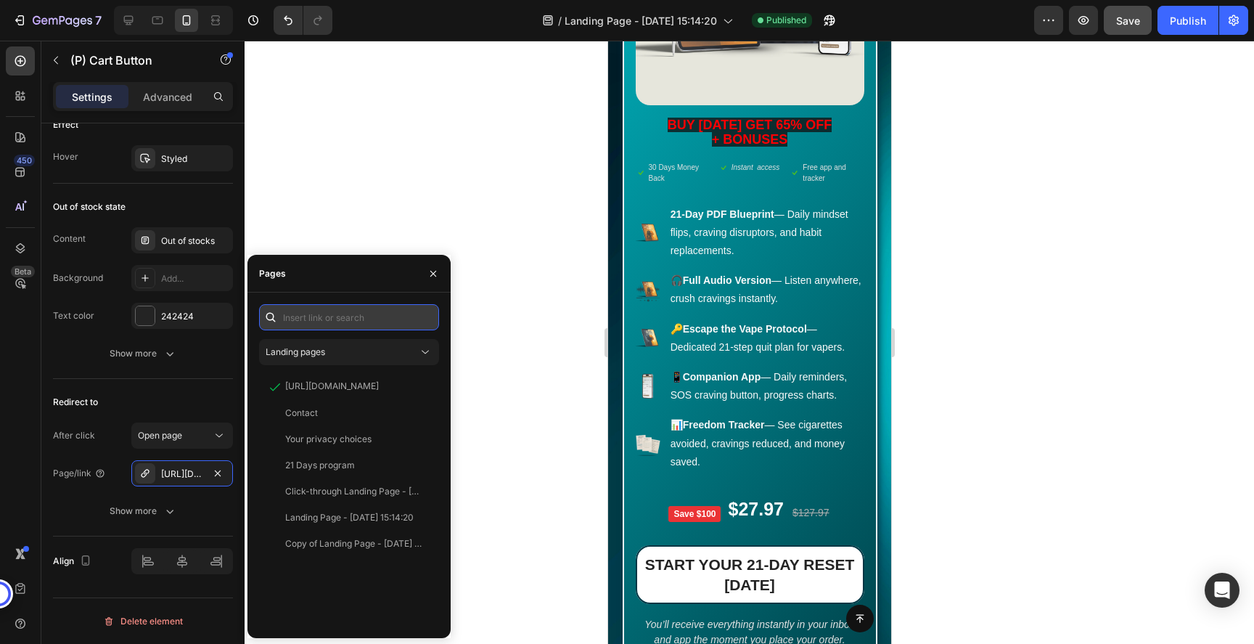
click at [340, 314] on input "text" at bounding box center [349, 317] width 180 height 26
paste input "[URL][DOMAIN_NAME]"
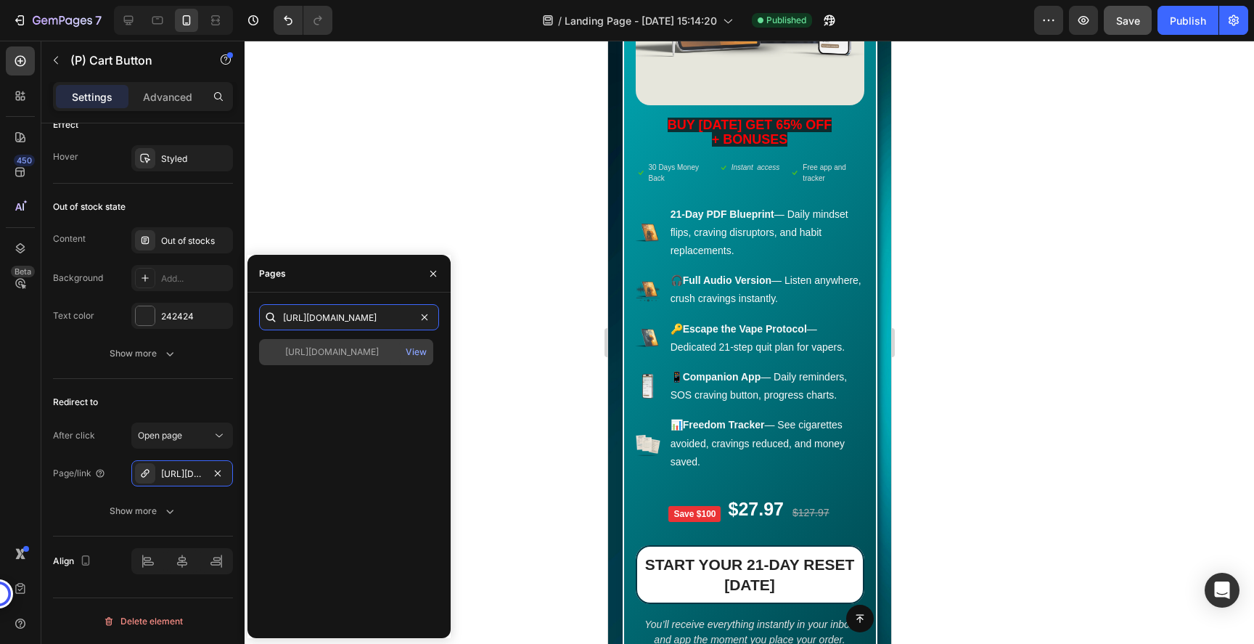
type input "[URL][DOMAIN_NAME]"
click at [326, 355] on div "[URL][DOMAIN_NAME]" at bounding box center [332, 352] width 94 height 13
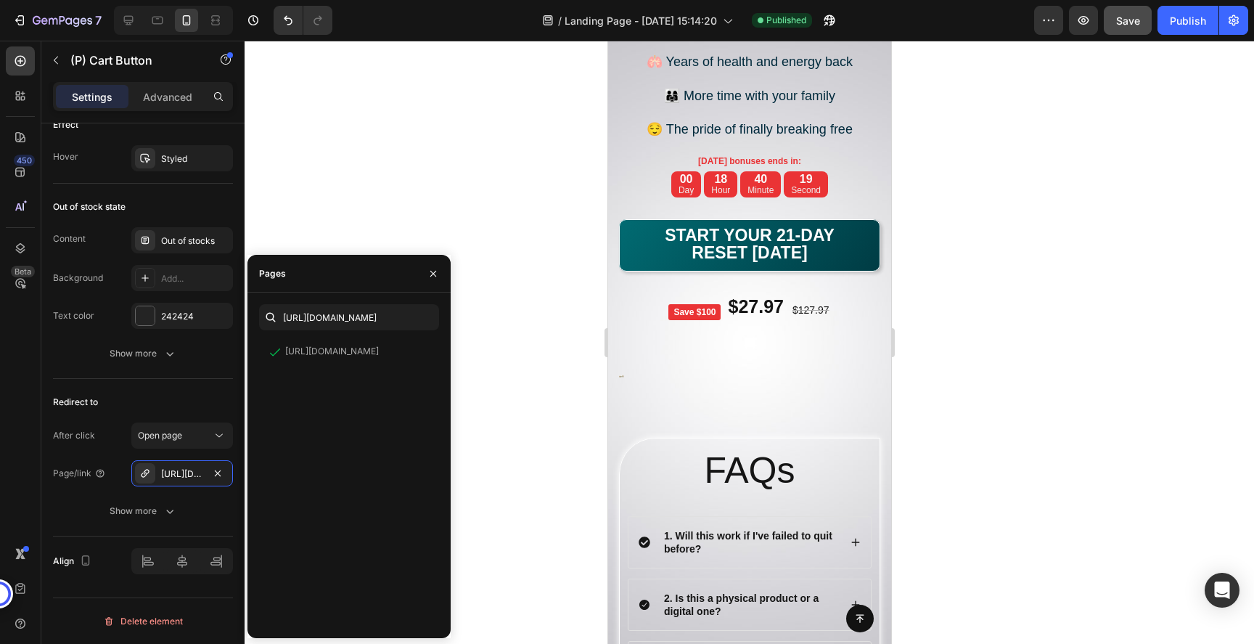
scroll to position [10788, 0]
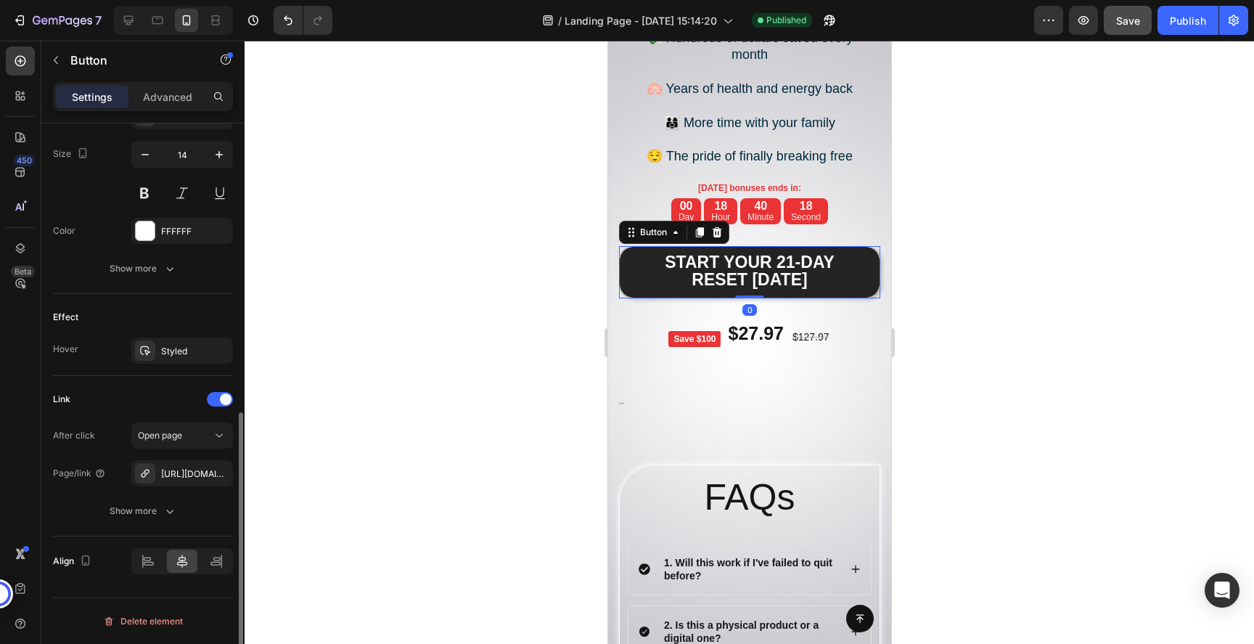
click at [748, 253] on link "START YOUR 21-DAY RESET [DATE]" at bounding box center [748, 272] width 261 height 52
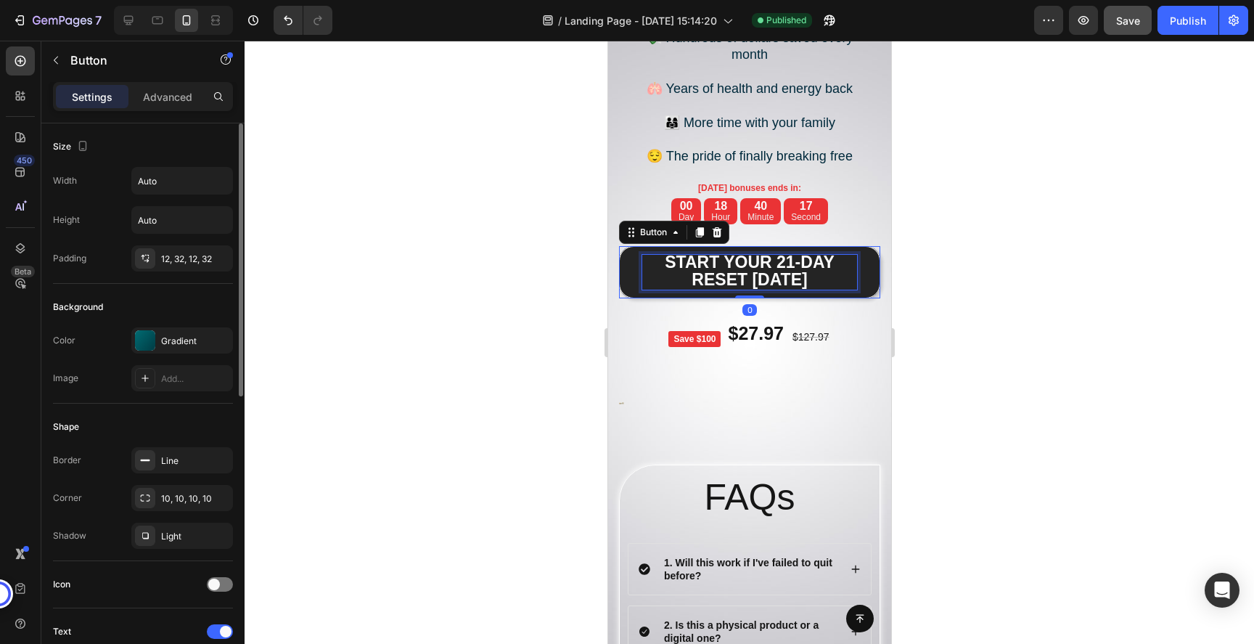
click at [725, 276] on strong "START YOUR 21-DAY RESET [DATE]" at bounding box center [748, 271] width 169 height 36
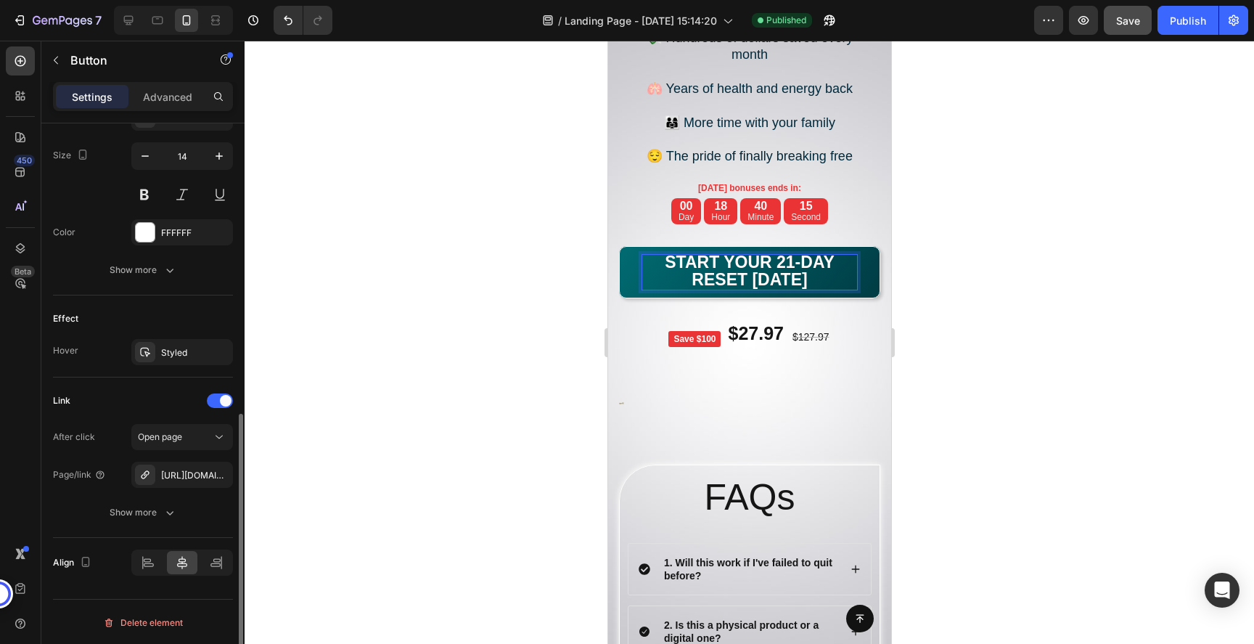
scroll to position [592, 0]
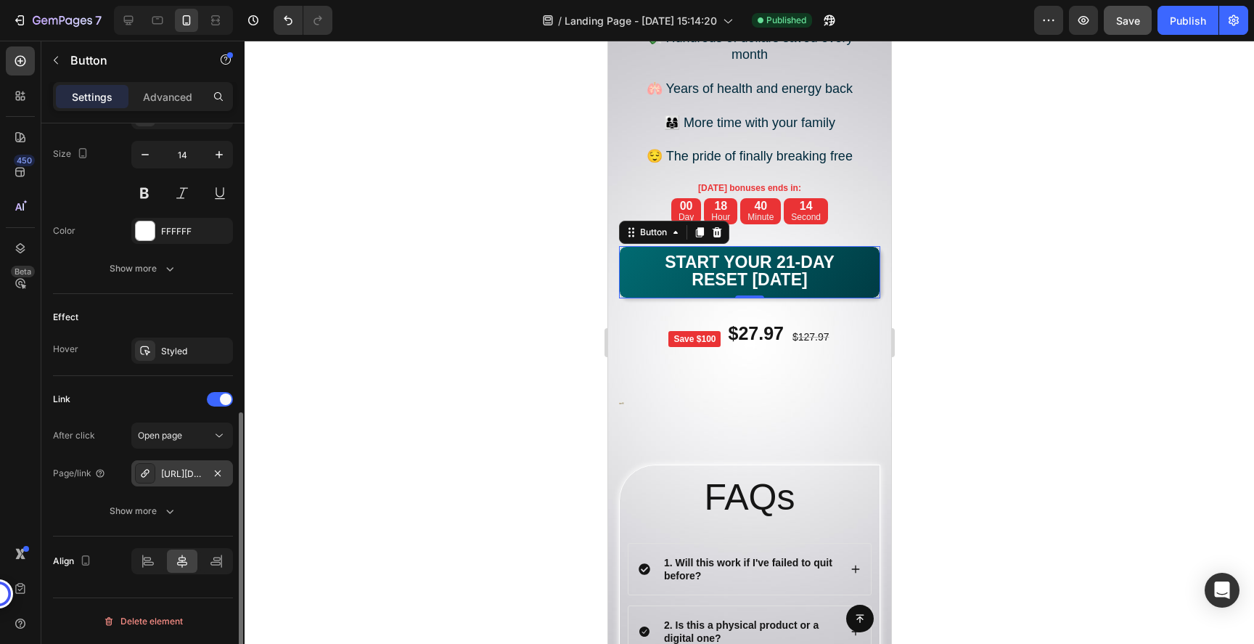
click at [176, 474] on div "[URL][DOMAIN_NAME]" at bounding box center [182, 473] width 42 height 13
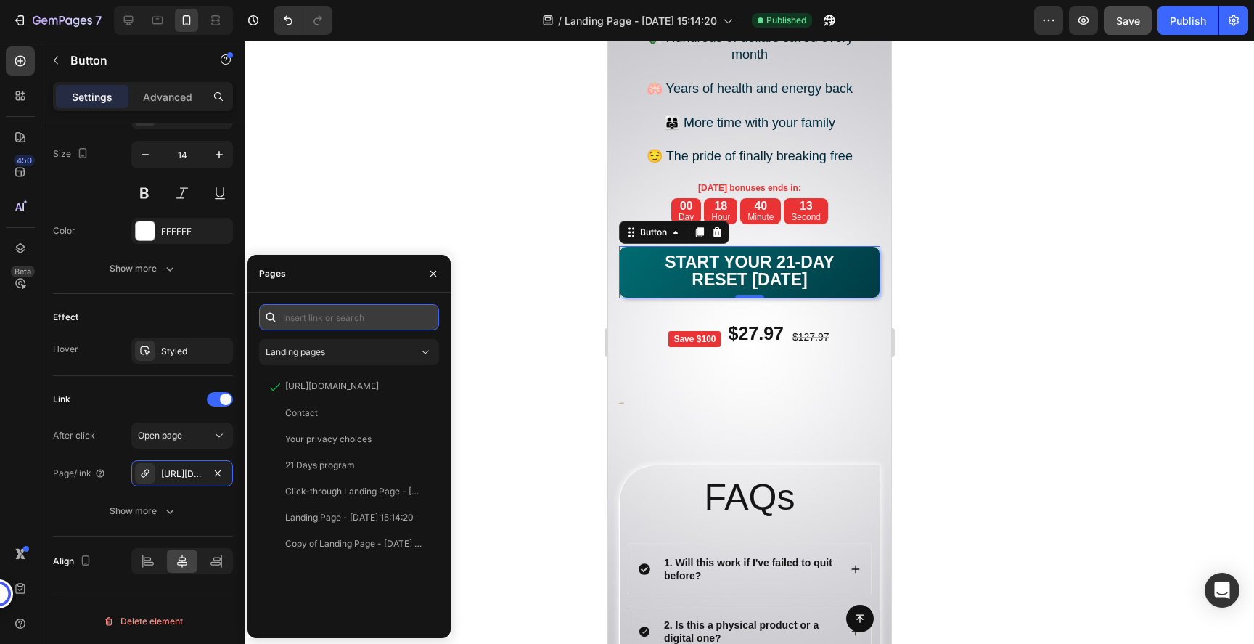
click at [356, 317] on input "text" at bounding box center [349, 317] width 180 height 26
paste input "[URL][DOMAIN_NAME]"
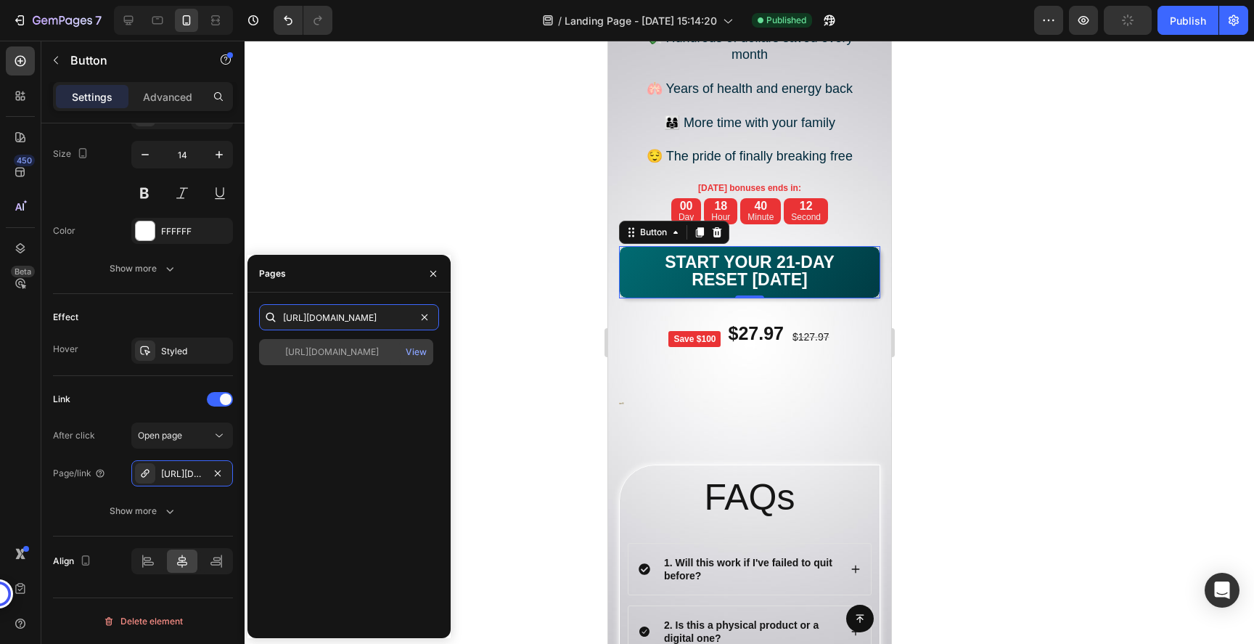
type input "[URL][DOMAIN_NAME]"
click at [338, 351] on div "[URL][DOMAIN_NAME]" at bounding box center [332, 352] width 94 height 13
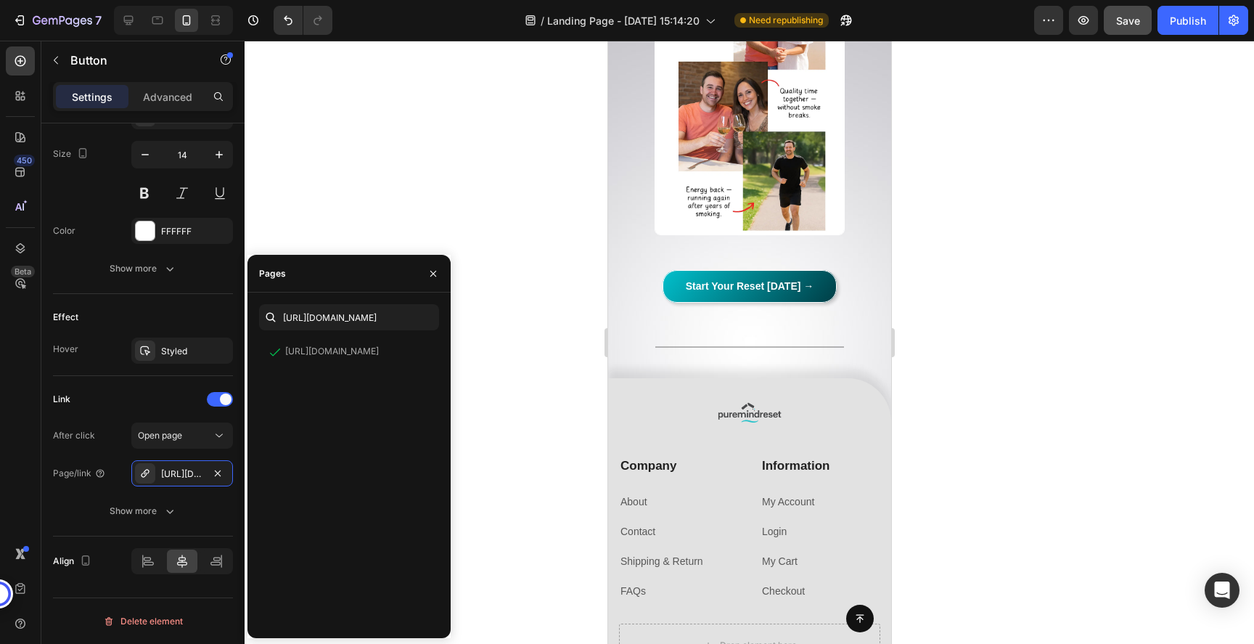
scroll to position [12547, 0]
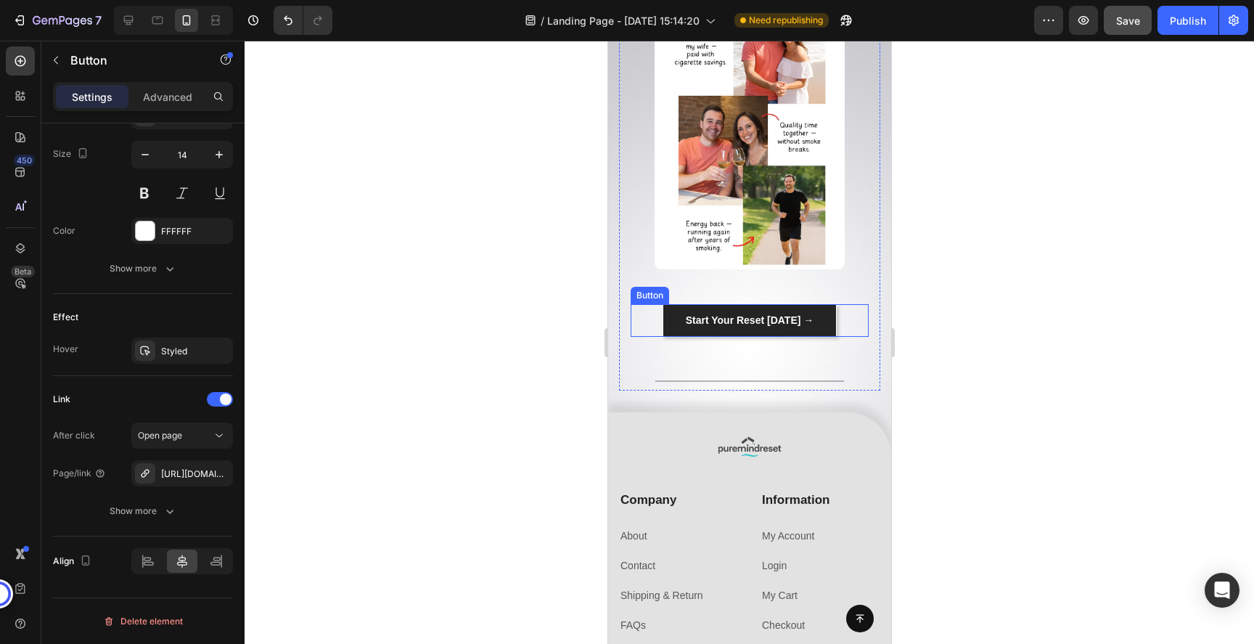
click at [776, 304] on link "Start Your Reset [DATE] →" at bounding box center [749, 320] width 175 height 33
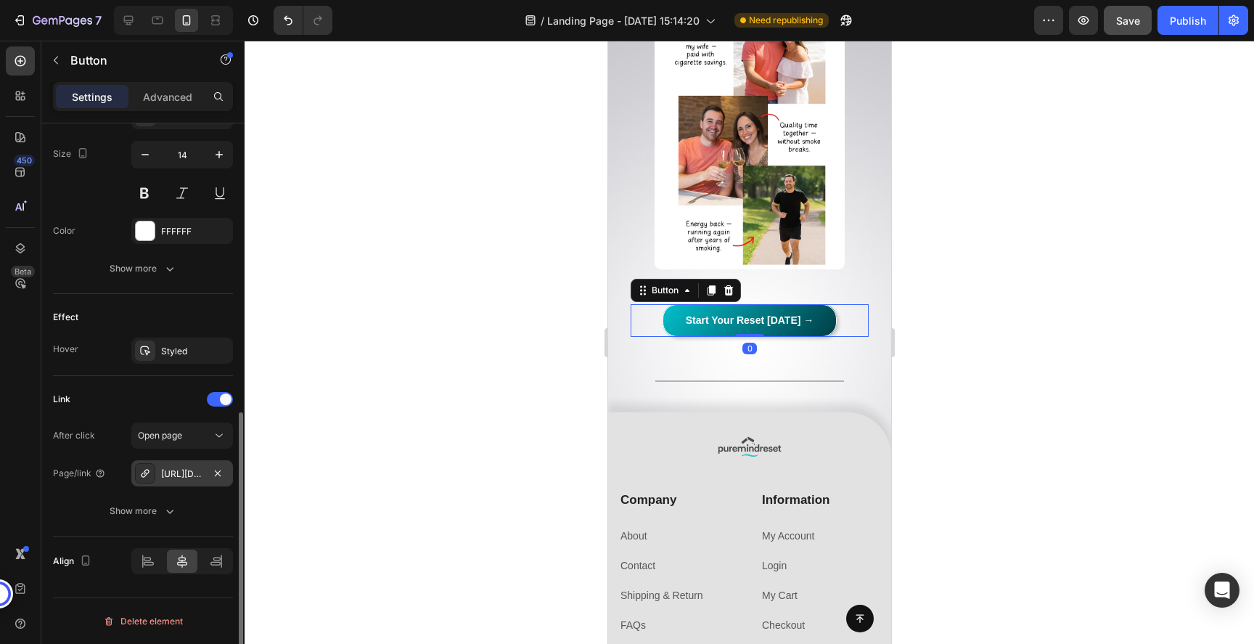
click at [196, 471] on div "[URL][DOMAIN_NAME]" at bounding box center [182, 473] width 42 height 13
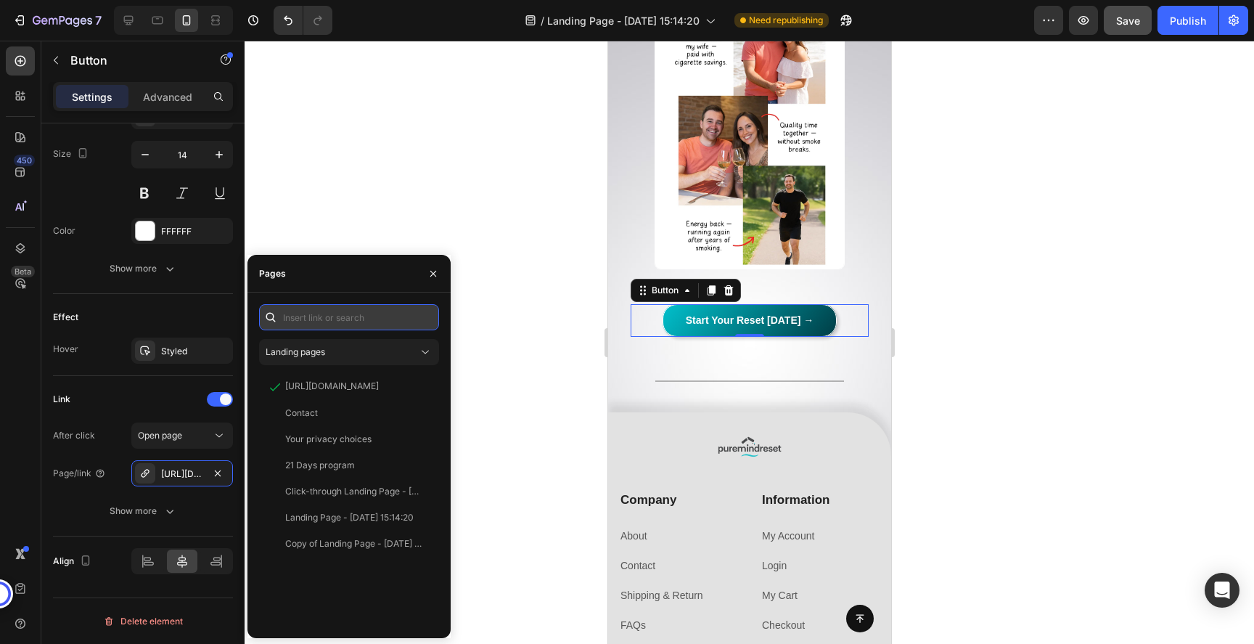
click at [329, 322] on input "text" at bounding box center [349, 317] width 180 height 26
paste input "[URL][DOMAIN_NAME]"
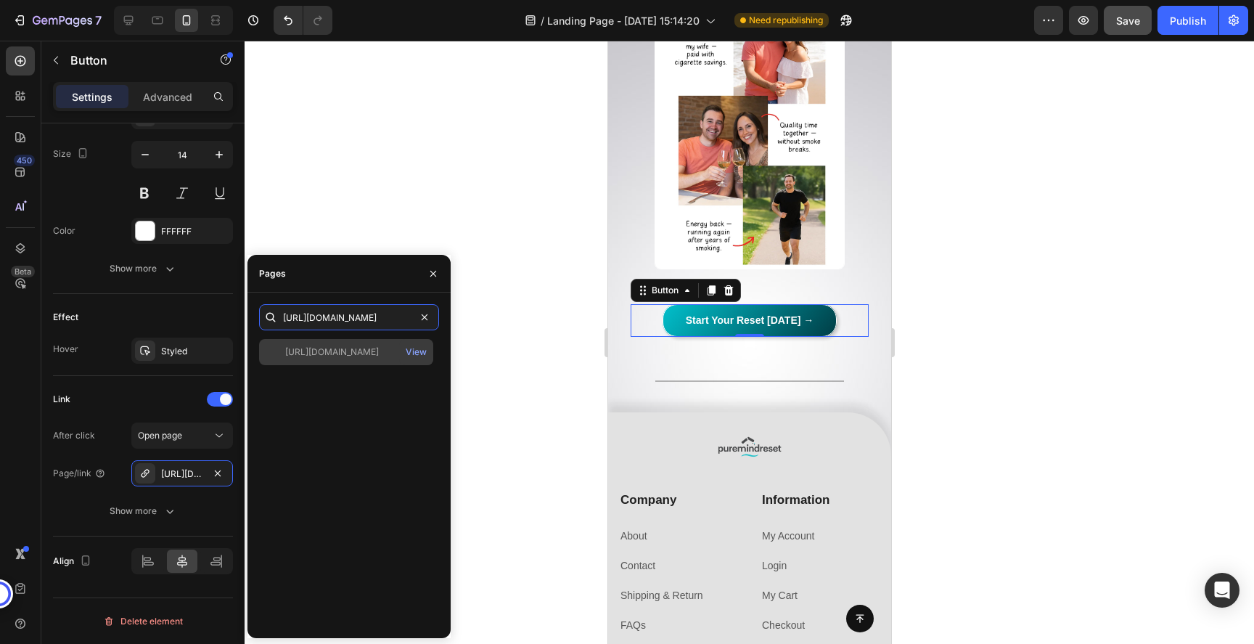
type input "[URL][DOMAIN_NAME]"
click at [328, 351] on div "[URL][DOMAIN_NAME]" at bounding box center [332, 352] width 94 height 13
click at [499, 246] on div at bounding box center [750, 342] width 1010 height 603
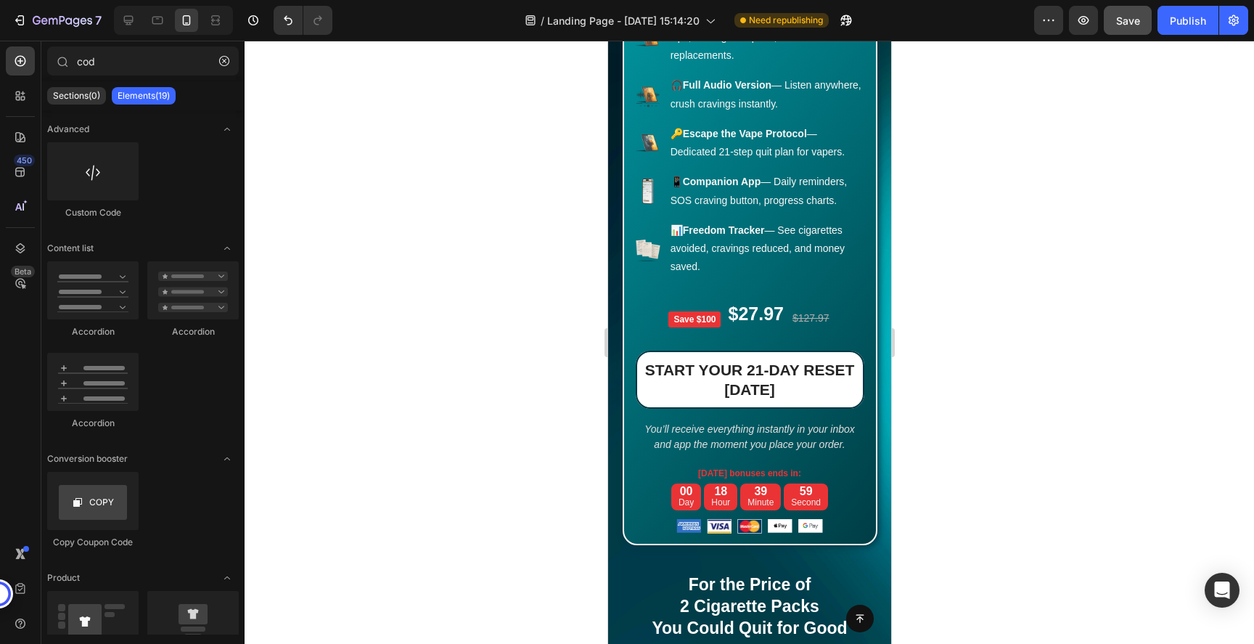
scroll to position [8053, 0]
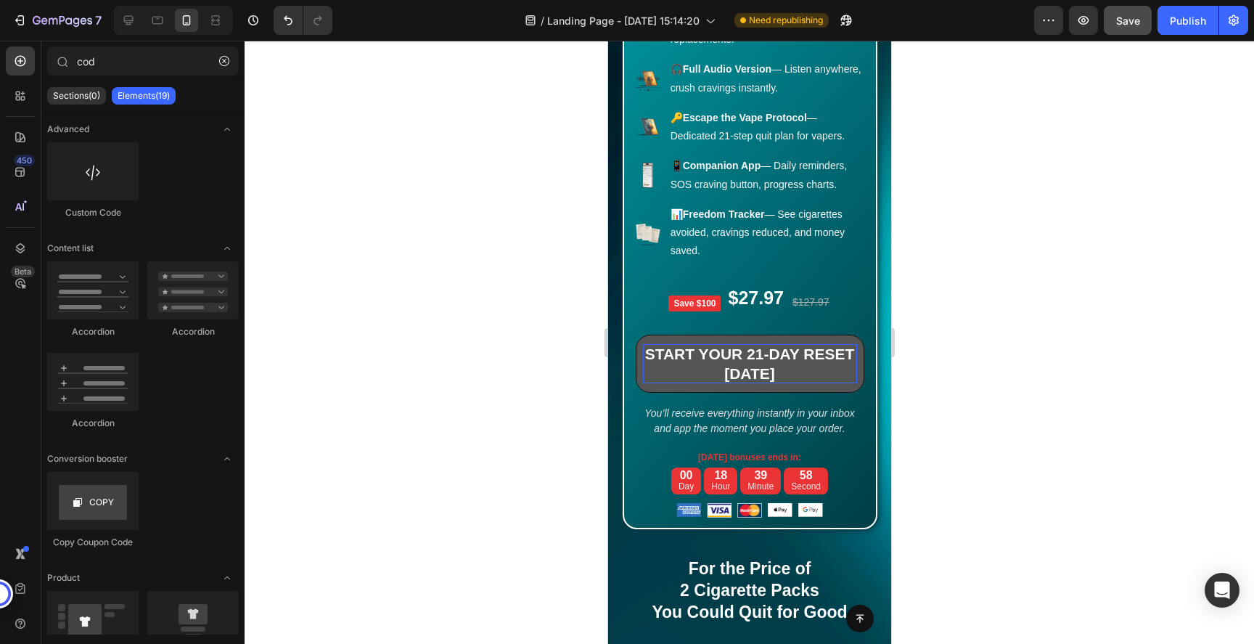
click at [734, 369] on div "START YOUR 21-DAY RESET [DATE]" at bounding box center [749, 364] width 214 height 40
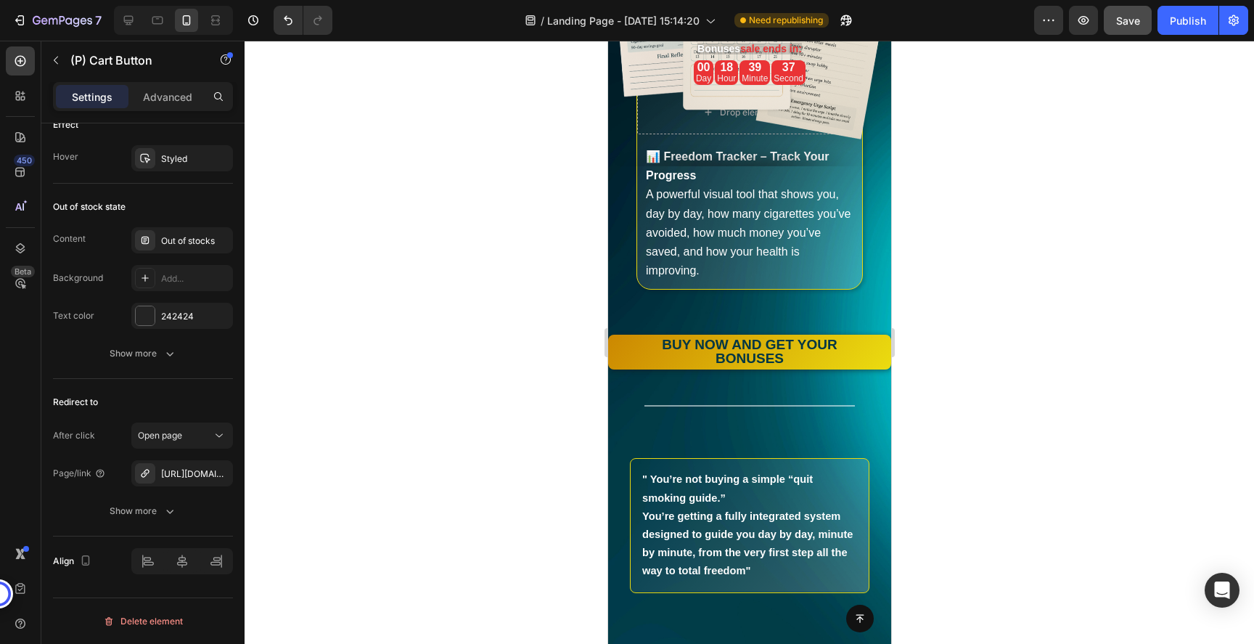
scroll to position [6406, 0]
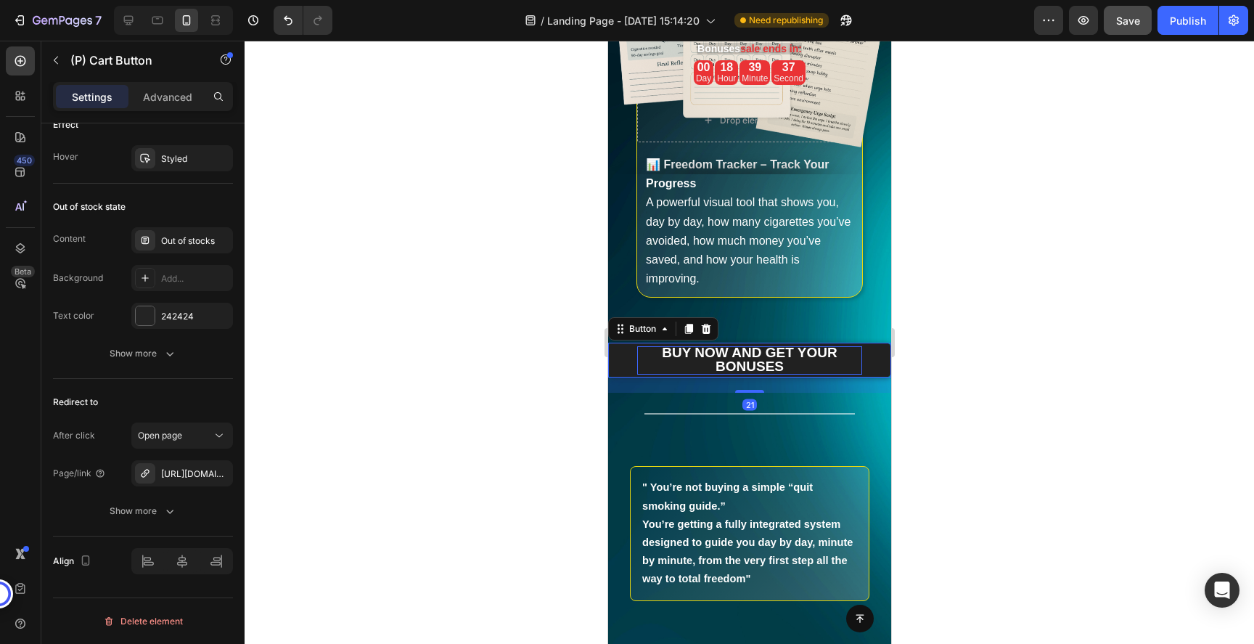
click at [738, 374] on span "Buy now AND get YOUR bonuses" at bounding box center [748, 359] width 175 height 29
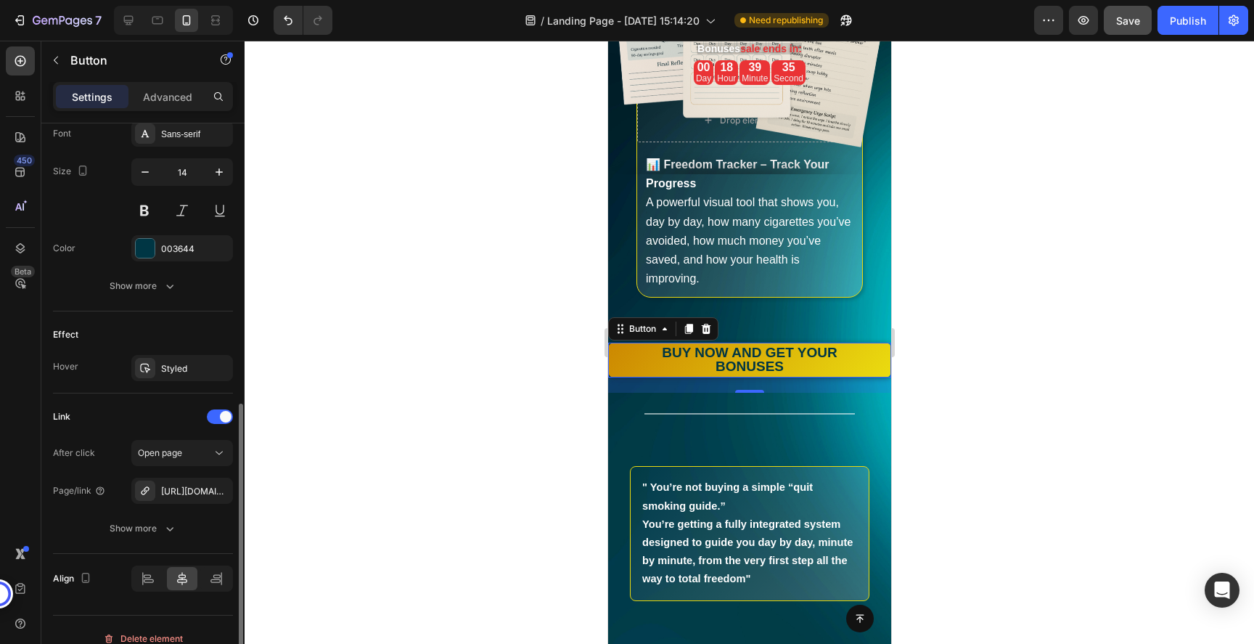
scroll to position [592, 0]
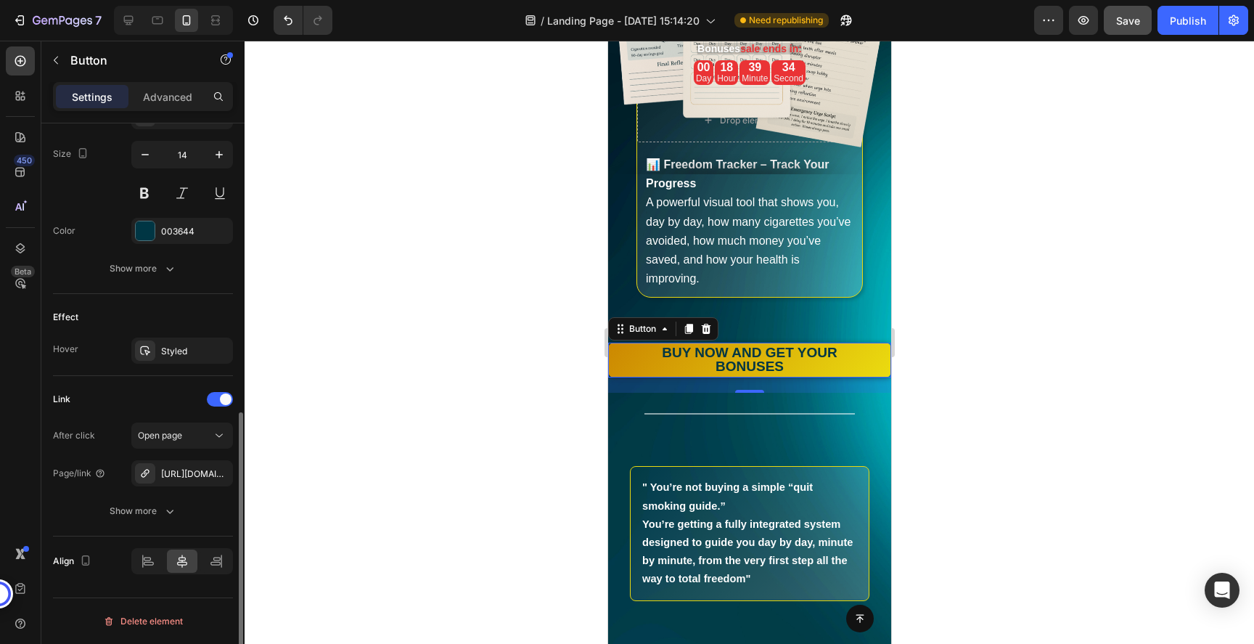
click at [163, 473] on div "[URL][DOMAIN_NAME]" at bounding box center [195, 473] width 68 height 13
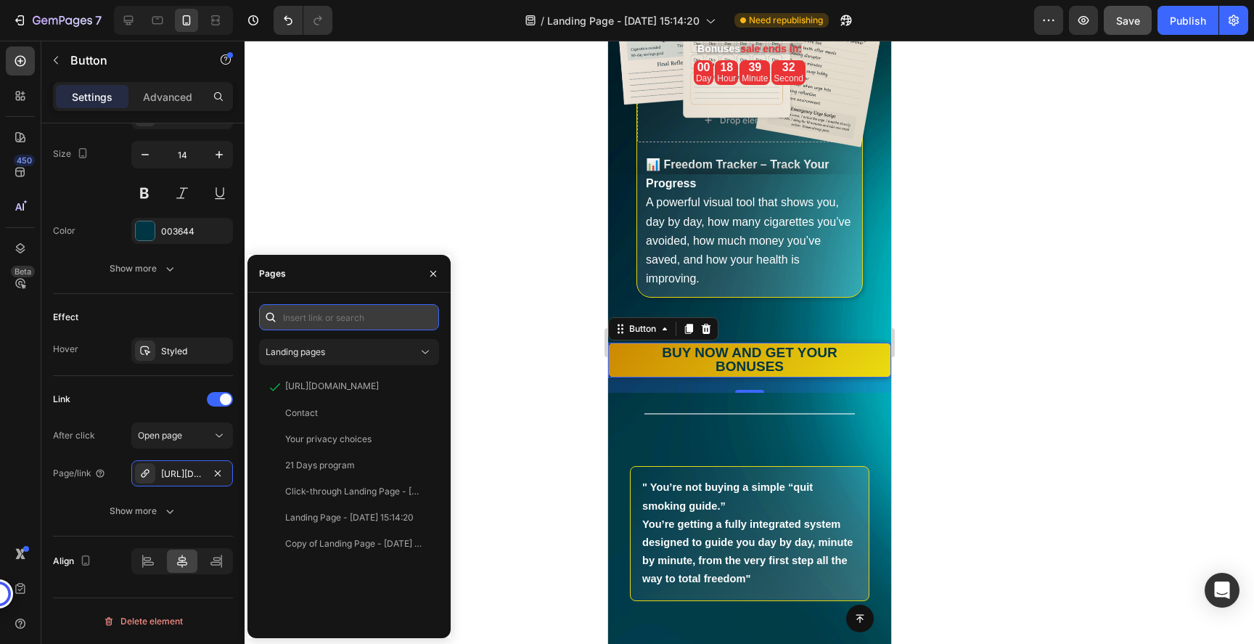
click at [340, 326] on input "text" at bounding box center [349, 317] width 180 height 26
paste input "[URL][DOMAIN_NAME]"
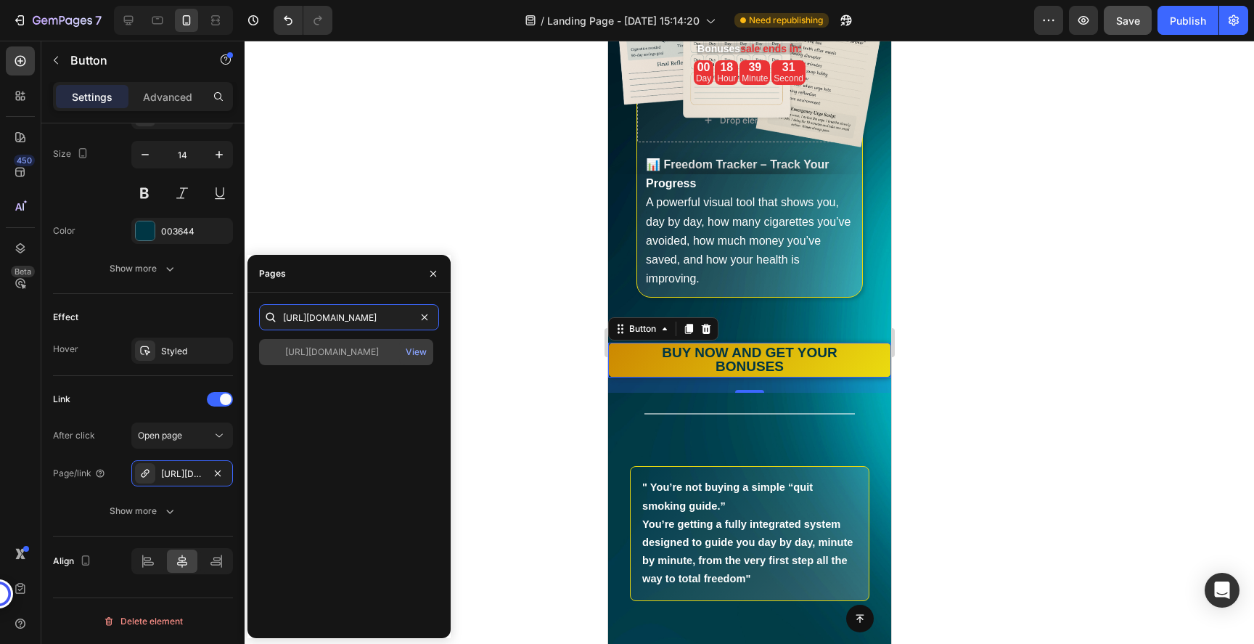
type input "[URL][DOMAIN_NAME]"
click at [319, 356] on div "[URL][DOMAIN_NAME]" at bounding box center [332, 352] width 94 height 13
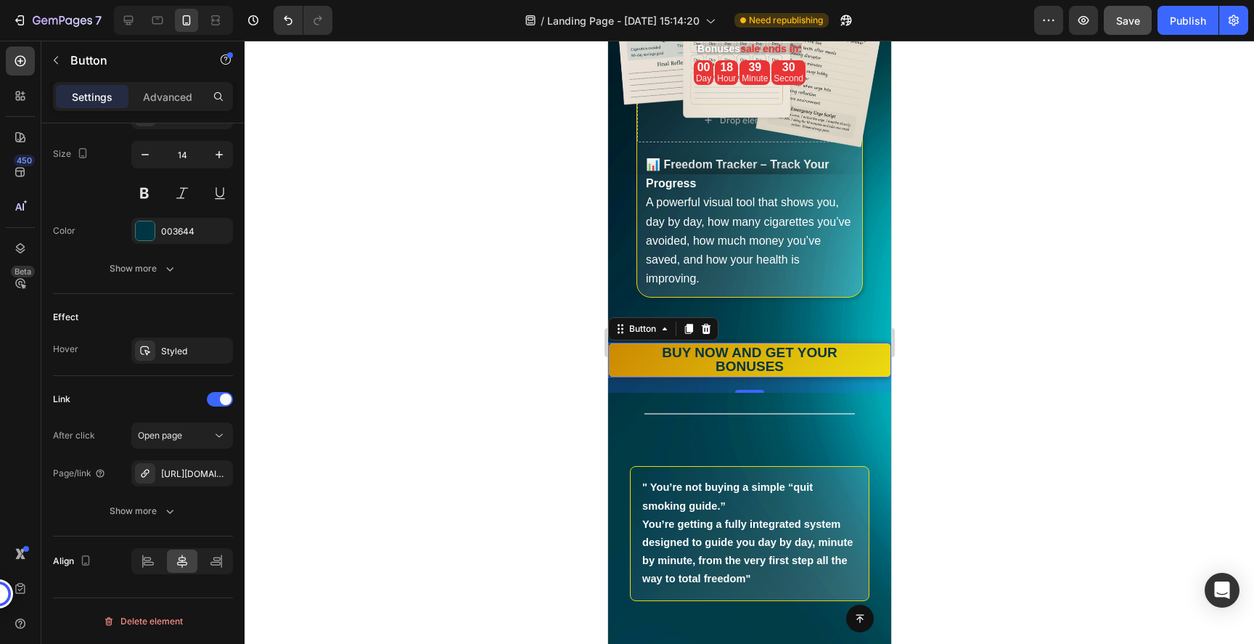
click at [512, 216] on div at bounding box center [750, 342] width 1010 height 603
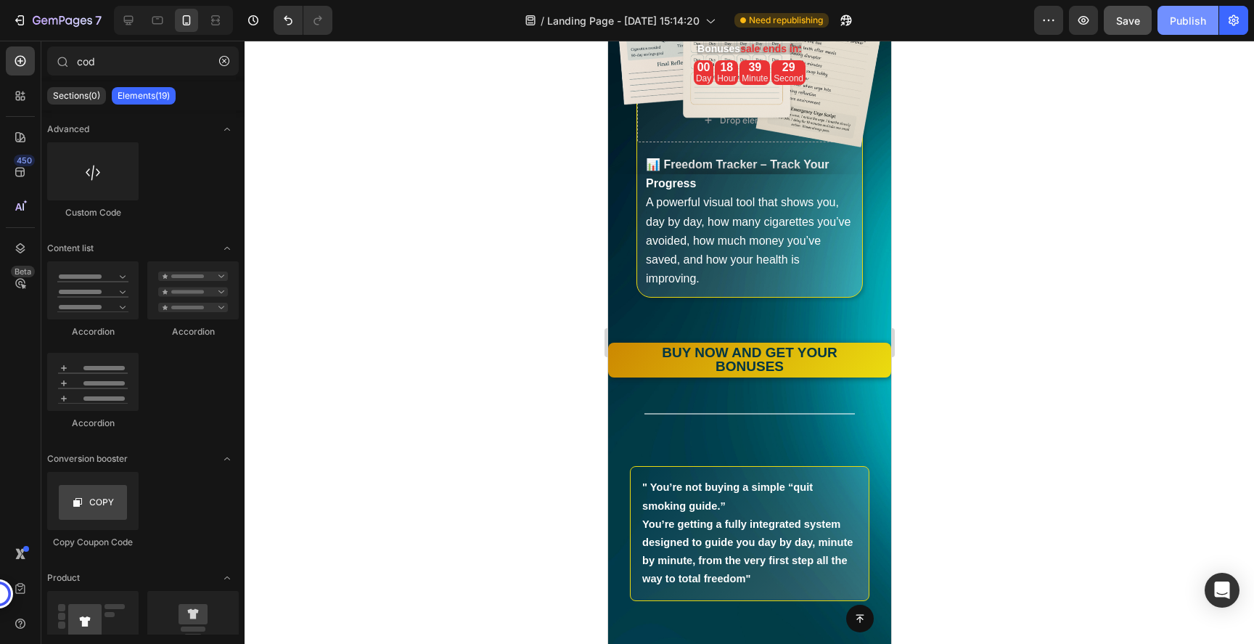
click at [1183, 20] on div "Publish" at bounding box center [1188, 20] width 36 height 15
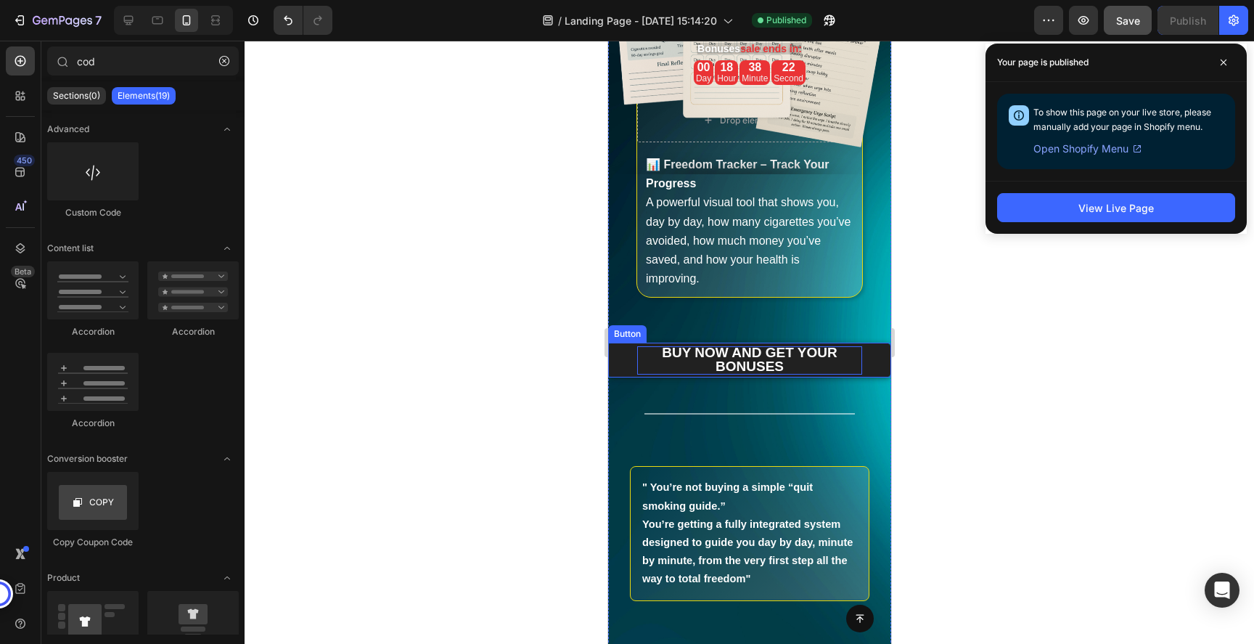
click at [682, 374] on p "Buy now AND get YOUR bonuses" at bounding box center [749, 360] width 225 height 28
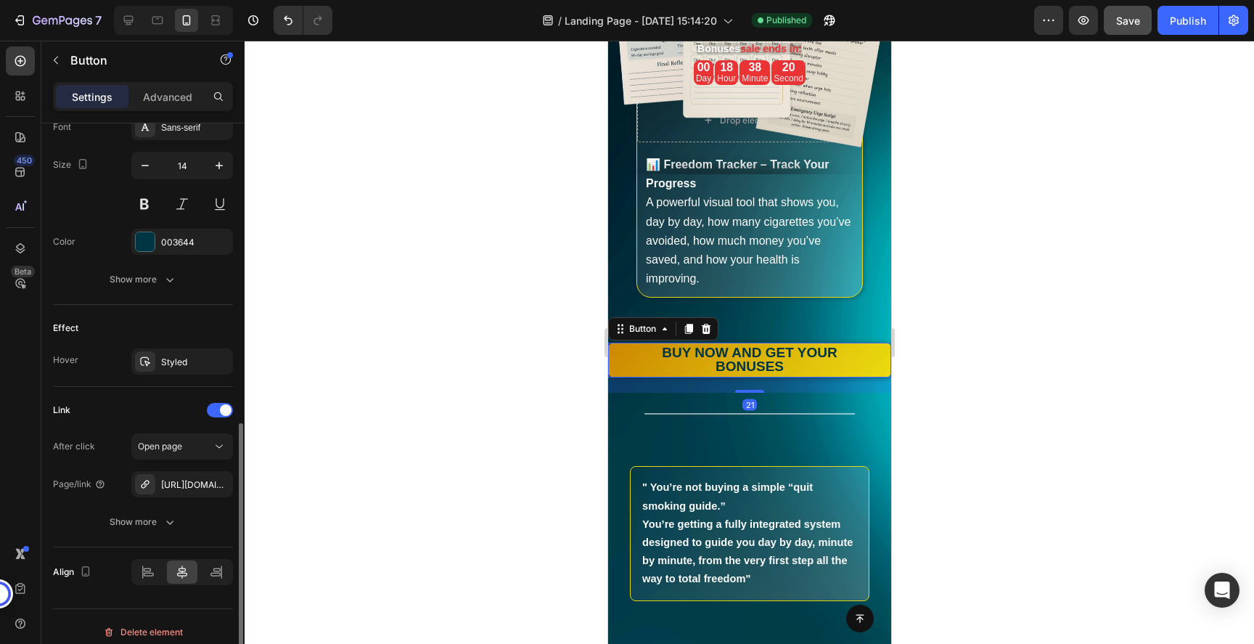
scroll to position [592, 0]
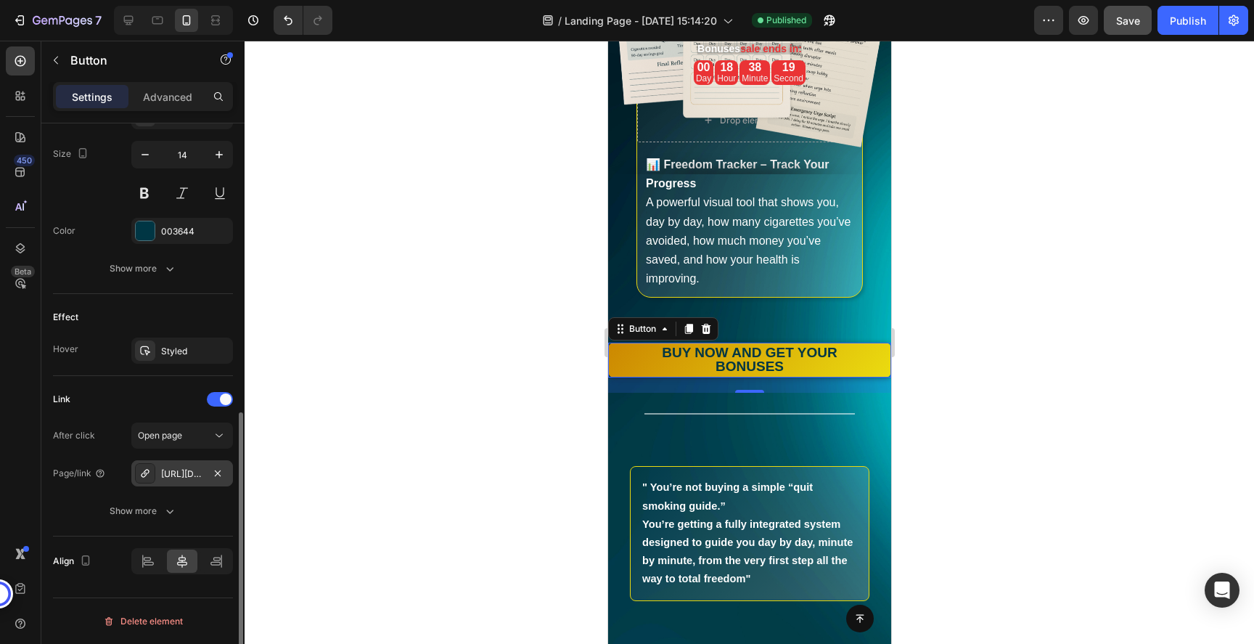
click at [181, 479] on div "[URL][DOMAIN_NAME]" at bounding box center [182, 473] width 42 height 13
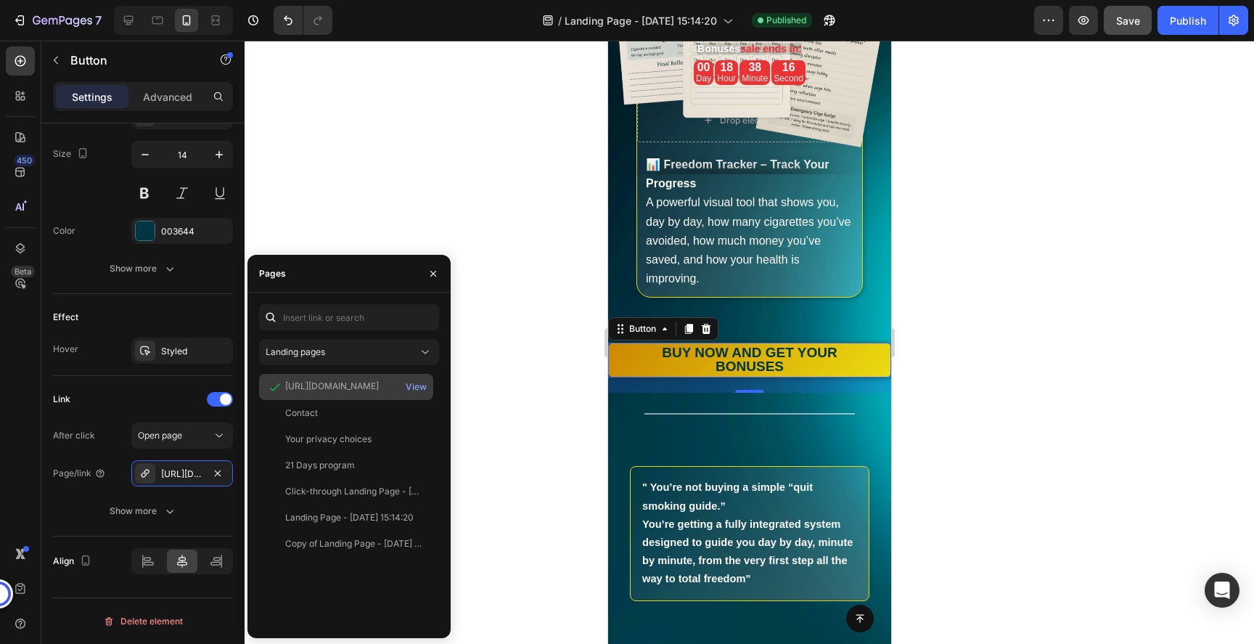
click at [359, 385] on div "[URL][DOMAIN_NAME]" at bounding box center [332, 386] width 94 height 13
copy div "[URL][DOMAIN_NAME]"
click at [417, 383] on div "View" at bounding box center [416, 386] width 21 height 13
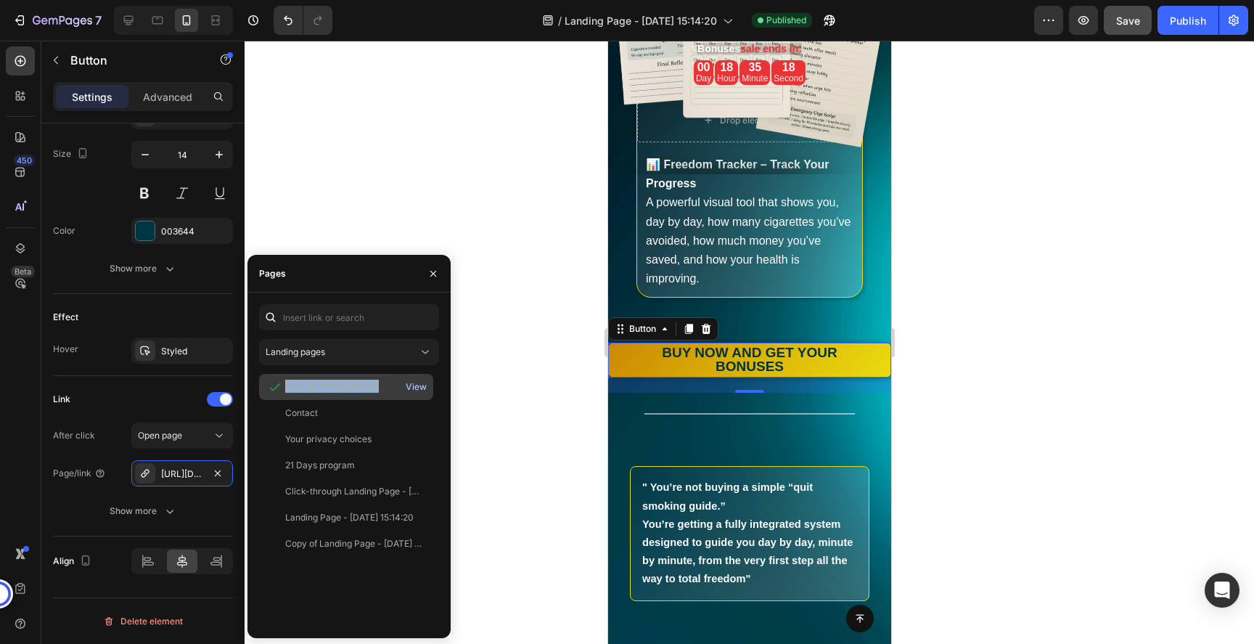
click at [420, 385] on div "View" at bounding box center [416, 386] width 21 height 13
click at [419, 391] on div "View" at bounding box center [416, 386] width 21 height 13
copy div "[URL][DOMAIN_NAME]"
